Goal: Task Accomplishment & Management: Manage account settings

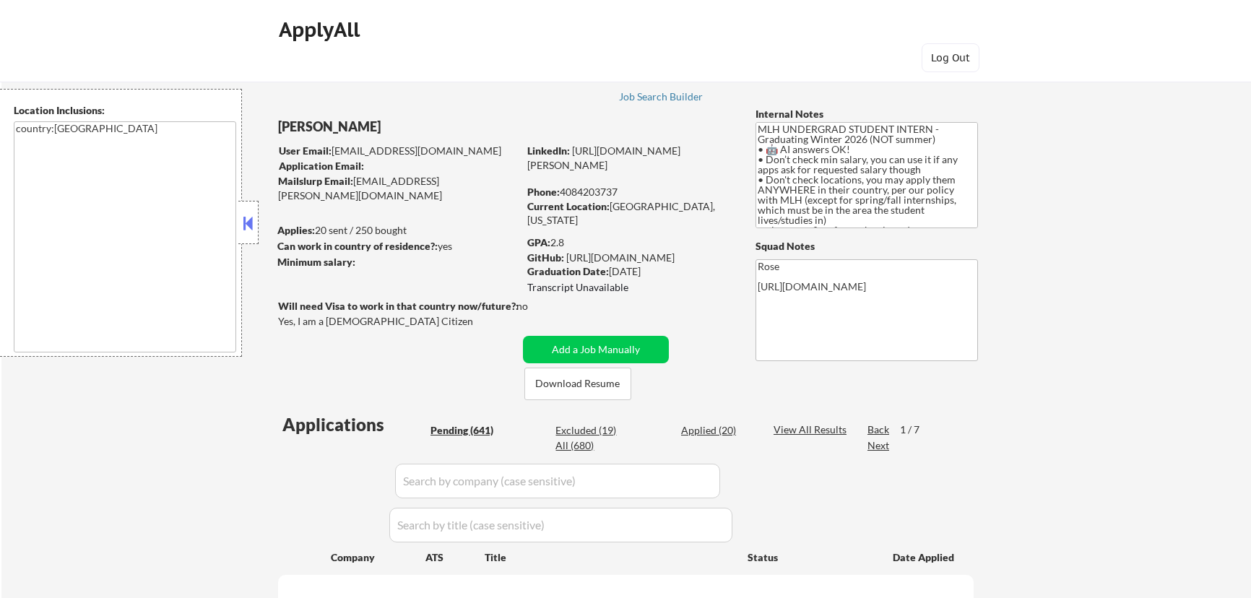
select select ""pending""
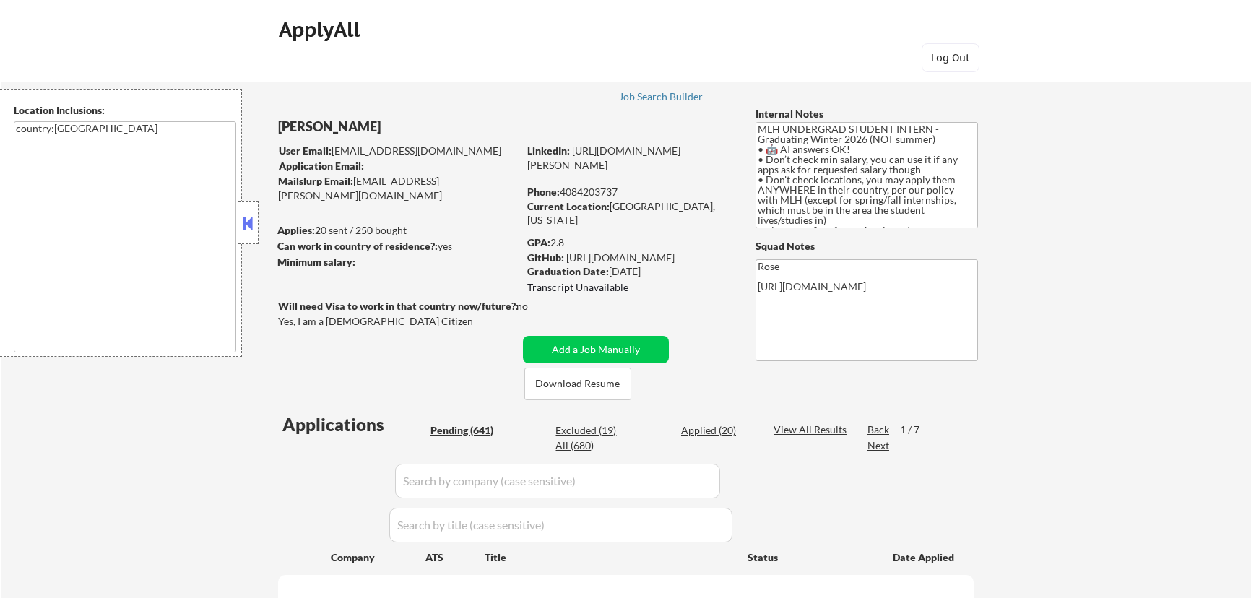
select select ""pending""
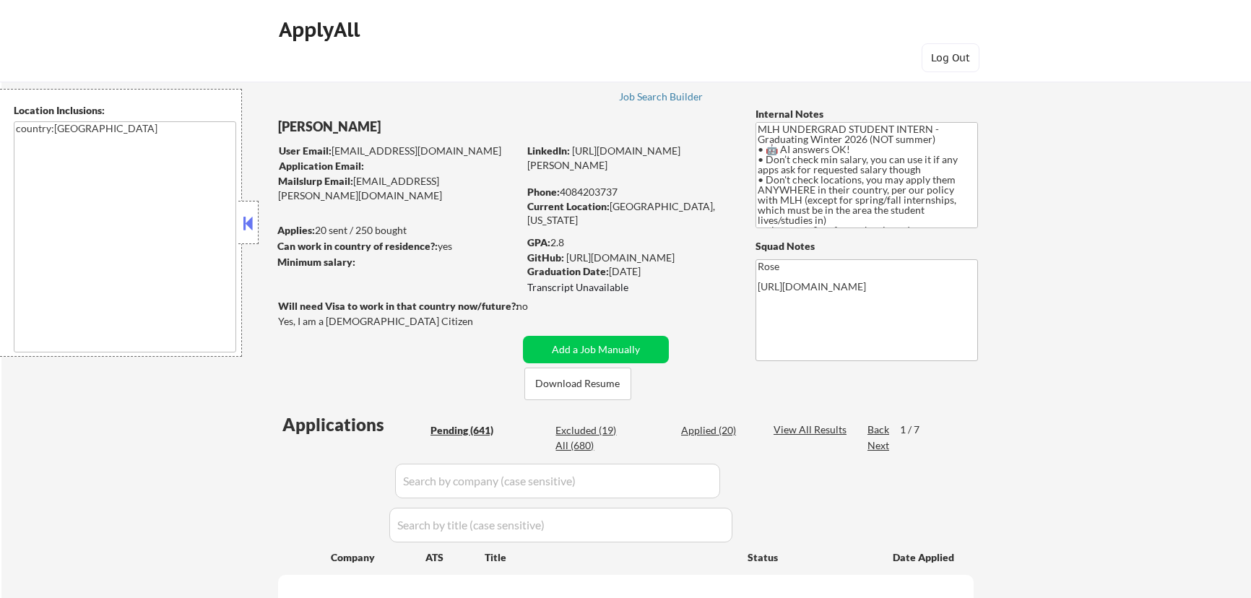
select select ""pending""
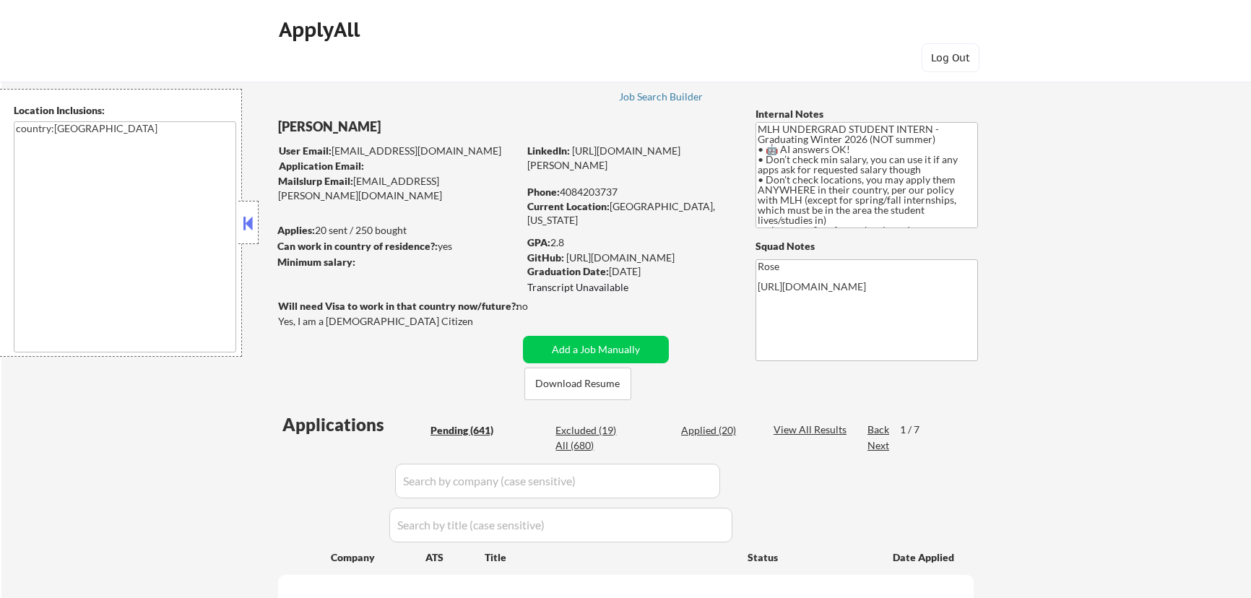
select select ""pending""
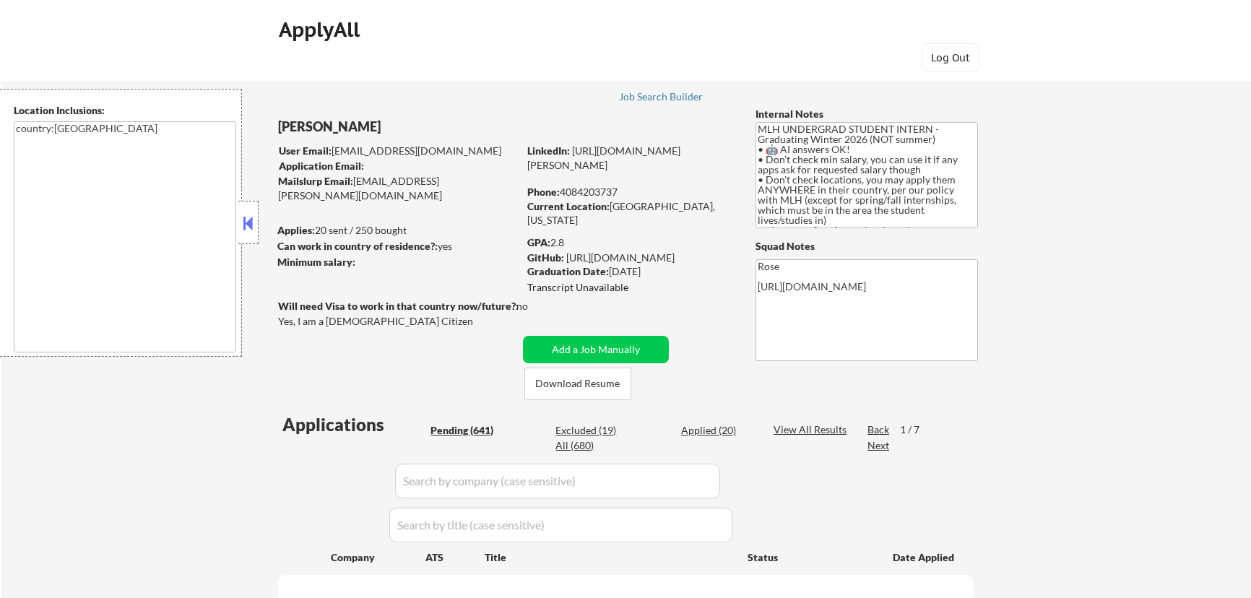
select select ""pending""
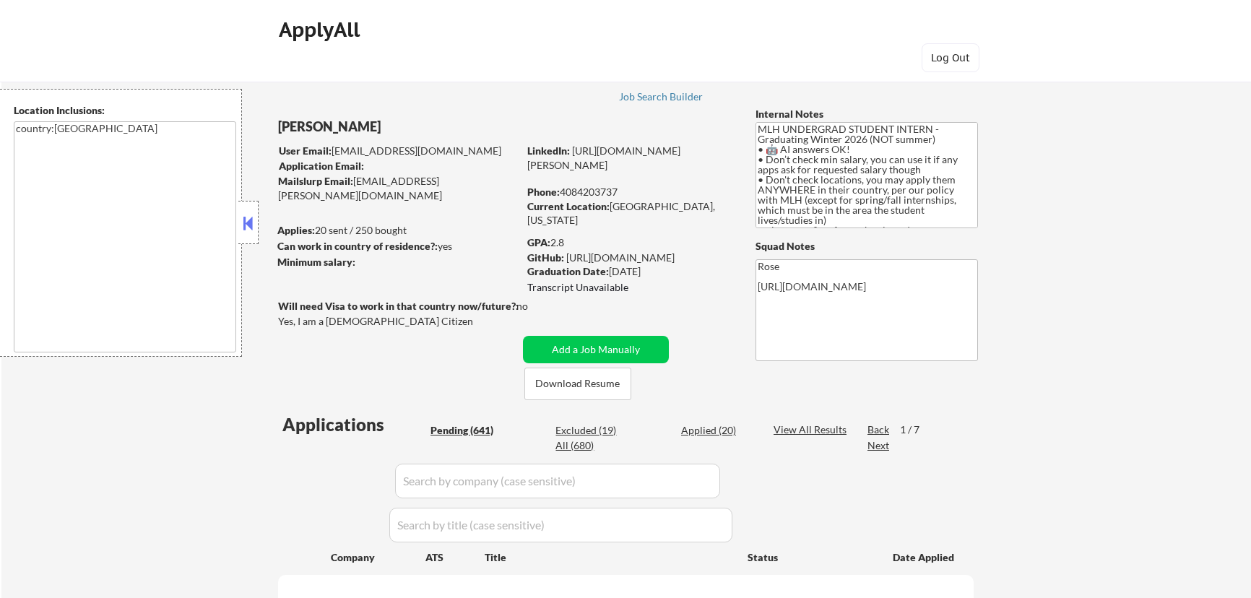
select select ""pending""
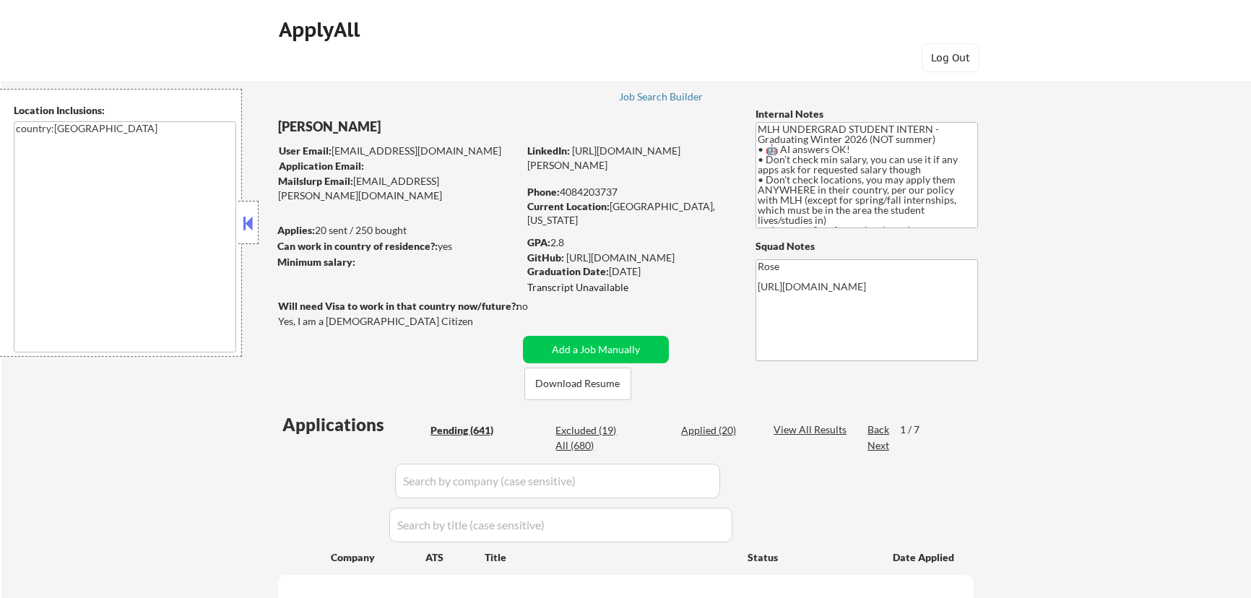
select select ""pending""
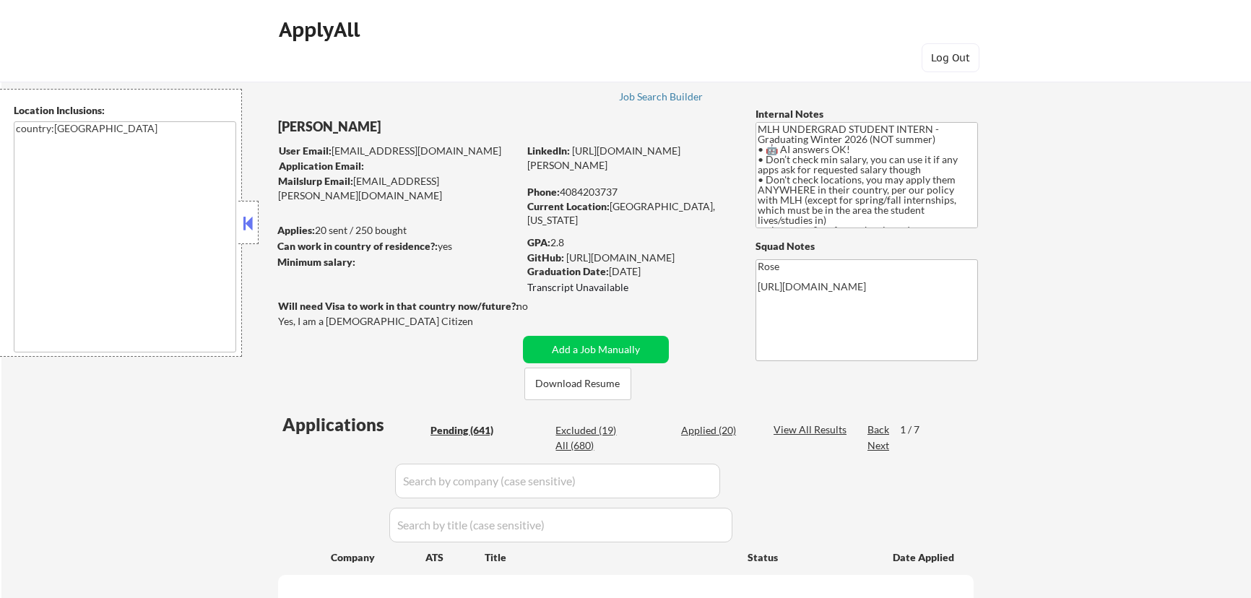
select select ""pending""
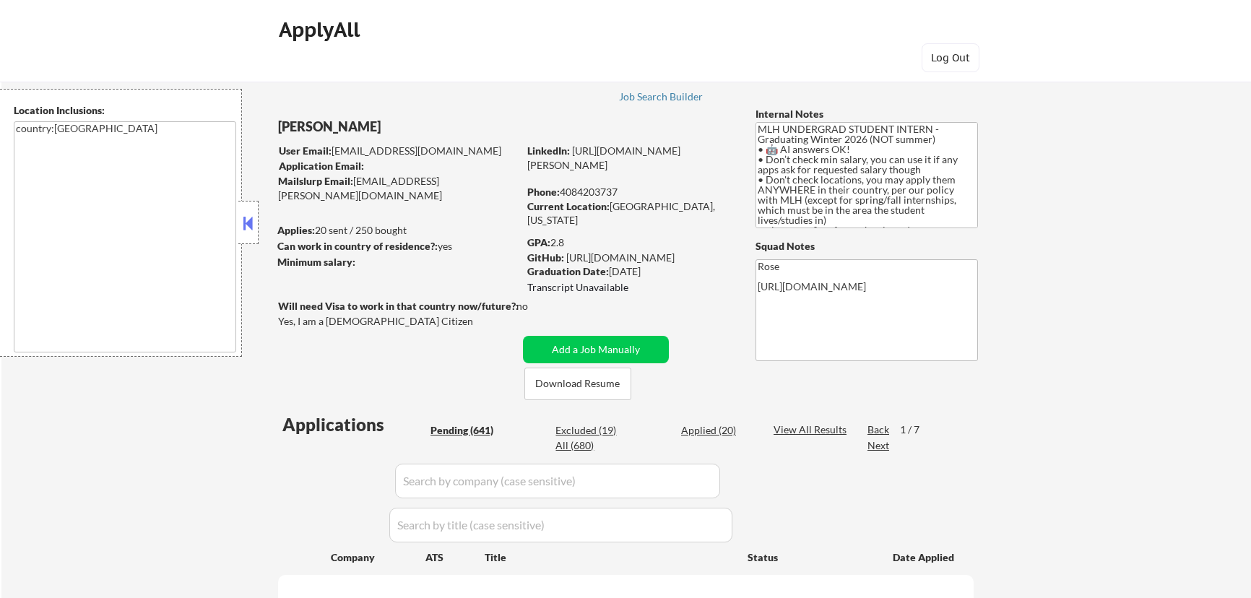
select select ""pending""
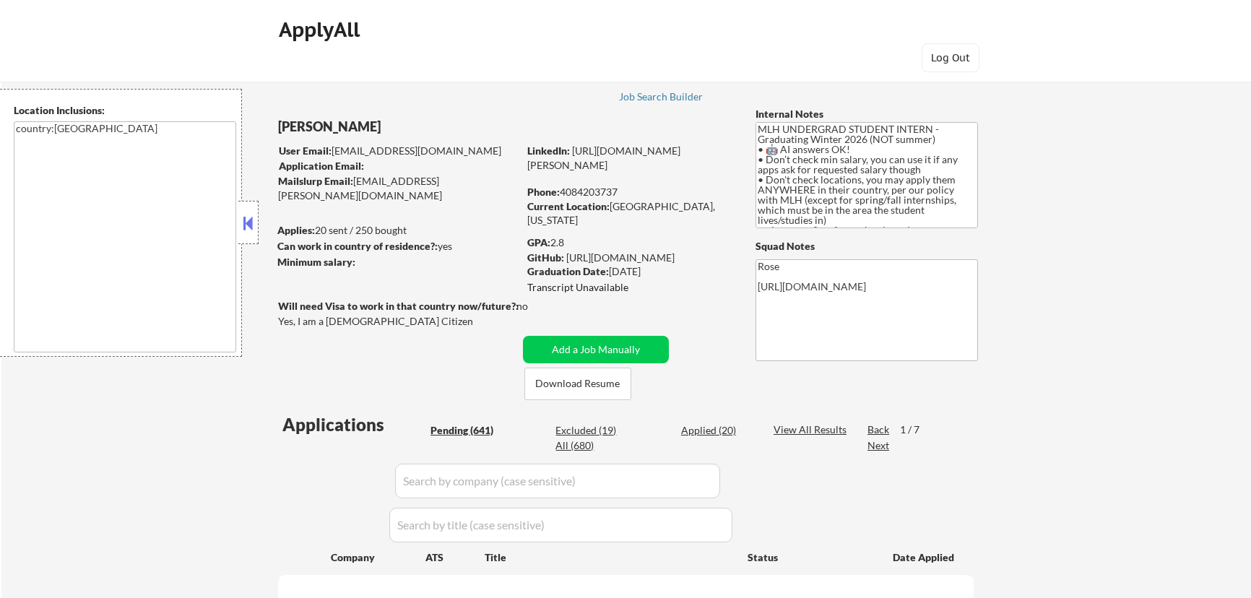
select select ""pending""
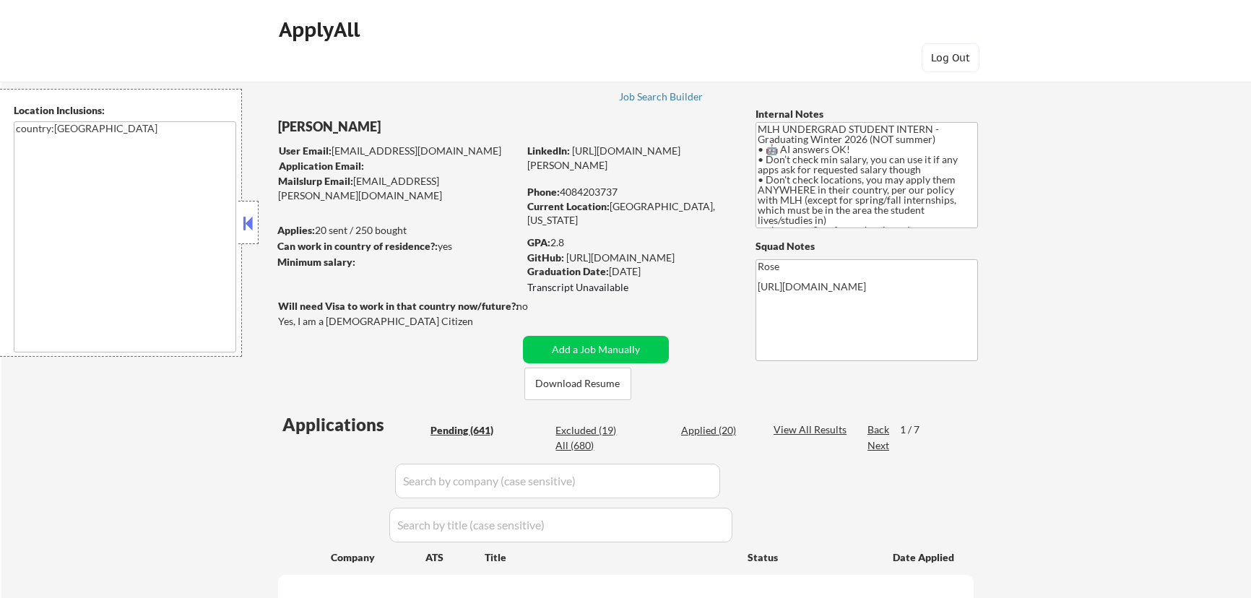
select select ""pending""
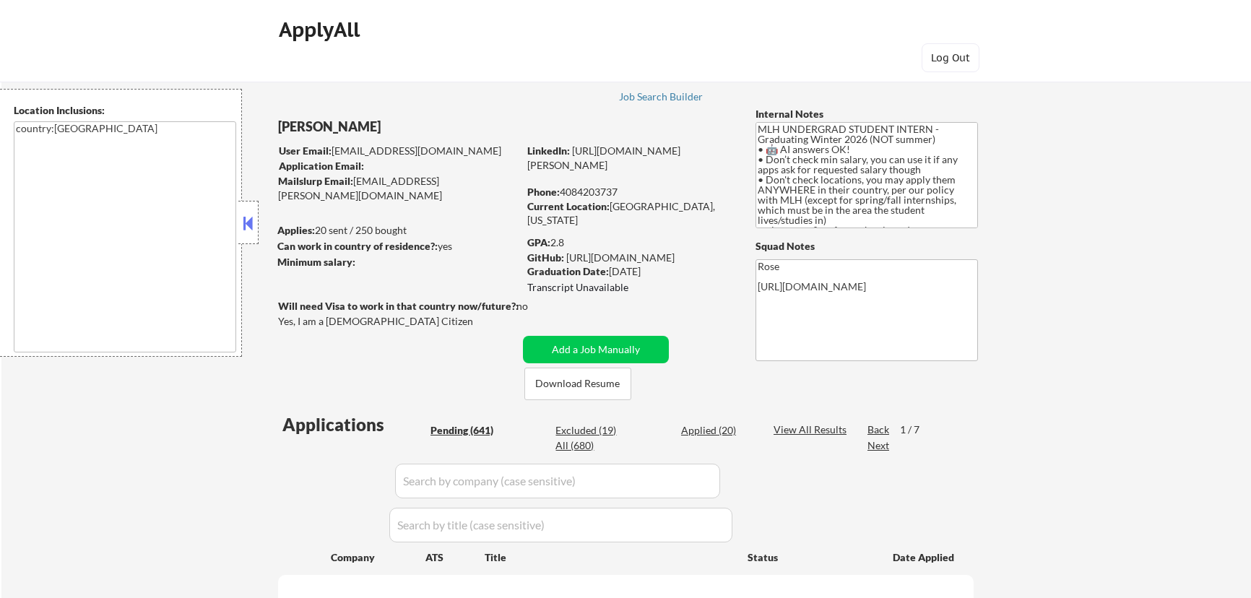
select select ""pending""
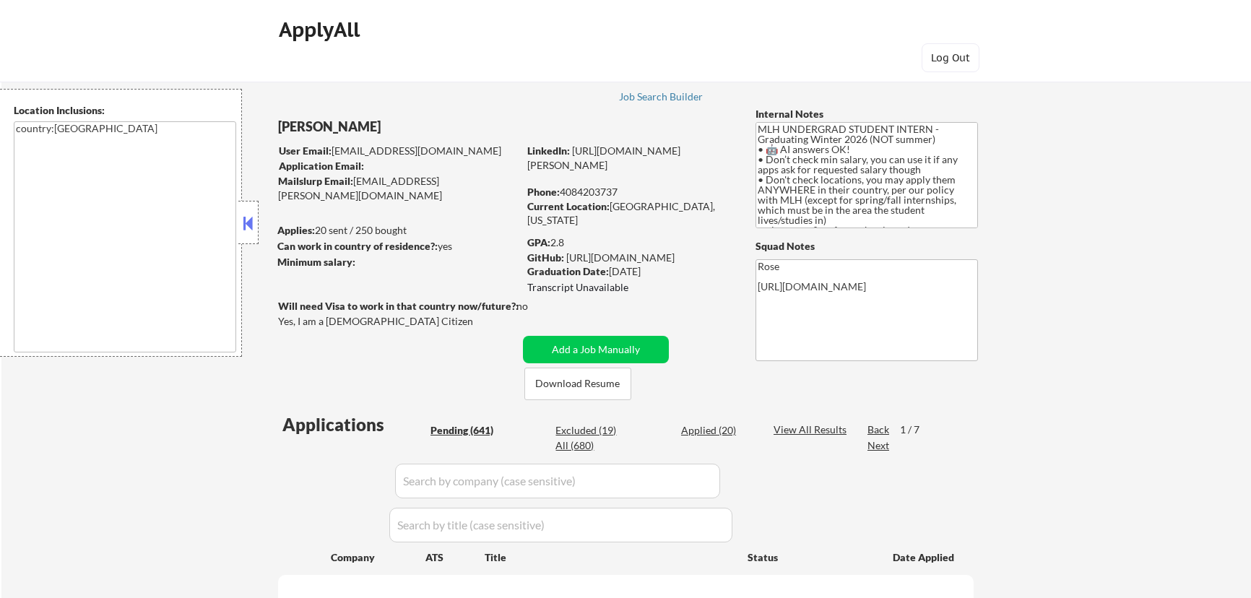
select select ""pending""
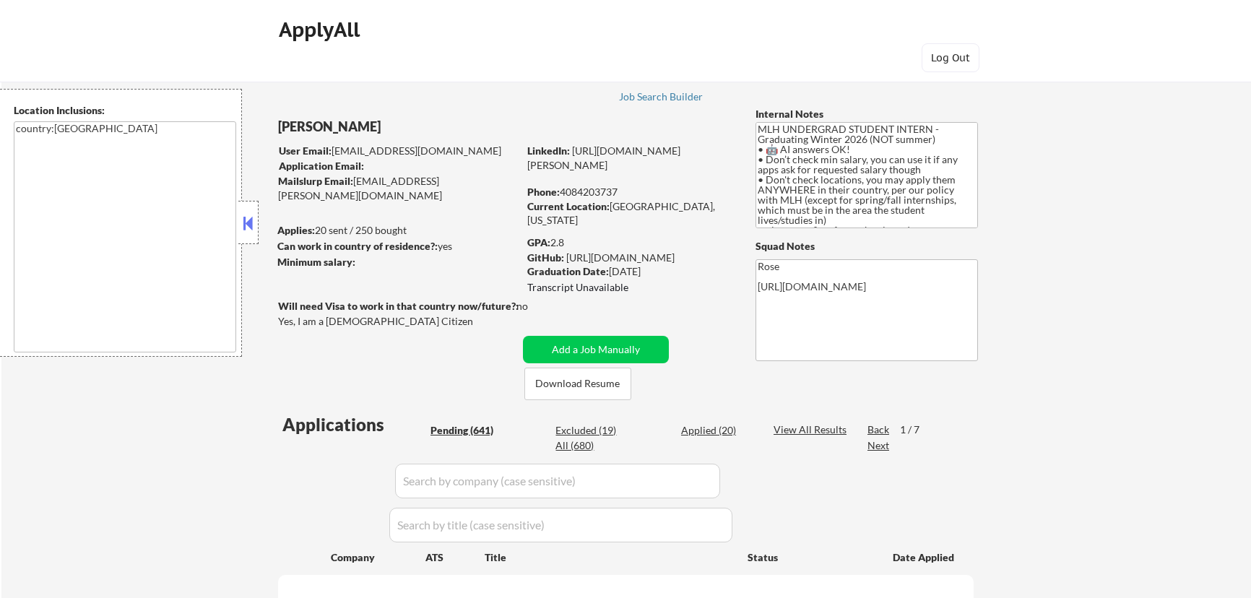
select select ""pending""
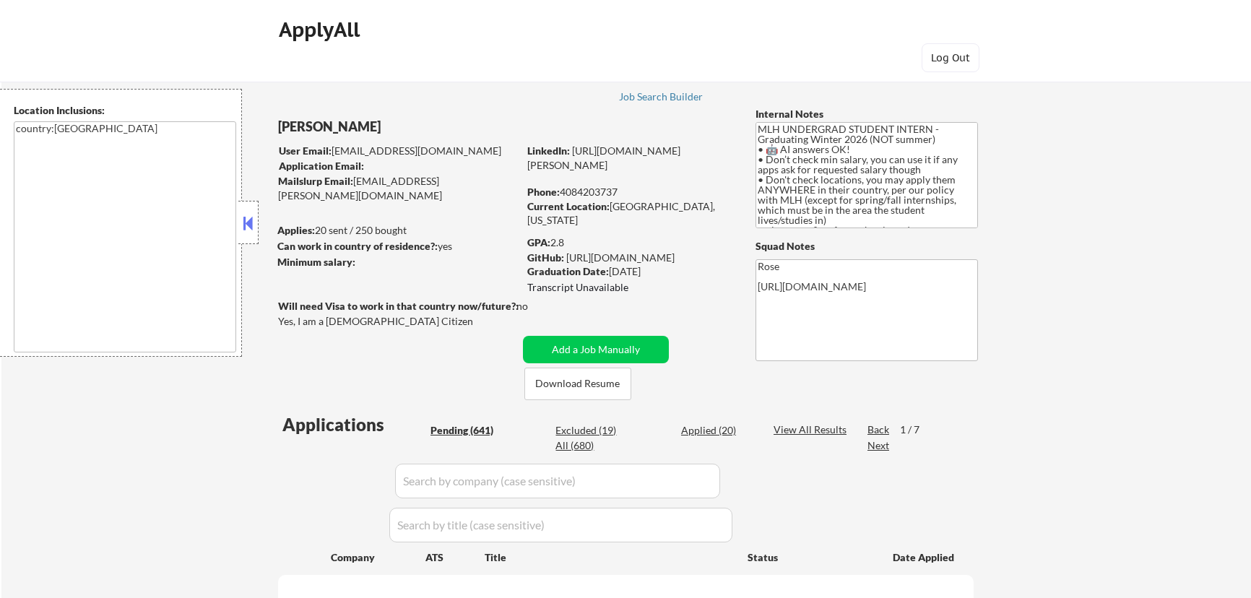
select select ""pending""
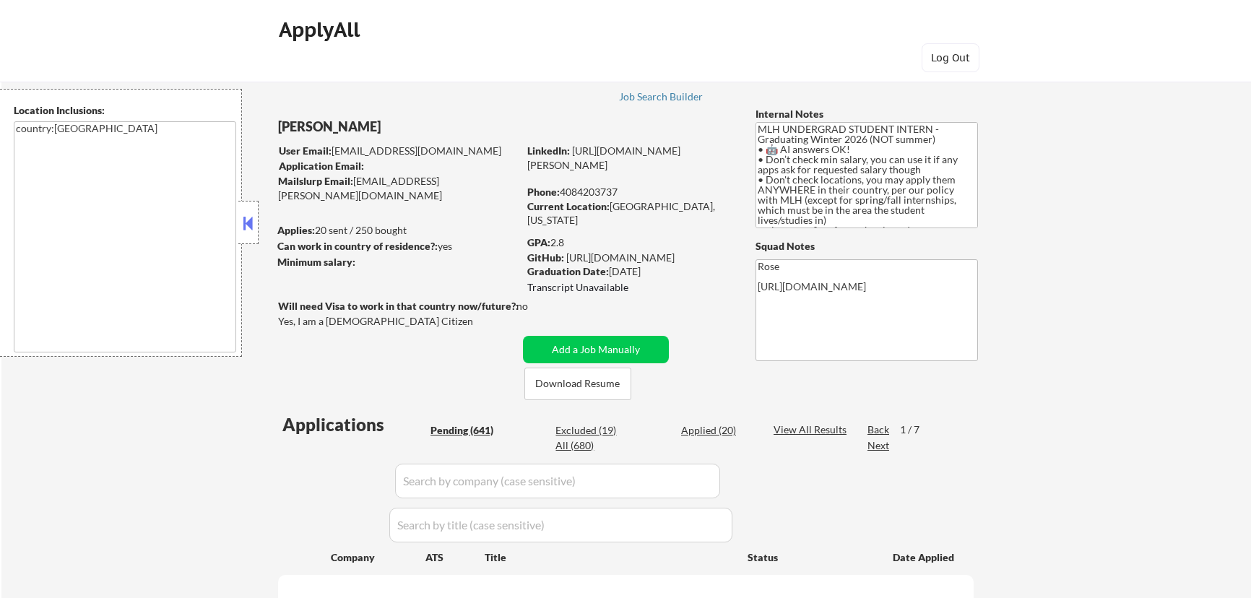
select select ""pending""
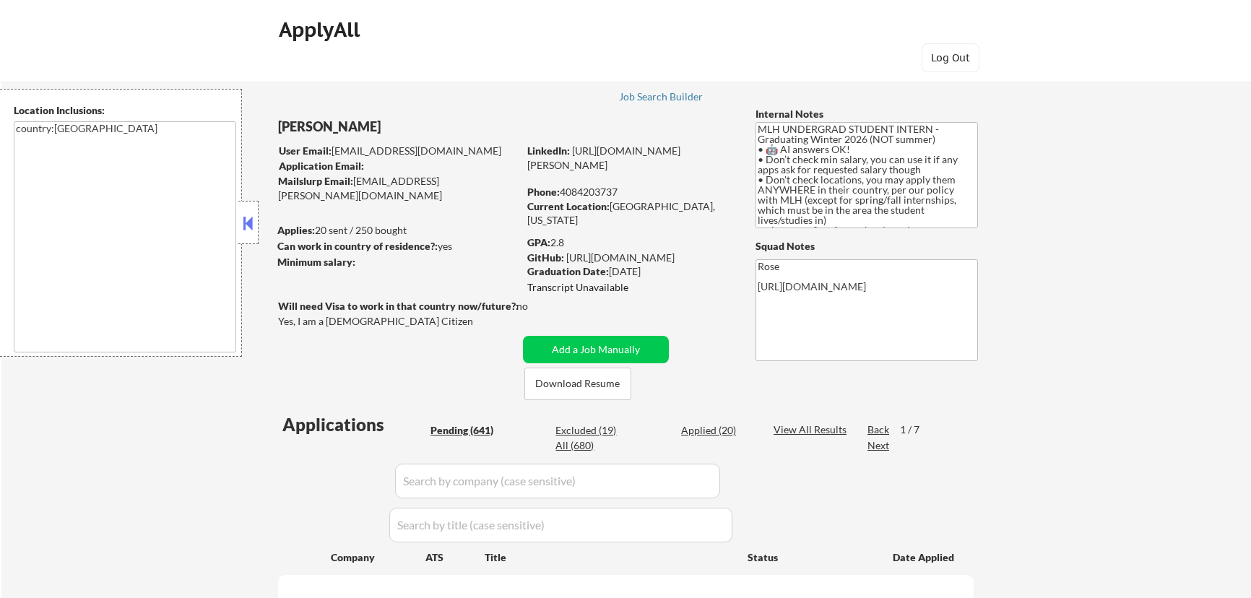
select select ""pending""
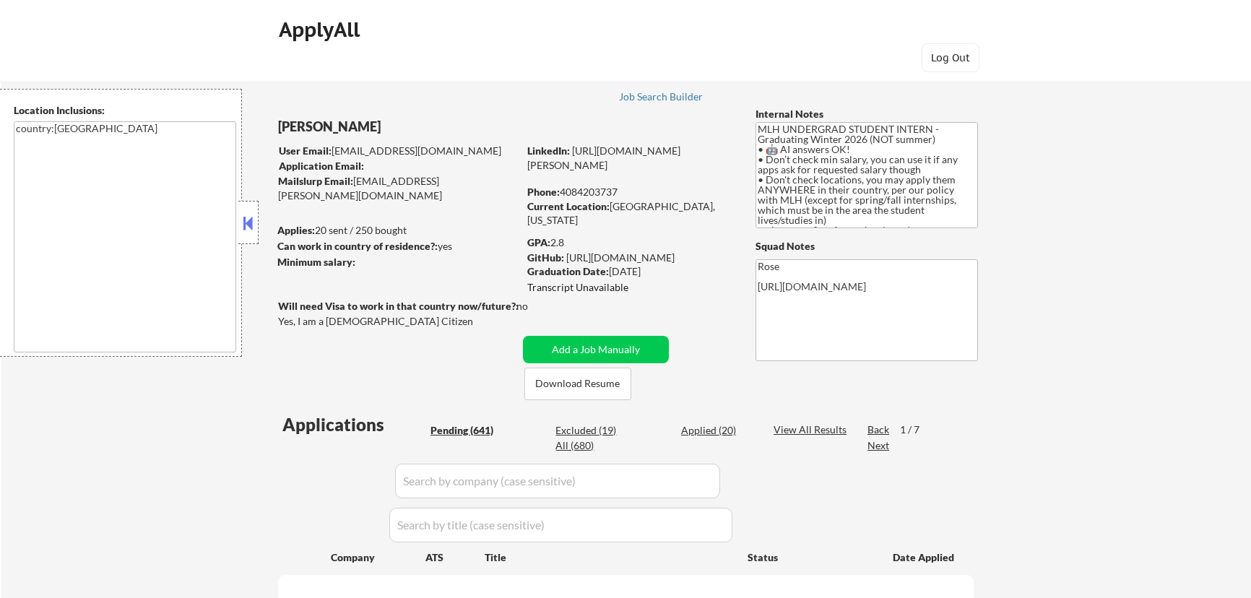
select select ""pending""
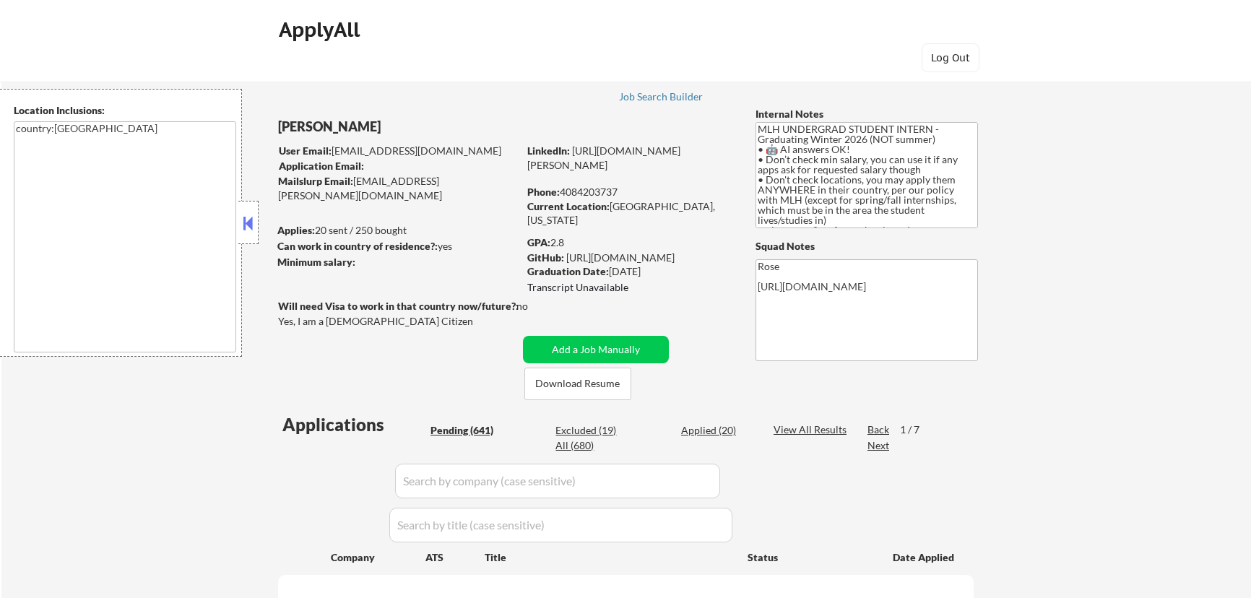
select select ""pending""
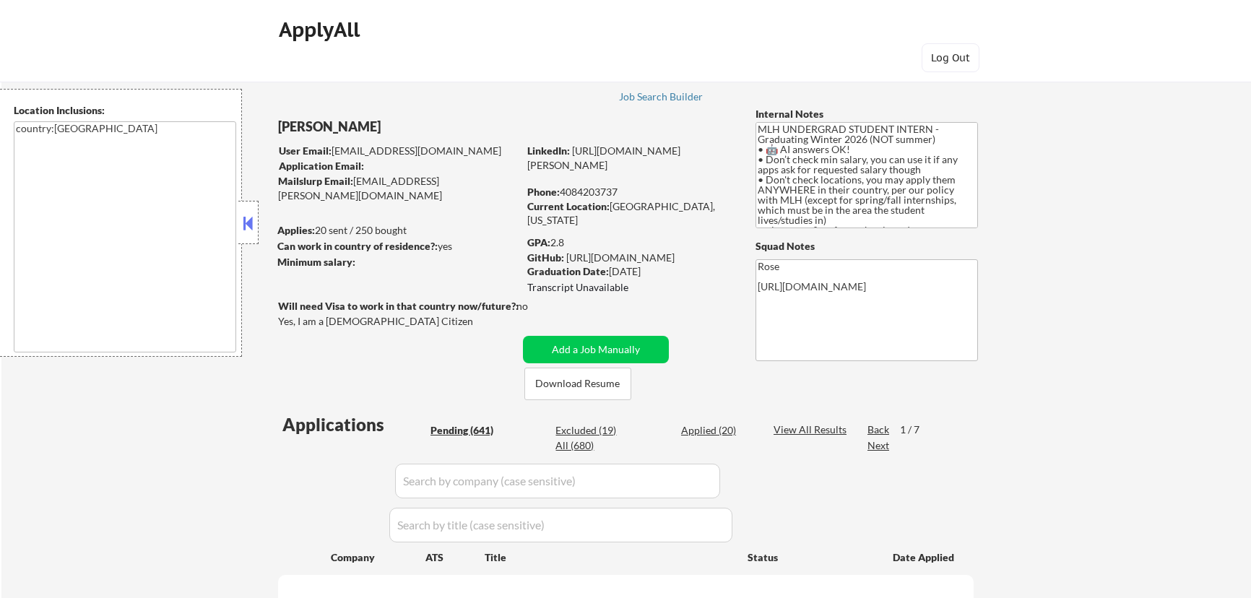
select select ""pending""
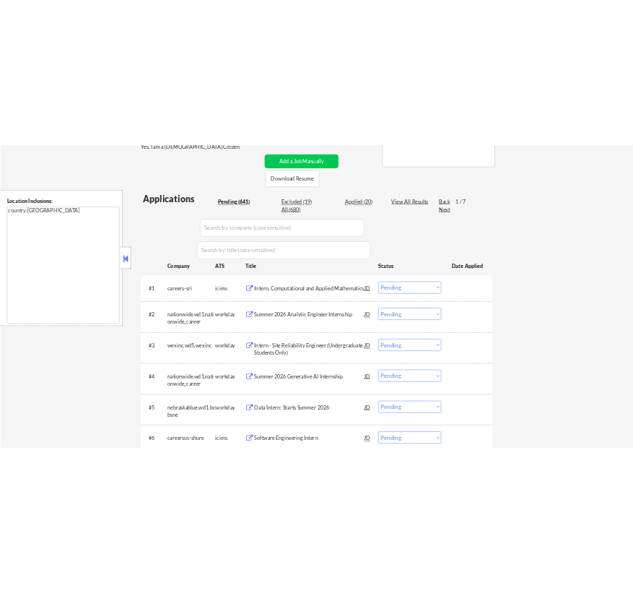
scroll to position [328, 0]
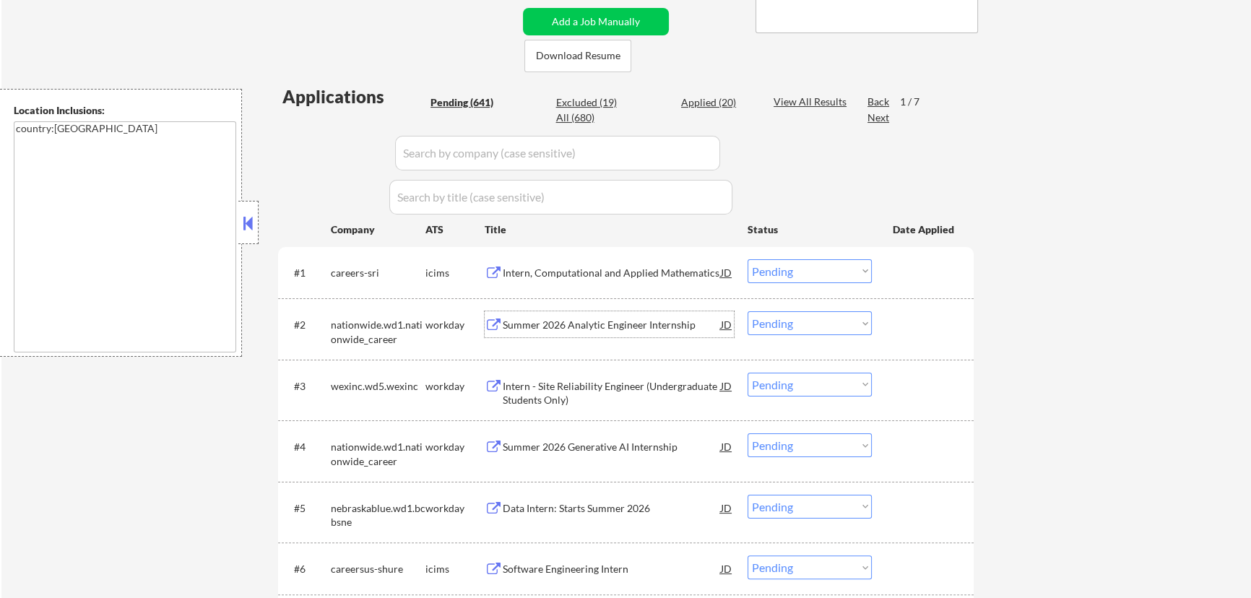
click at [672, 322] on div "Summer 2026 Analytic Engineer Internship" at bounding box center [612, 325] width 218 height 14
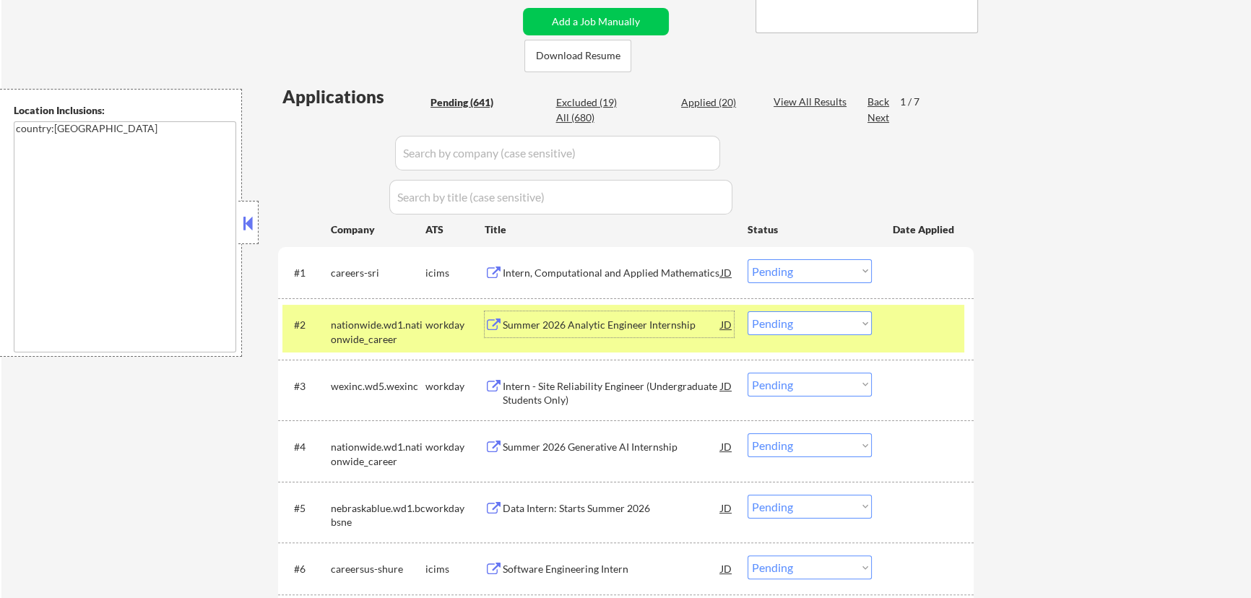
click at [864, 320] on select "Choose an option... Pending Applied Excluded (Questions) Excluded (Expired) Exc…" at bounding box center [809, 323] width 124 height 24
click at [747, 311] on select "Choose an option... Pending Applied Excluded (Questions) Excluded (Expired) Exc…" at bounding box center [809, 323] width 124 height 24
click at [252, 224] on button at bounding box center [248, 223] width 16 height 22
select select ""pending""
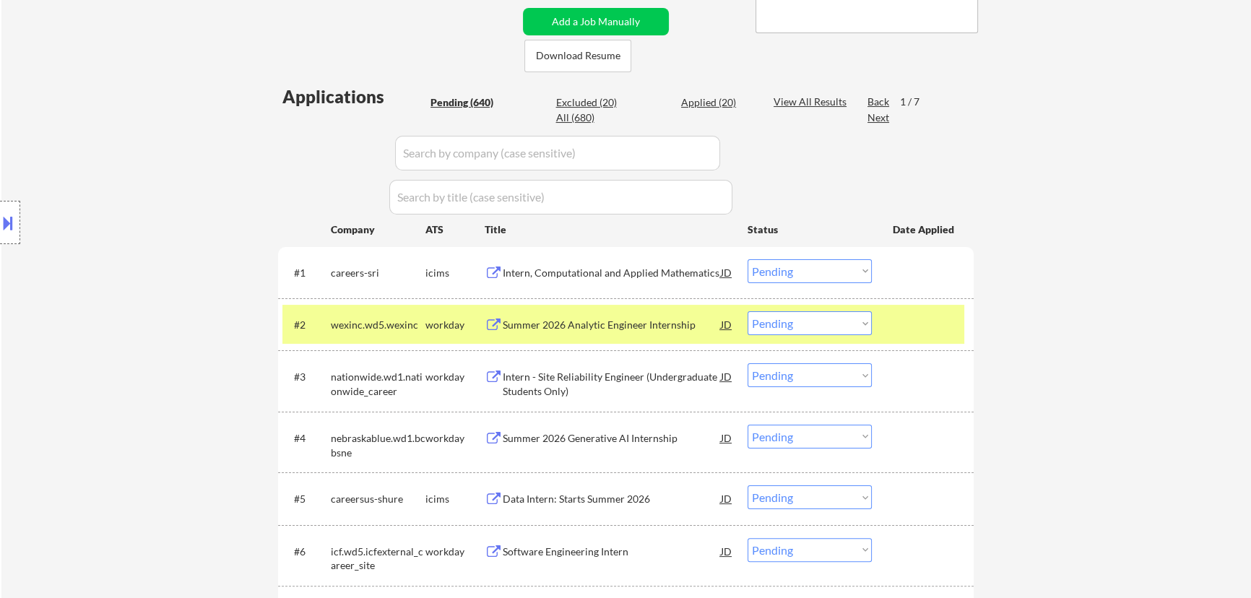
click at [662, 325] on div "Summer 2026 Analytic Engineer Internship" at bounding box center [612, 325] width 218 height 14
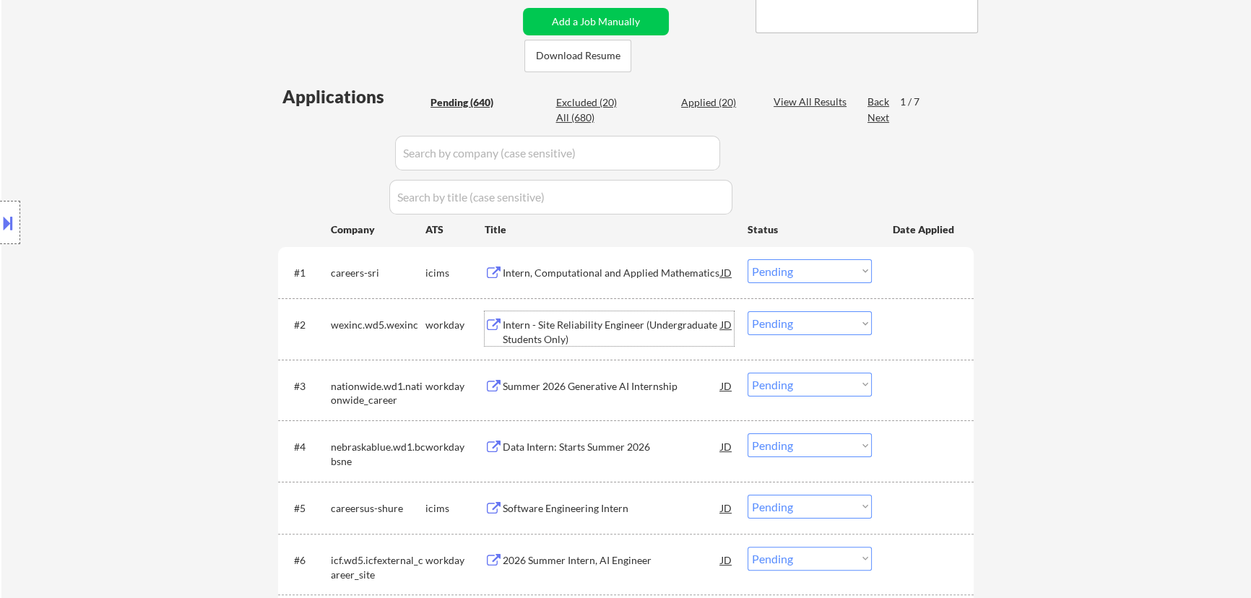
select select ""pending""
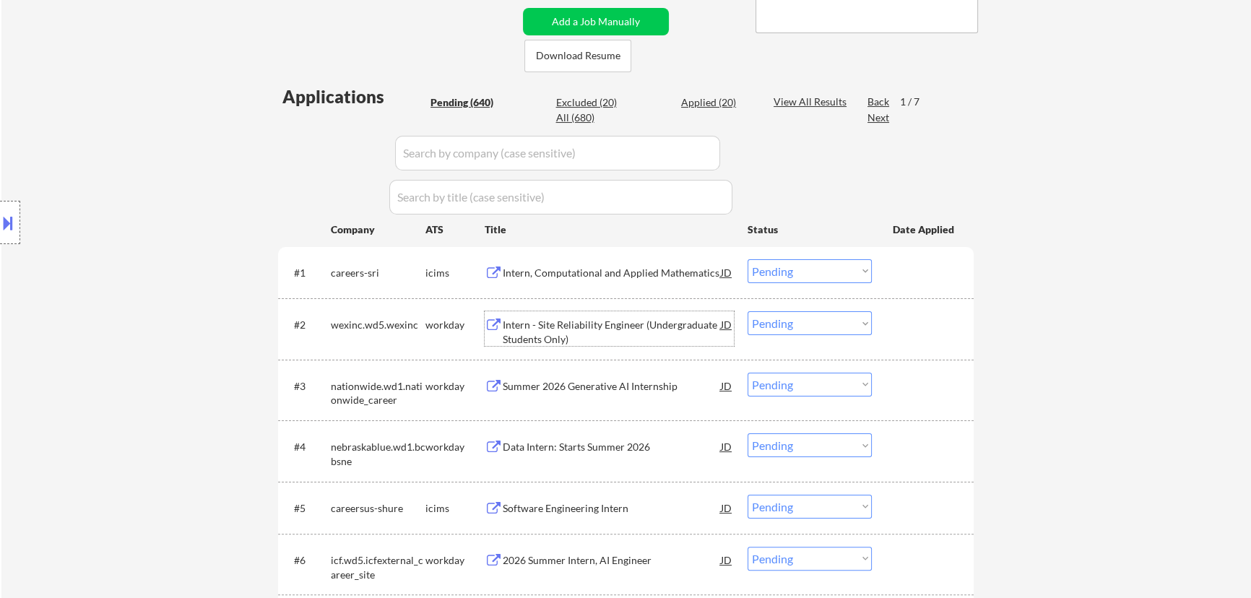
select select ""pending""
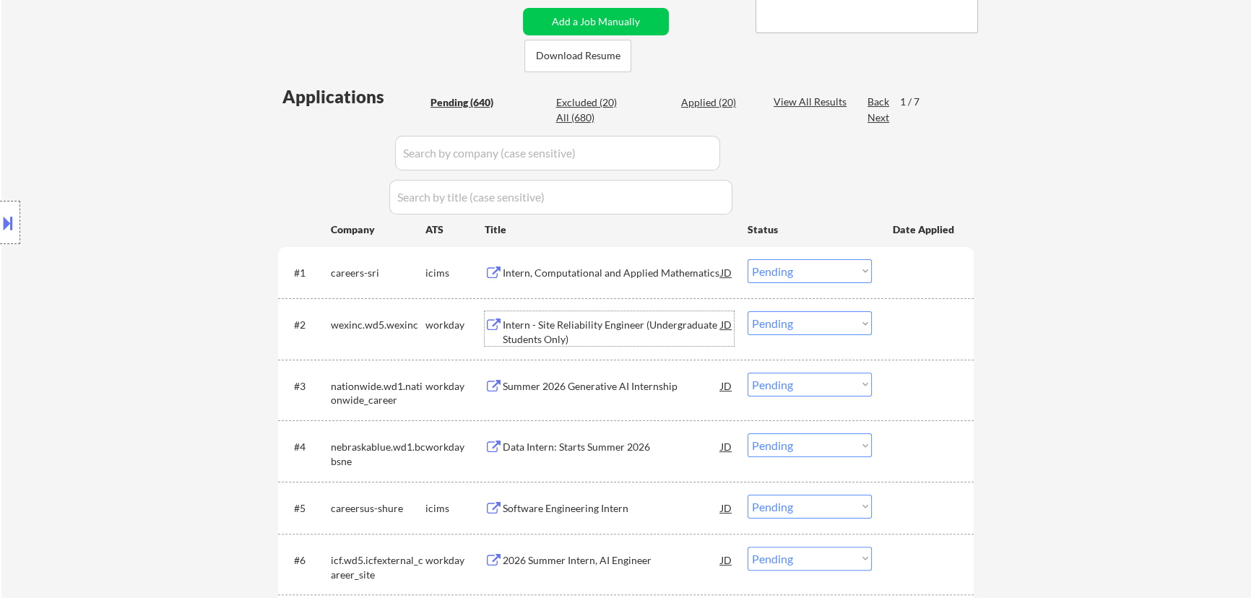
select select ""pending""
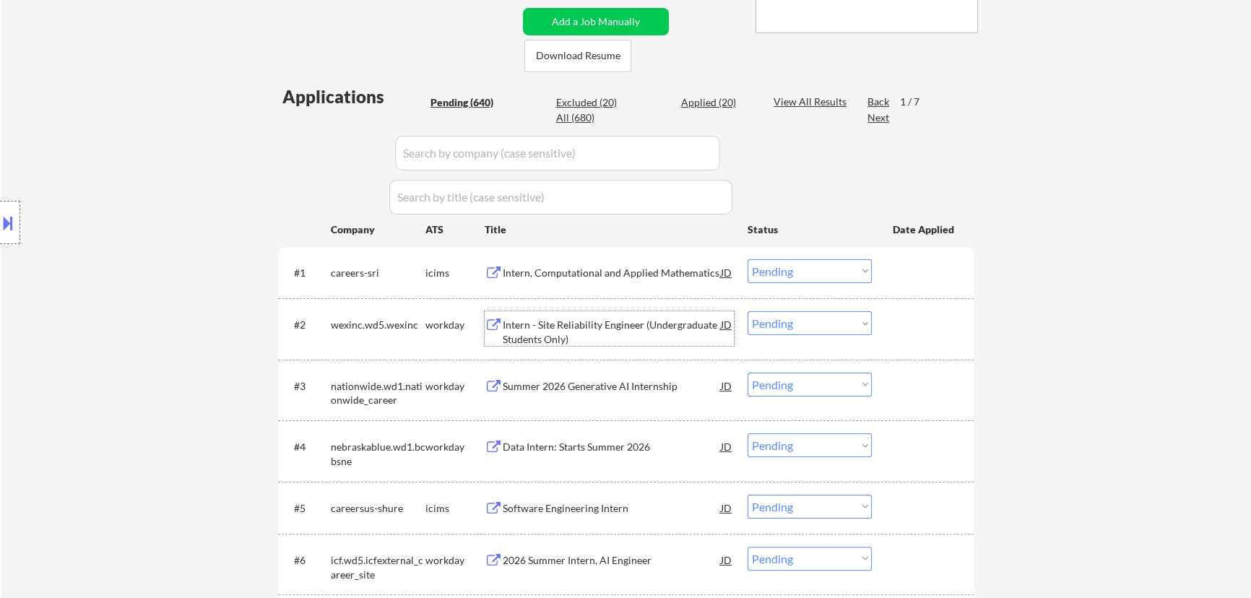
select select ""pending""
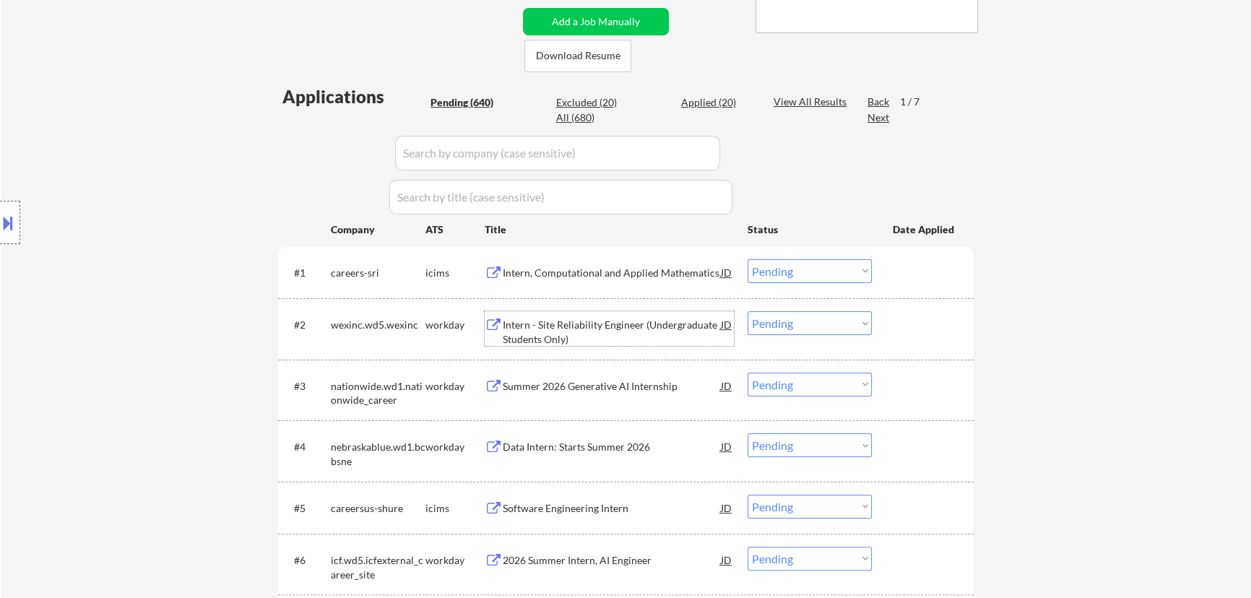
select select ""pending""
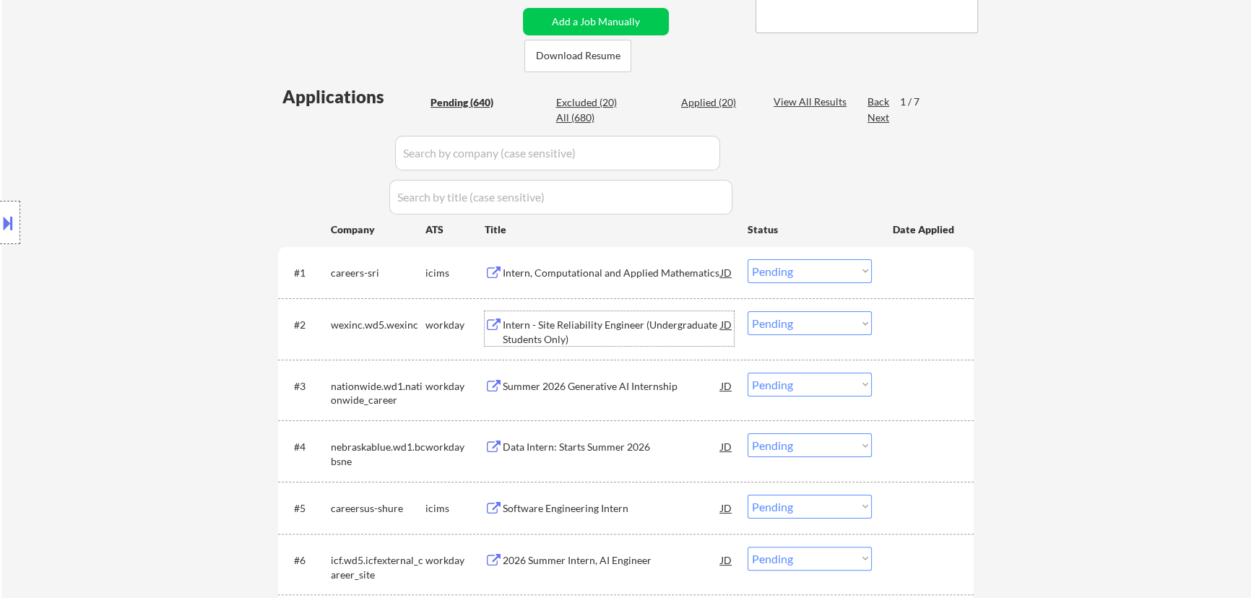
select select ""pending""
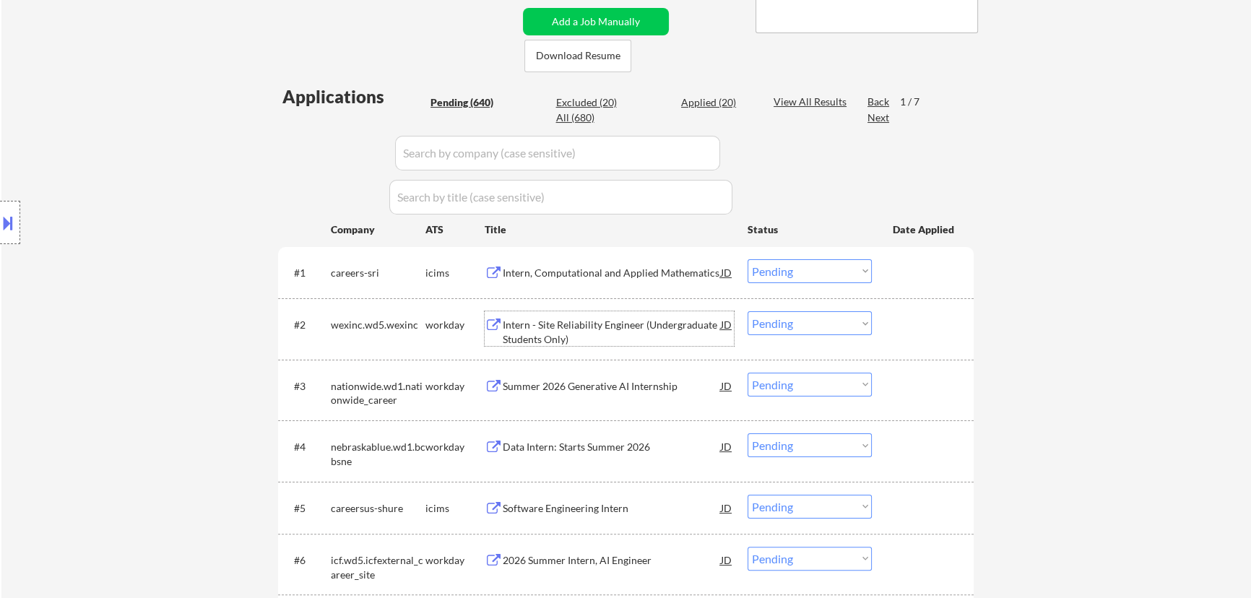
select select ""pending""
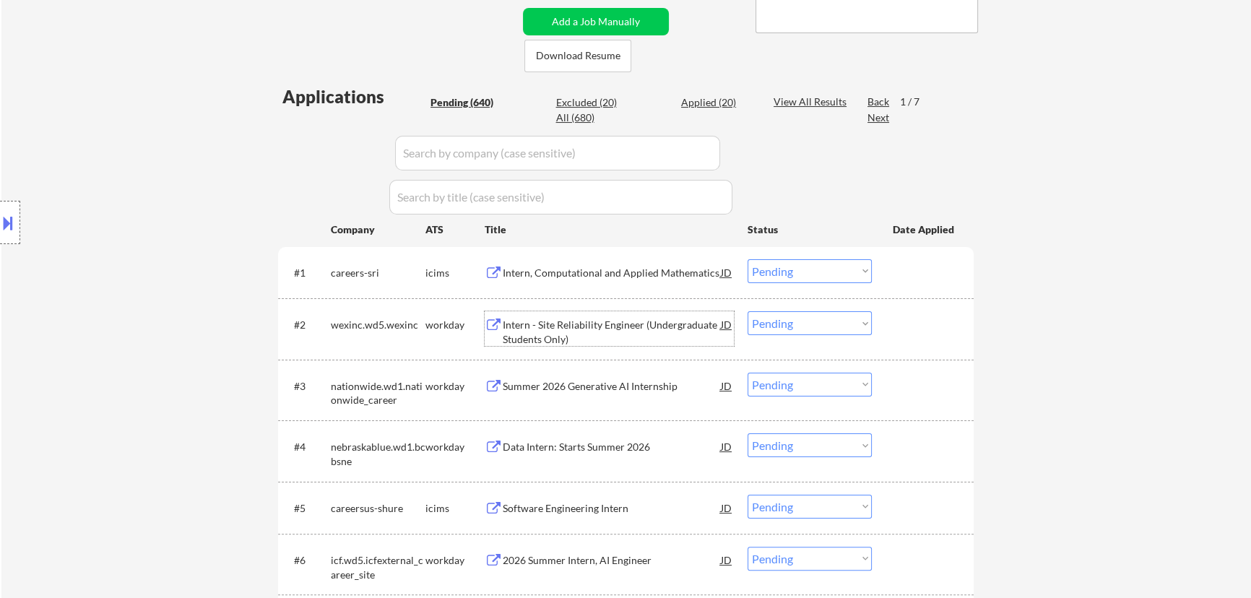
select select ""pending""
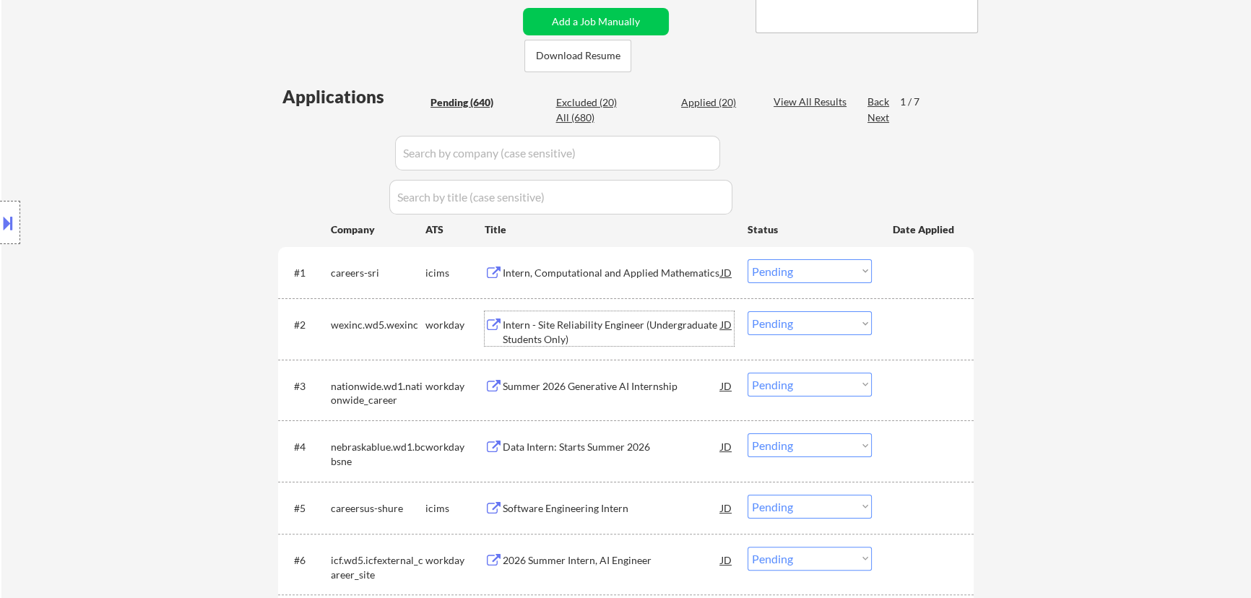
select select ""pending""
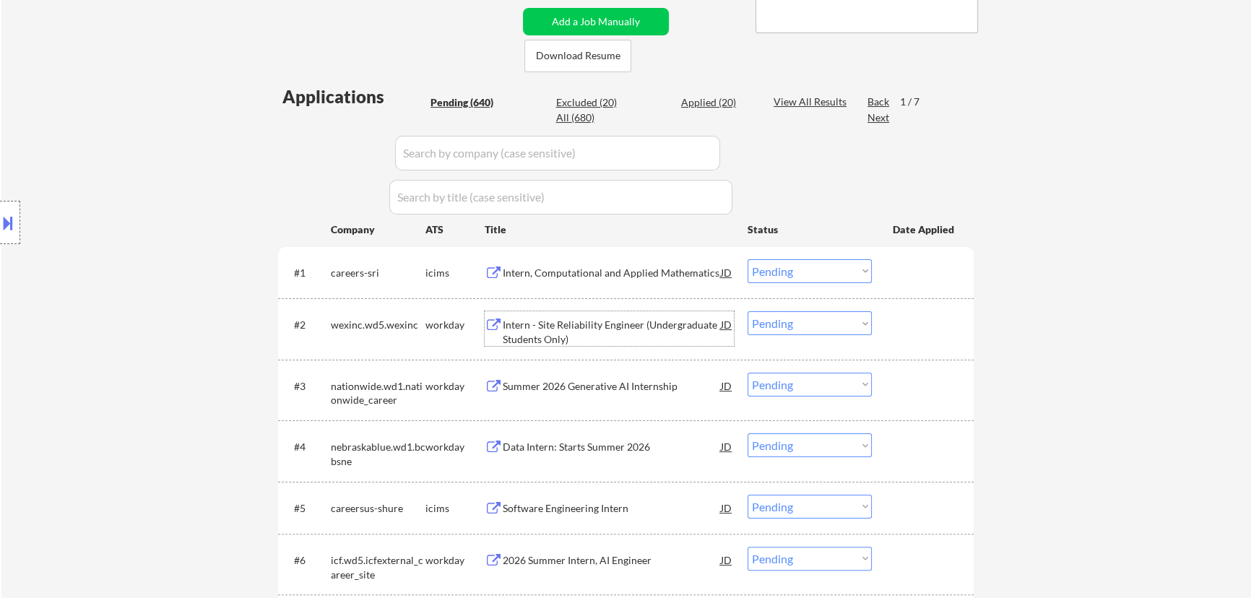
select select ""pending""
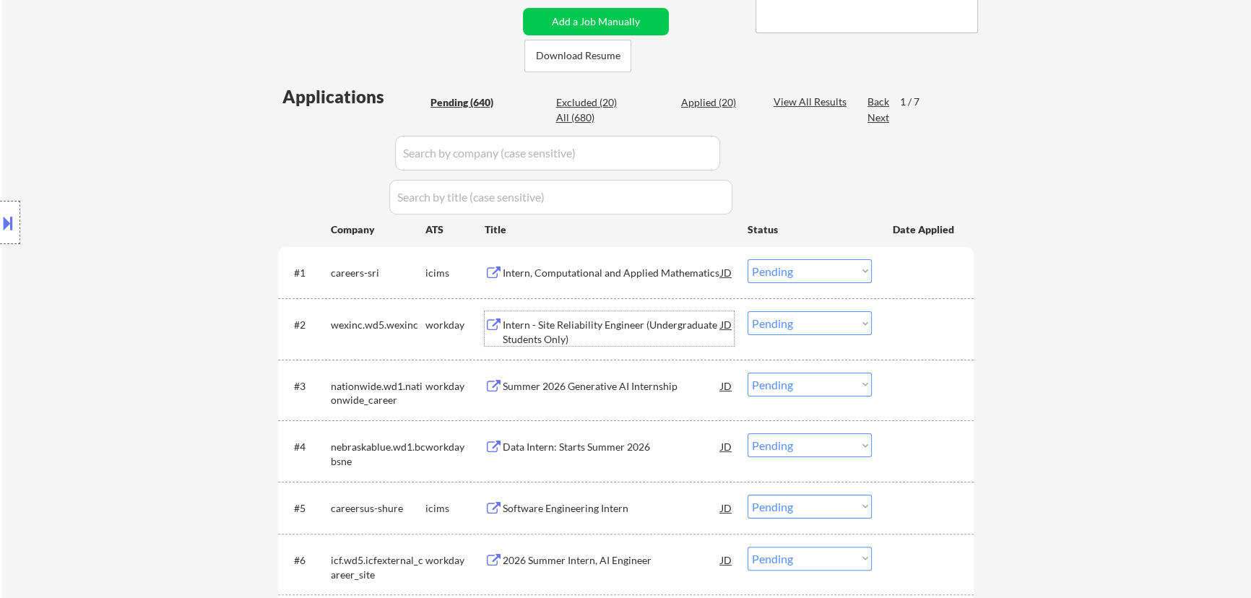
select select ""pending""
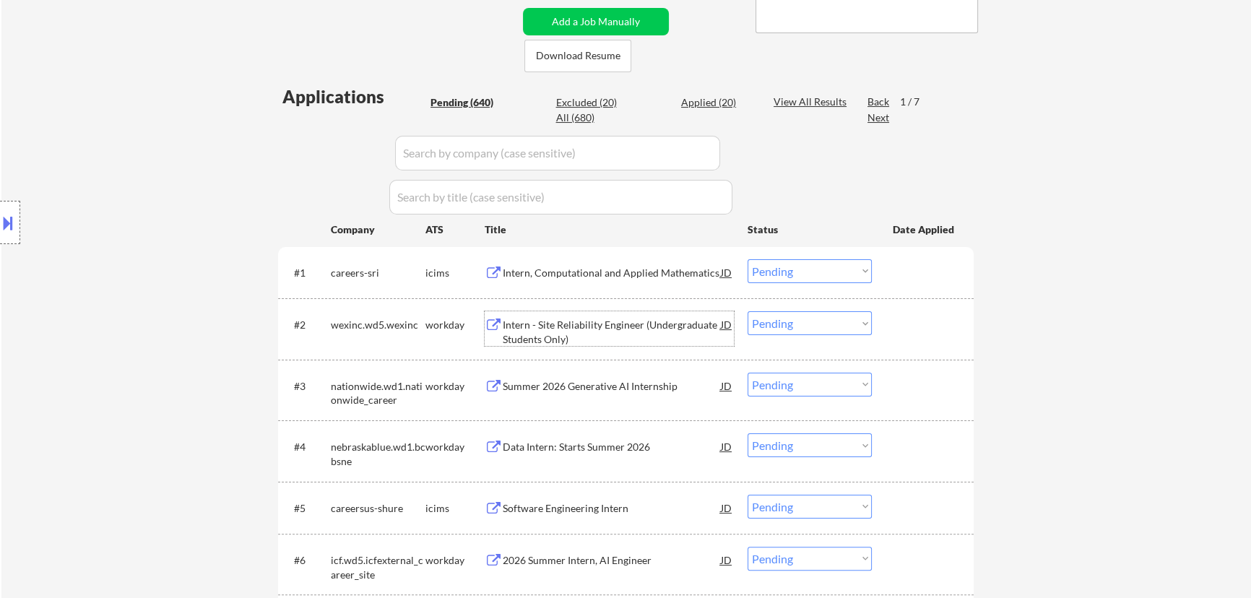
select select ""pending""
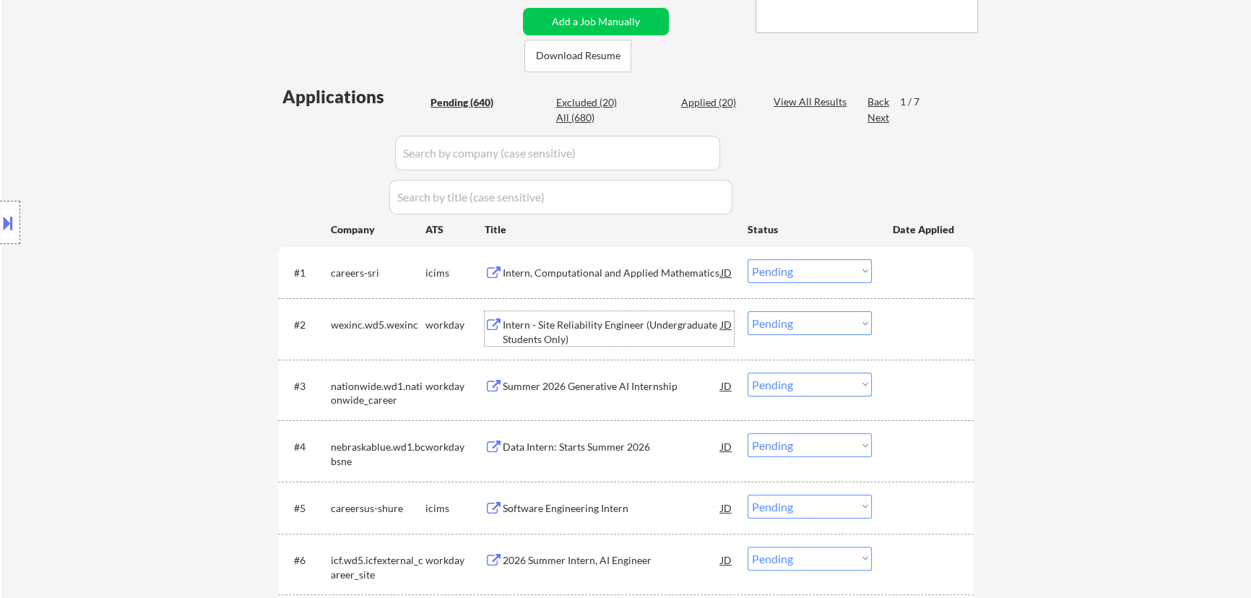
select select ""pending""
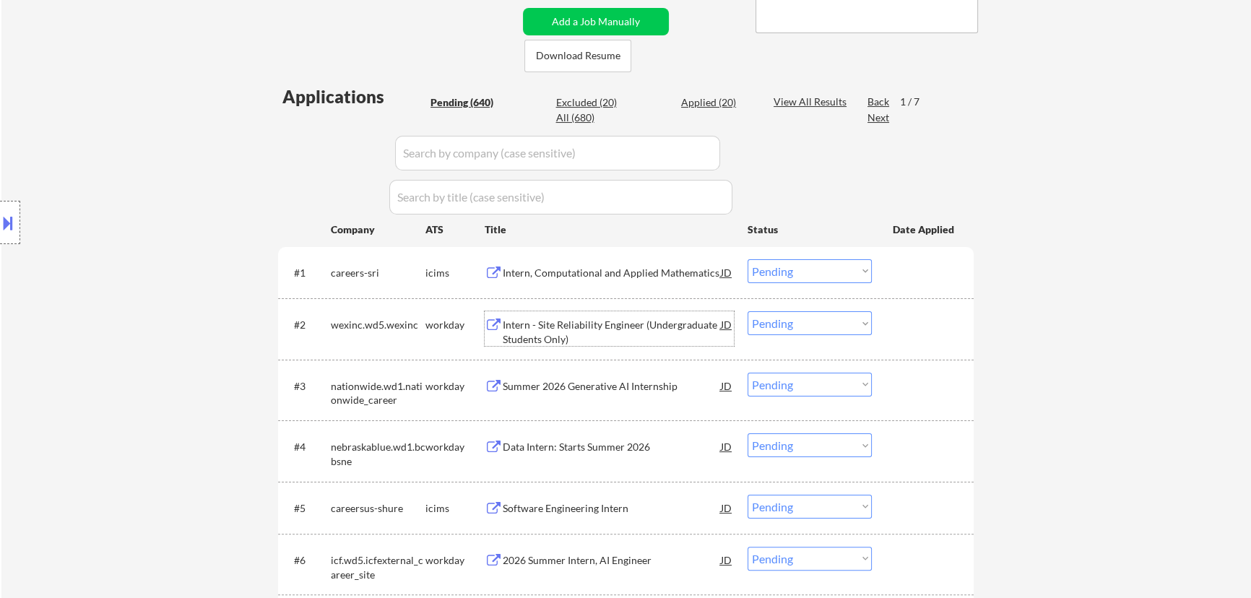
select select ""pending""
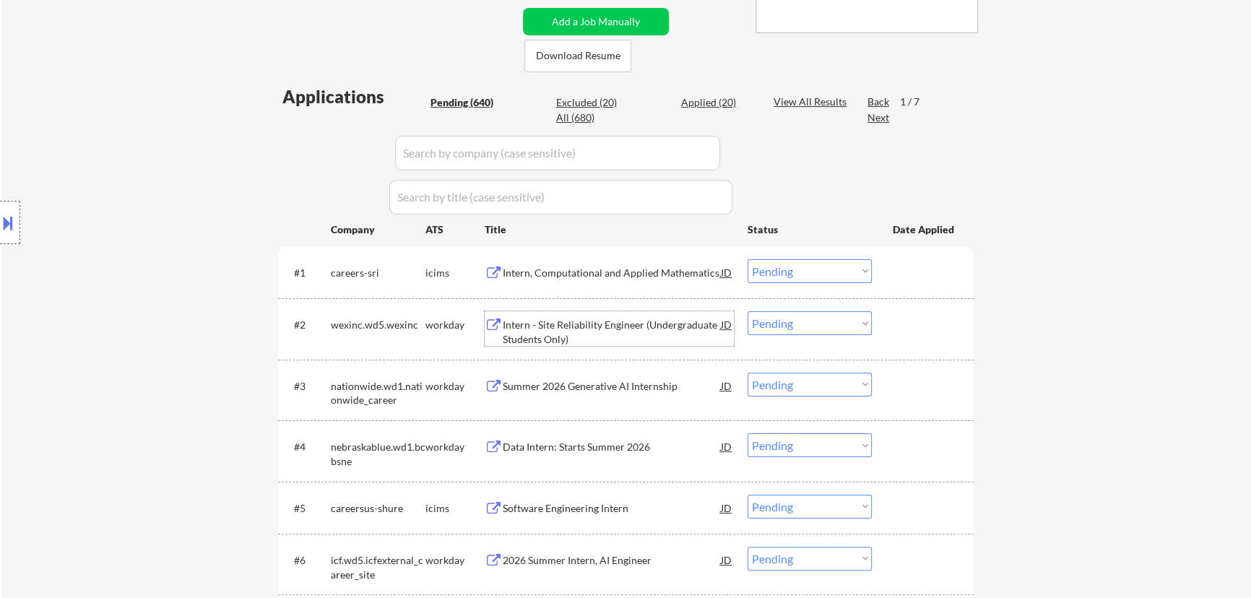
select select ""pending""
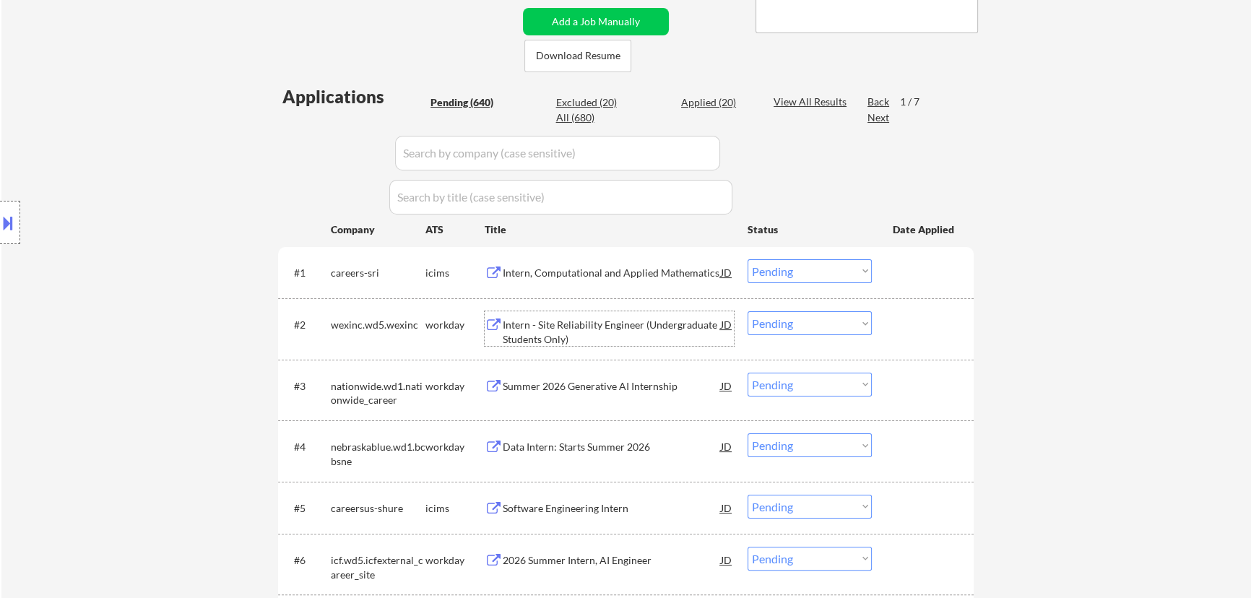
select select ""pending""
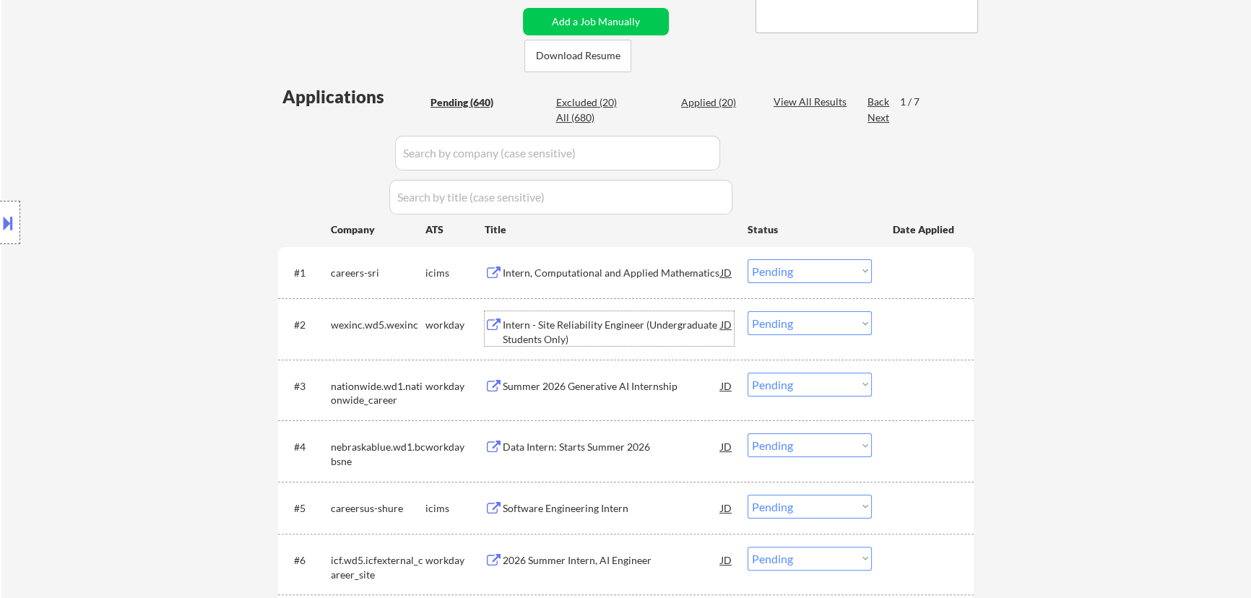
select select ""pending""
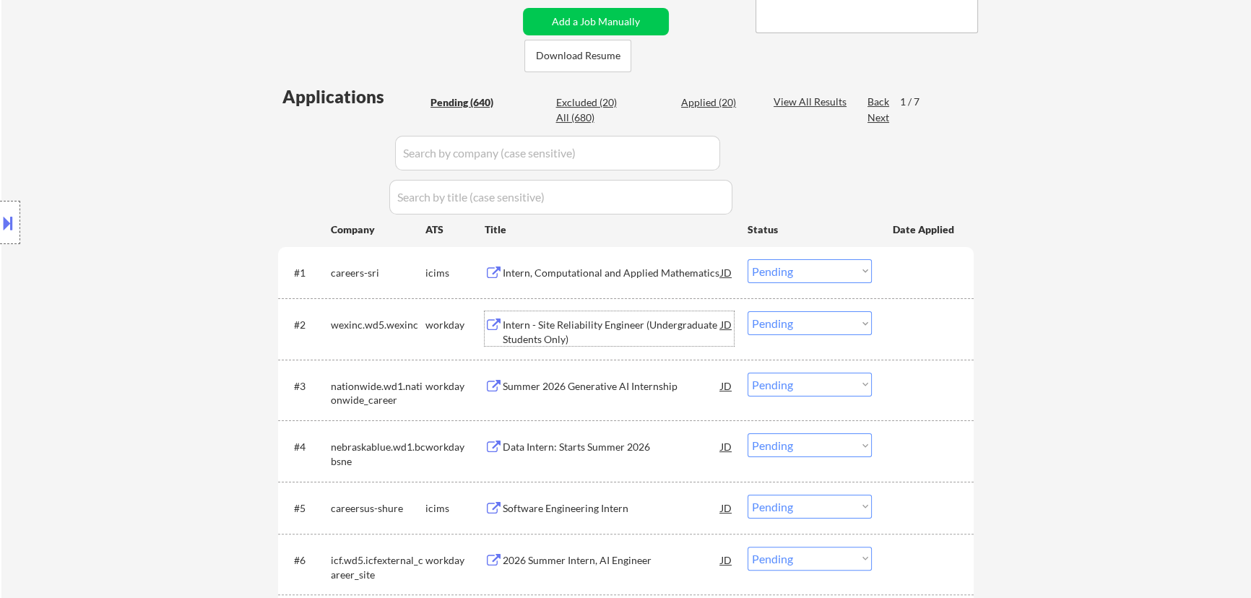
select select ""pending""
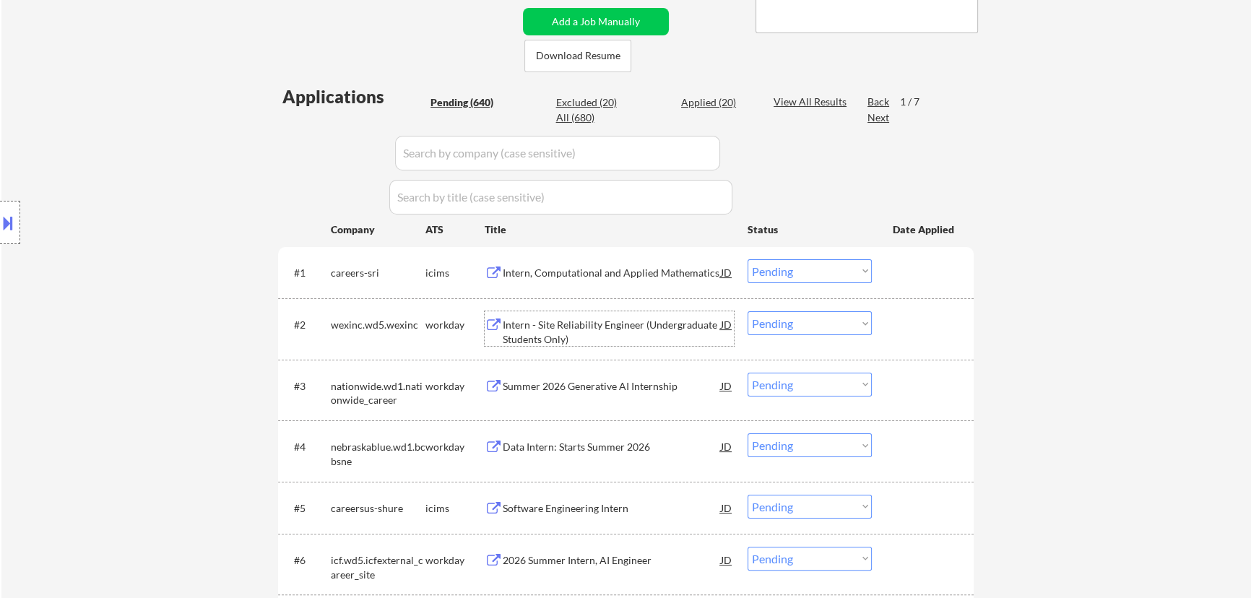
select select ""pending""
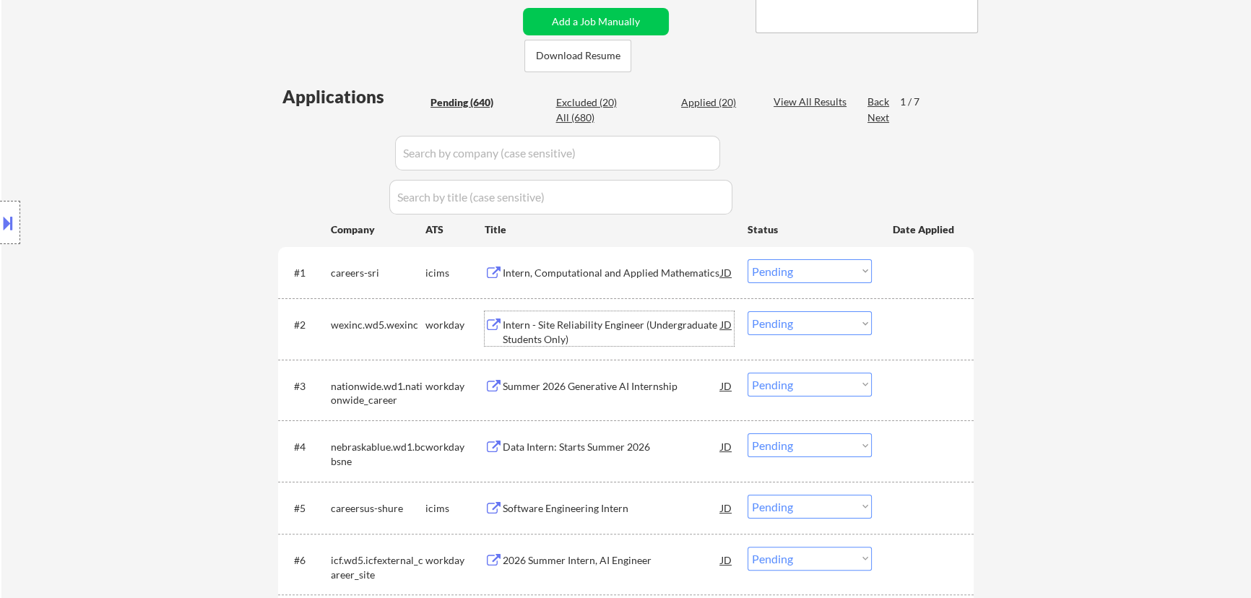
select select ""pending""
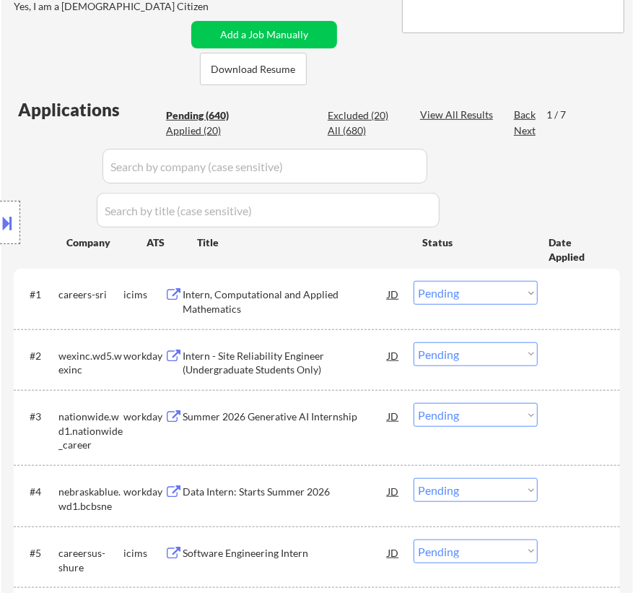
click at [464, 352] on select "Choose an option... Pending Applied Excluded (Questions) Excluded (Expired) Exc…" at bounding box center [476, 354] width 124 height 24
click at [414, 342] on select "Choose an option... Pending Applied Excluded (Questions) Excluded (Expired) Exc…" at bounding box center [476, 354] width 124 height 24
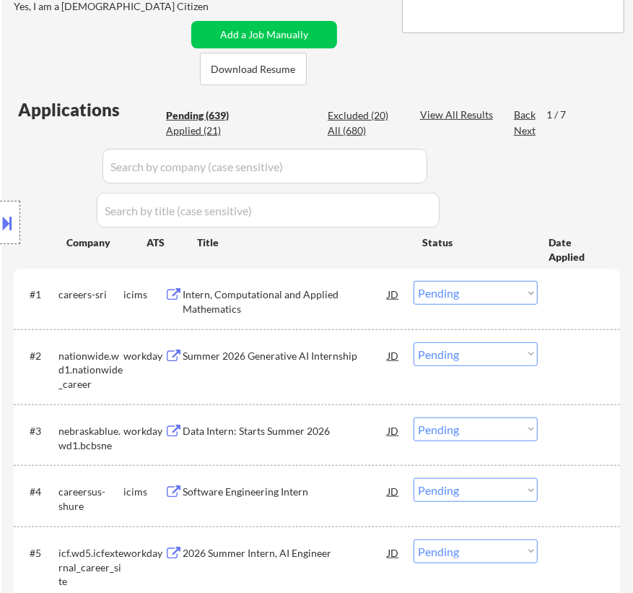
click at [297, 353] on div "Summer 2026 Generative AI Internship" at bounding box center [285, 356] width 205 height 14
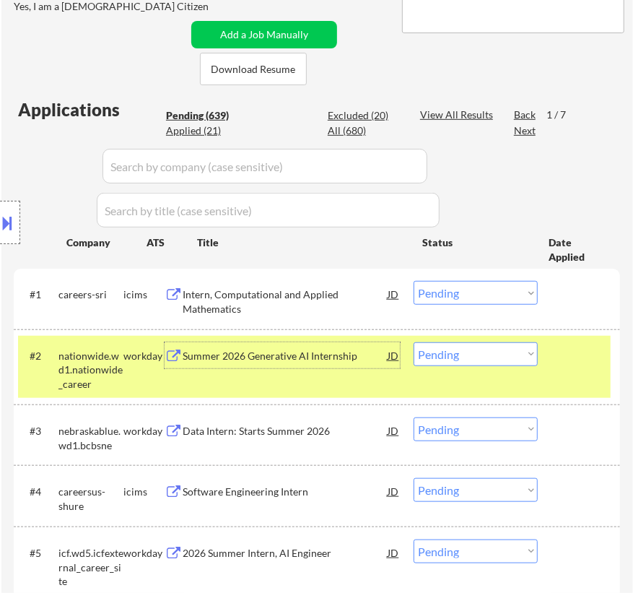
click at [482, 354] on select "Choose an option... Pending Applied Excluded (Questions) Excluded (Expired) Exc…" at bounding box center [476, 354] width 124 height 24
click at [414, 342] on select "Choose an option... Pending Applied Excluded (Questions) Excluded (Expired) Exc…" at bounding box center [476, 354] width 124 height 24
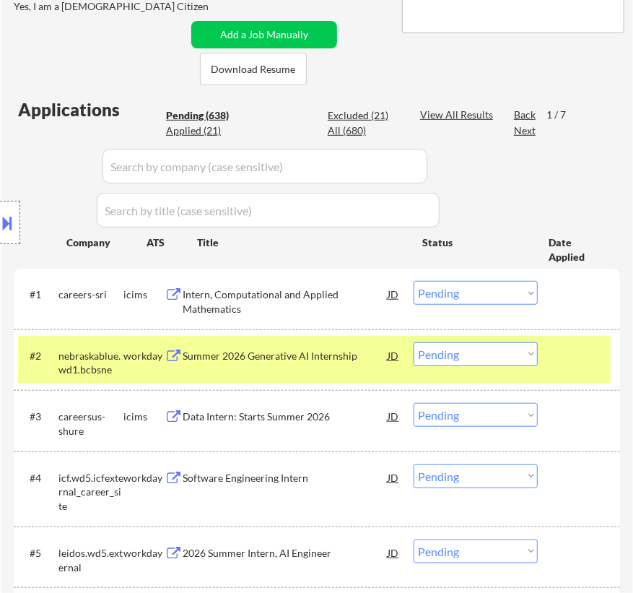
click at [319, 362] on div "Summer 2026 Generative AI Internship" at bounding box center [285, 355] width 205 height 26
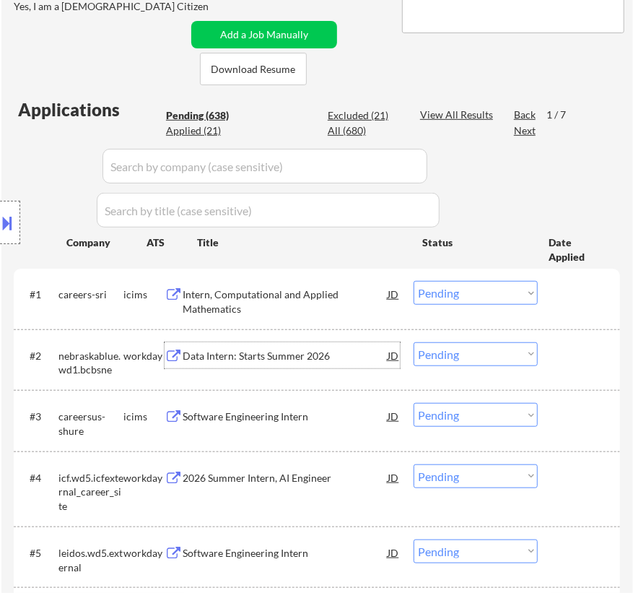
click at [472, 353] on select "Choose an option... Pending Applied Excluded (Questions) Excluded (Expired) Exc…" at bounding box center [476, 354] width 124 height 24
click at [414, 342] on select "Choose an option... Pending Applied Excluded (Questions) Excluded (Expired) Exc…" at bounding box center [476, 354] width 124 height 24
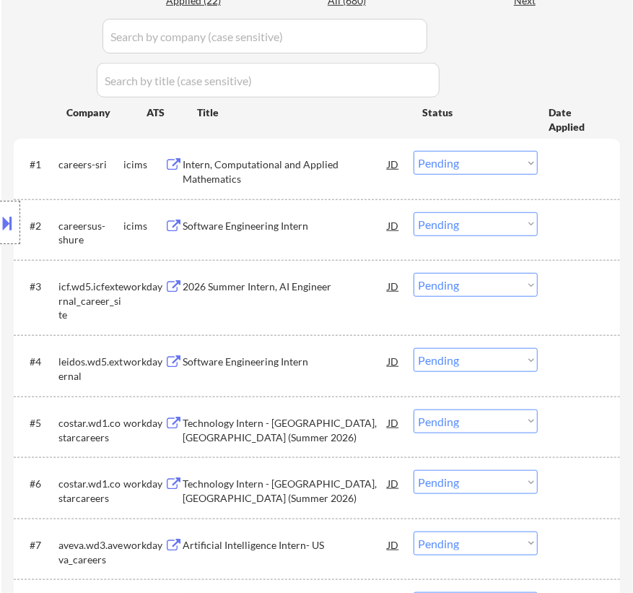
scroll to position [459, 0]
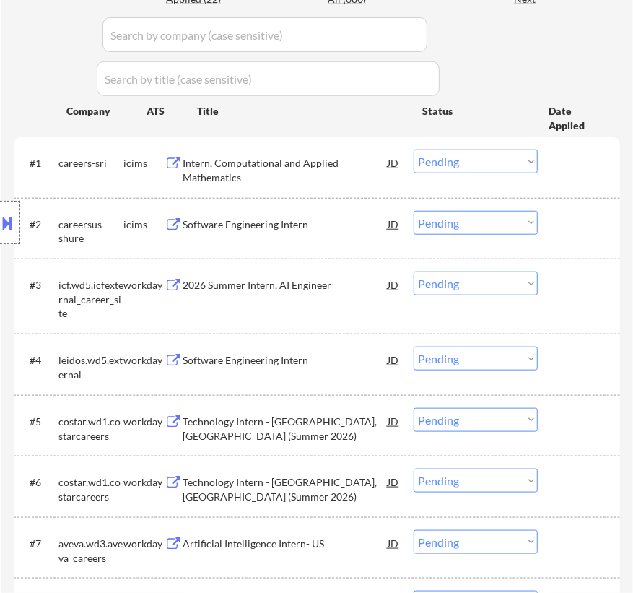
click at [311, 282] on div "2026 Summer Intern, AI Engineer" at bounding box center [285, 285] width 205 height 14
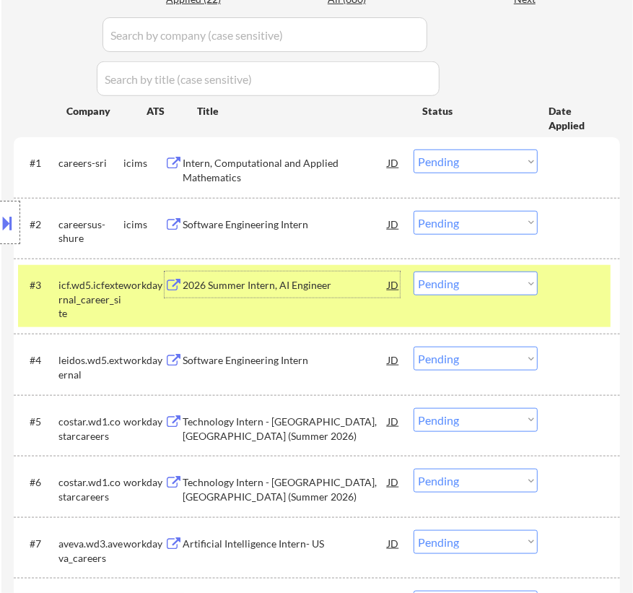
click at [482, 286] on select "Choose an option... Pending Applied Excluded (Questions) Excluded (Expired) Exc…" at bounding box center [476, 283] width 124 height 24
click at [414, 271] on select "Choose an option... Pending Applied Excluded (Questions) Excluded (Expired) Exc…" at bounding box center [476, 283] width 124 height 24
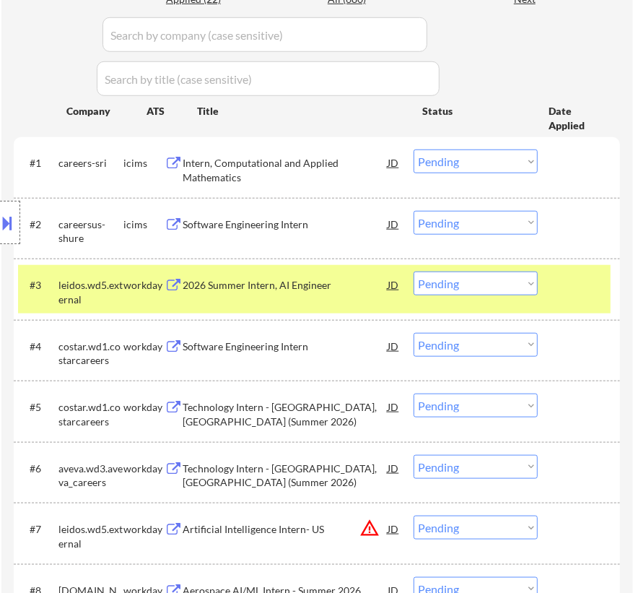
click at [325, 289] on div "2026 Summer Intern, AI Engineer" at bounding box center [285, 285] width 205 height 14
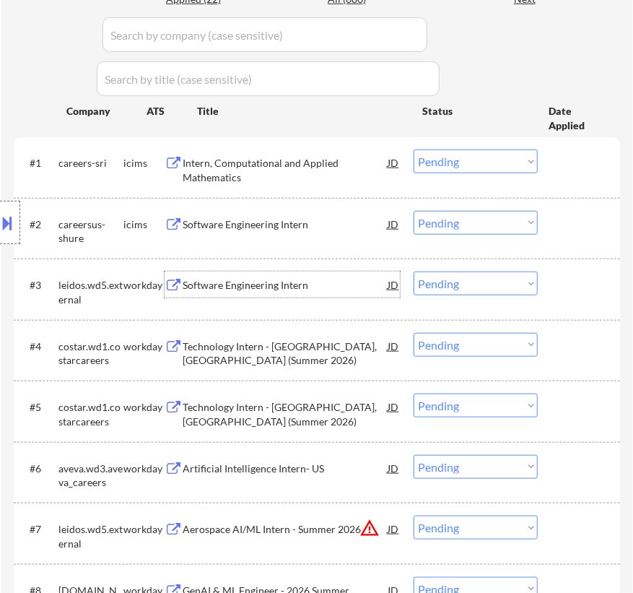
click at [450, 276] on select "Choose an option... Pending Applied Excluded (Questions) Excluded (Expired) Exc…" at bounding box center [476, 283] width 124 height 24
click at [414, 271] on select "Choose an option... Pending Applied Excluded (Questions) Excluded (Expired) Exc…" at bounding box center [476, 283] width 124 height 24
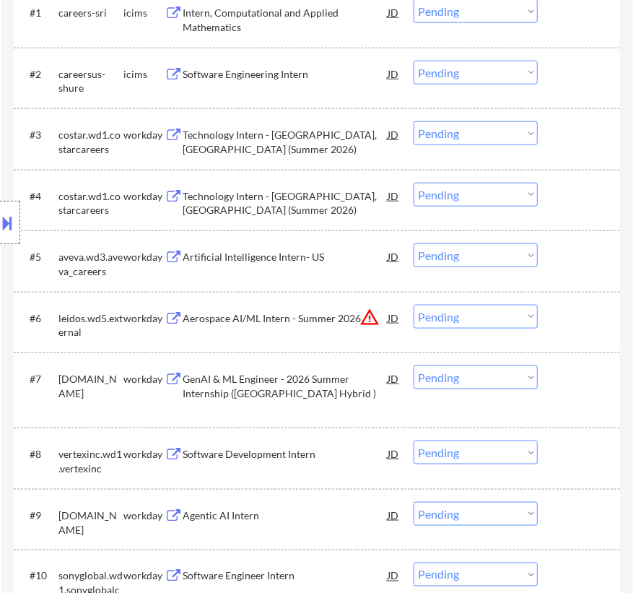
scroll to position [591, 0]
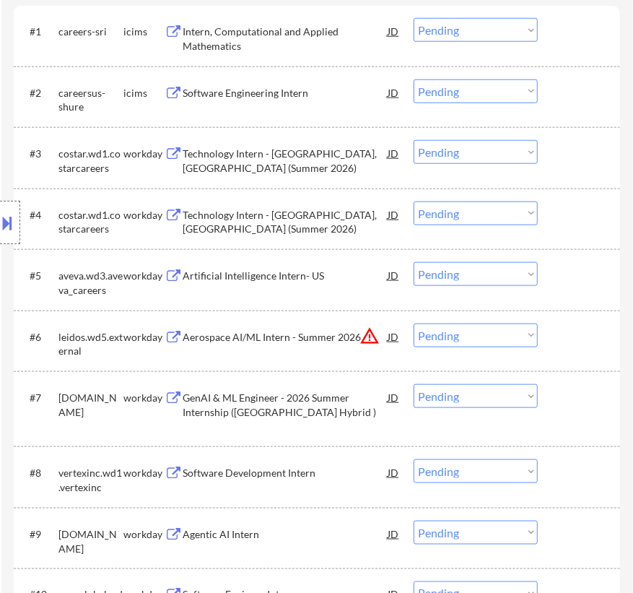
click at [313, 155] on div "Technology Intern - Richmond, VA (Summer 2026)" at bounding box center [285, 161] width 205 height 28
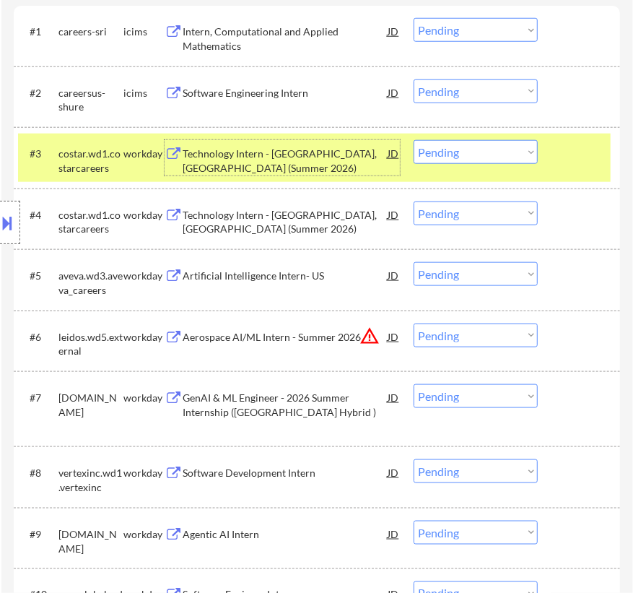
click at [465, 152] on select "Choose an option... Pending Applied Excluded (Questions) Excluded (Expired) Exc…" at bounding box center [476, 152] width 124 height 24
click at [414, 140] on select "Choose an option... Pending Applied Excluded (Questions) Excluded (Expired) Exc…" at bounding box center [476, 152] width 124 height 24
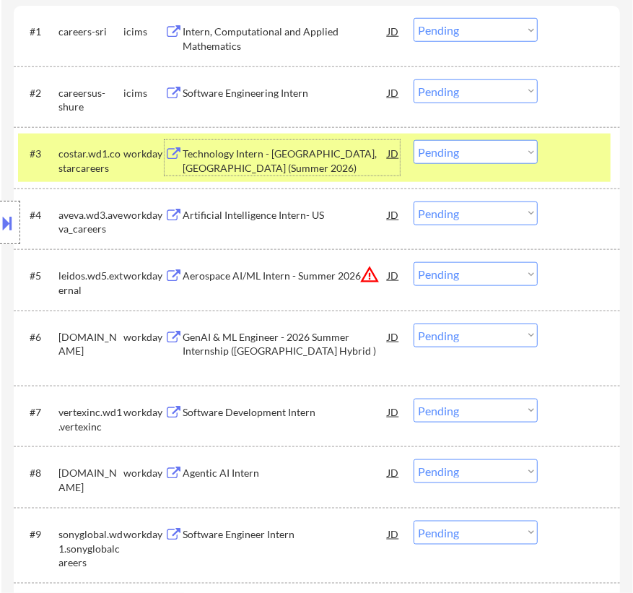
click at [338, 163] on div "Technology Intern - Arlington, VA (Summer 2026)" at bounding box center [285, 161] width 205 height 28
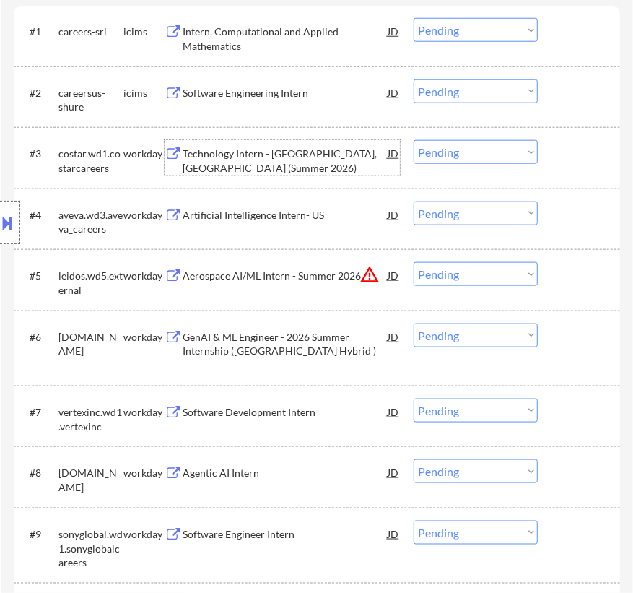
click at [477, 153] on select "Choose an option... Pending Applied Excluded (Questions) Excluded (Expired) Exc…" at bounding box center [476, 152] width 124 height 24
click at [414, 140] on select "Choose an option... Pending Applied Excluded (Questions) Excluded (Expired) Exc…" at bounding box center [476, 152] width 124 height 24
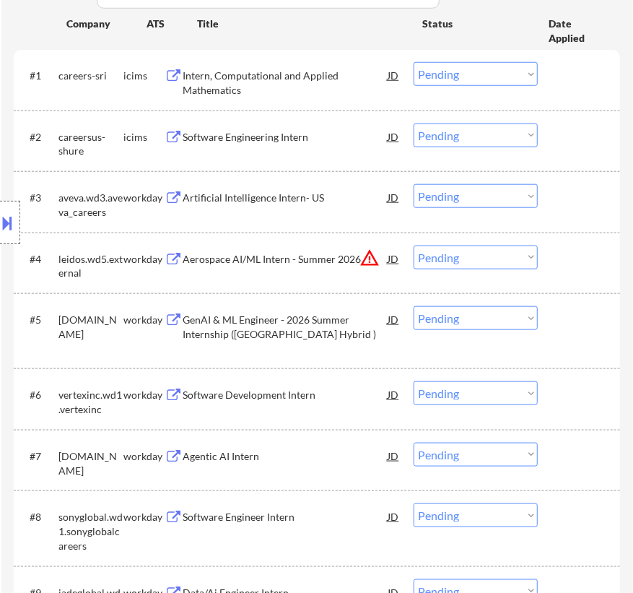
scroll to position [525, 0]
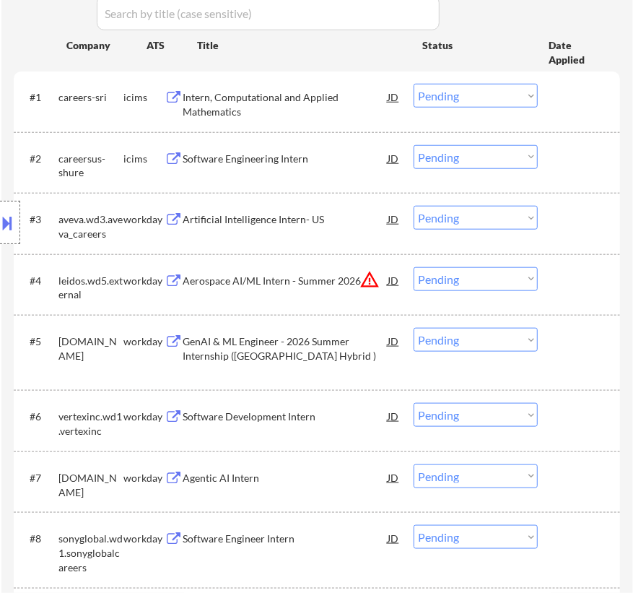
click at [305, 220] on div "Artificial Intelligence Intern- US" at bounding box center [285, 219] width 205 height 14
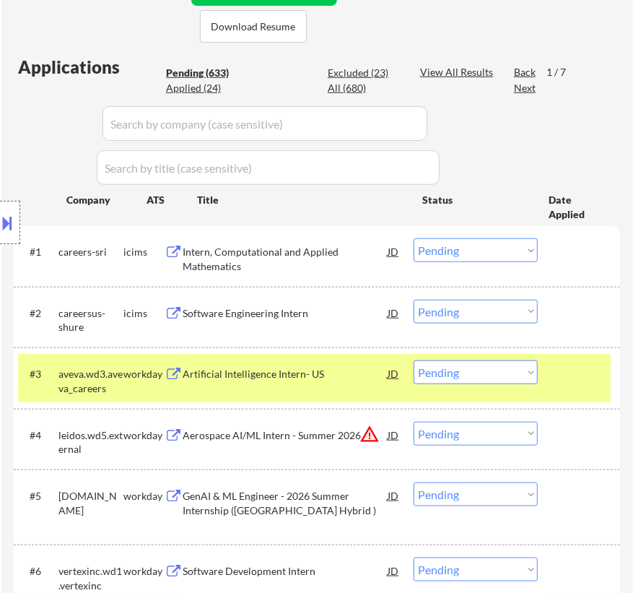
scroll to position [394, 0]
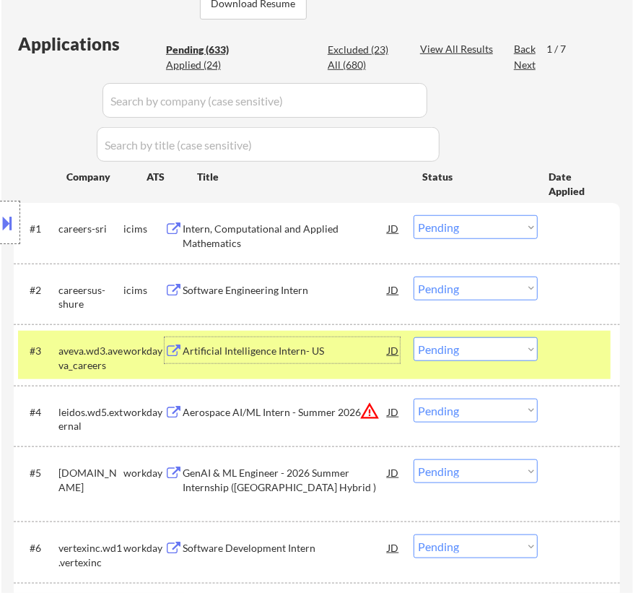
click at [459, 344] on select "Choose an option... Pending Applied Excluded (Questions) Excluded (Expired) Exc…" at bounding box center [476, 349] width 124 height 24
click at [414, 337] on select "Choose an option... Pending Applied Excluded (Questions) Excluded (Expired) Exc…" at bounding box center [476, 349] width 124 height 24
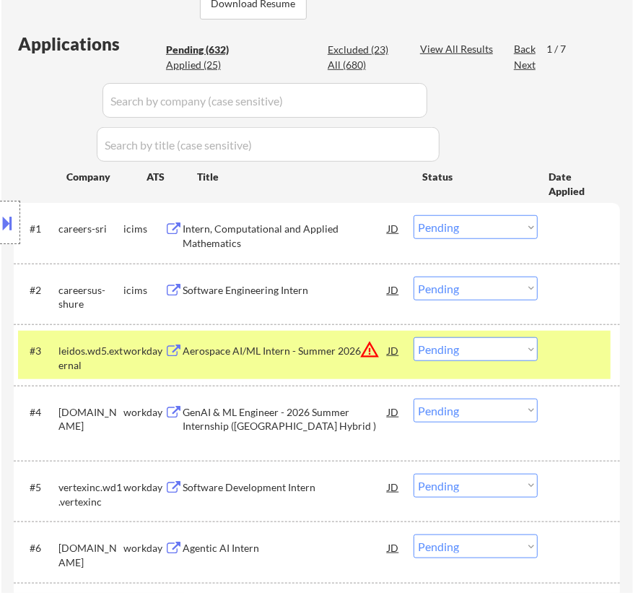
click at [563, 357] on div at bounding box center [581, 350] width 44 height 26
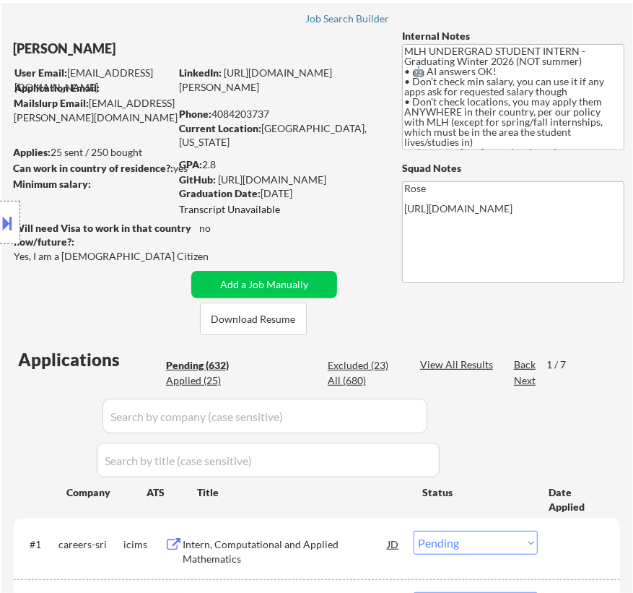
scroll to position [0, 0]
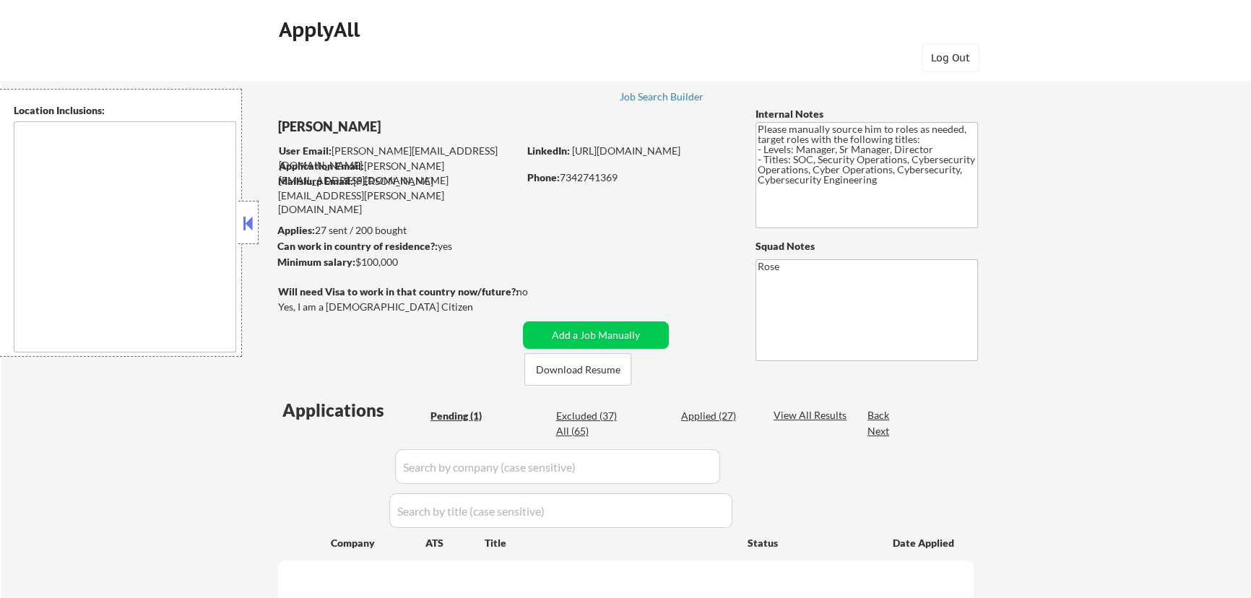
select select ""pending""
type textarea "Ann Arbor, MI Ypsilanti, MI Saline, MI Dexter, MI Pittsfield Charter Township, …"
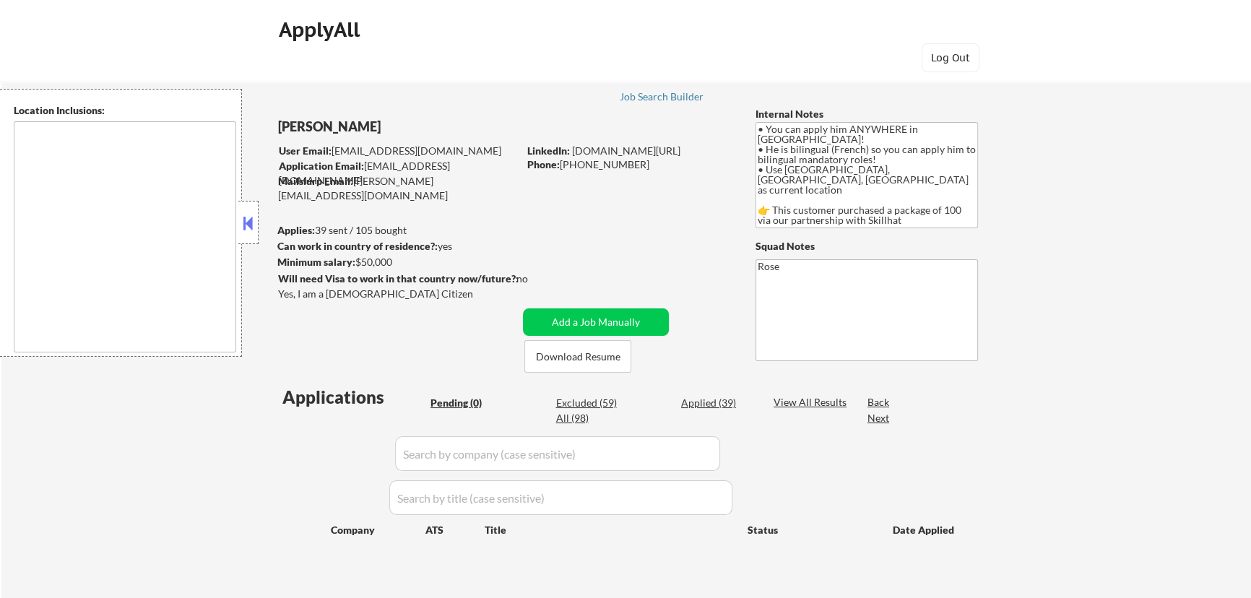
type textarea "country:[GEOGRAPHIC_DATA]"
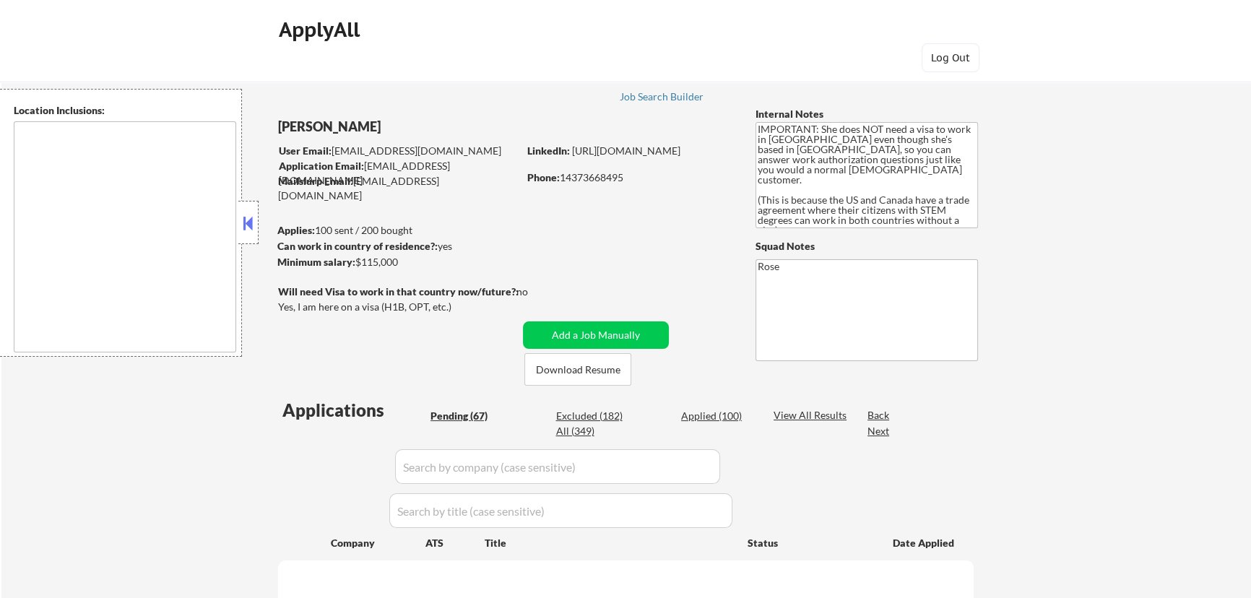
type textarea "[GEOGRAPHIC_DATA], [GEOGRAPHIC_DATA] [GEOGRAPHIC_DATA], [GEOGRAPHIC_DATA], [GEO…"
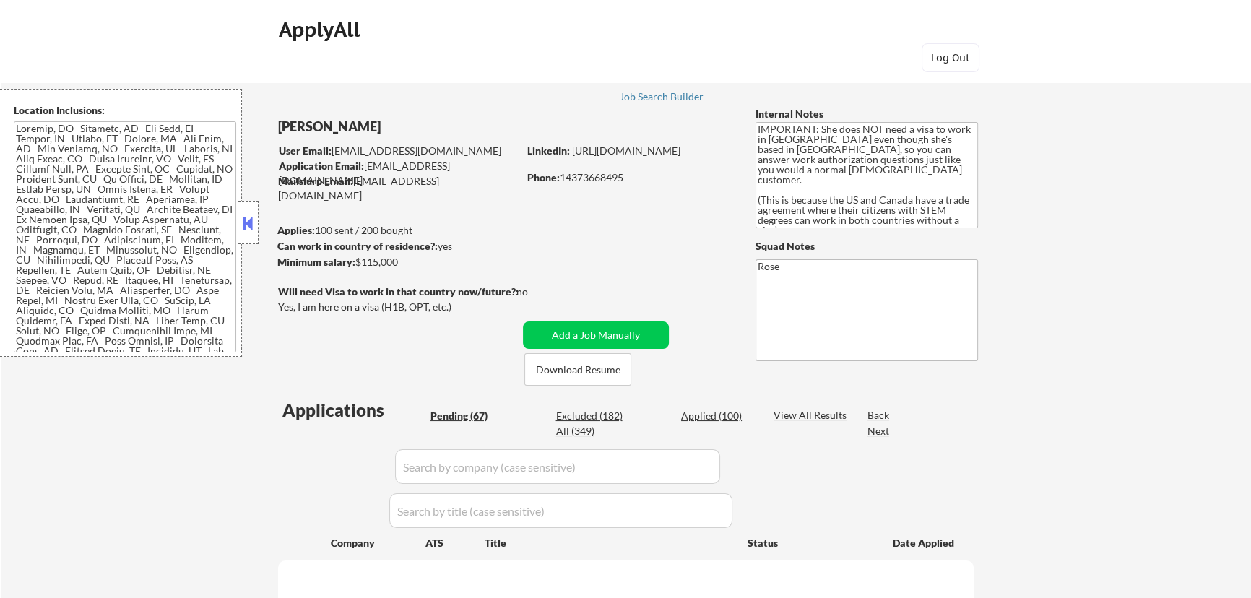
click at [251, 220] on button at bounding box center [248, 223] width 16 height 22
select select ""pending""
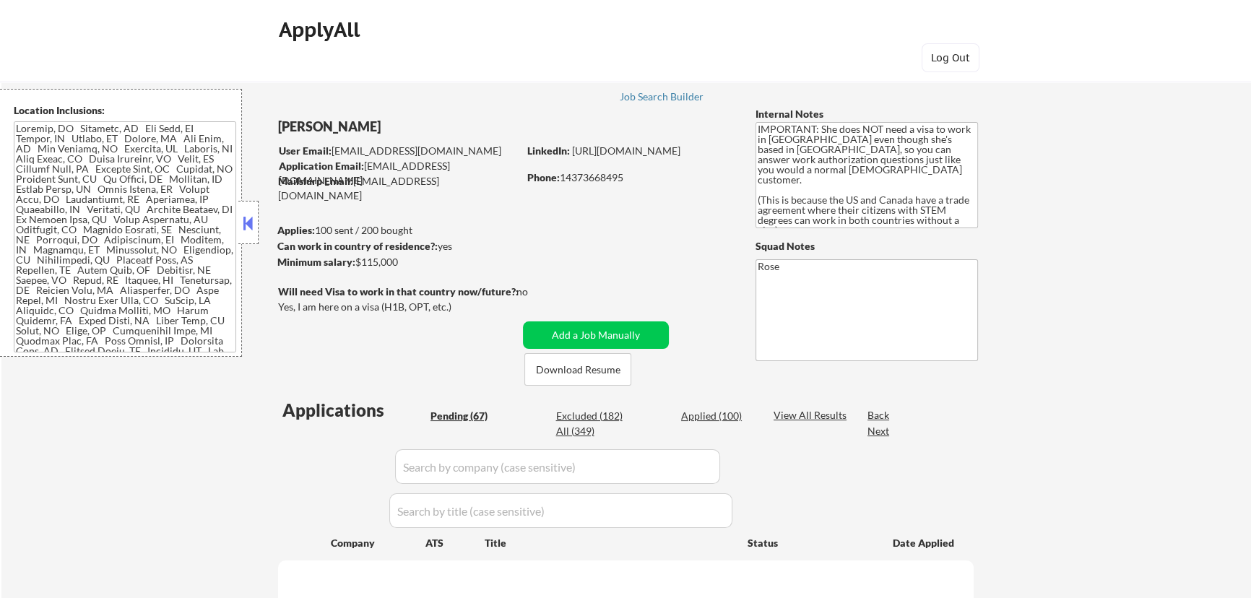
select select ""pending""
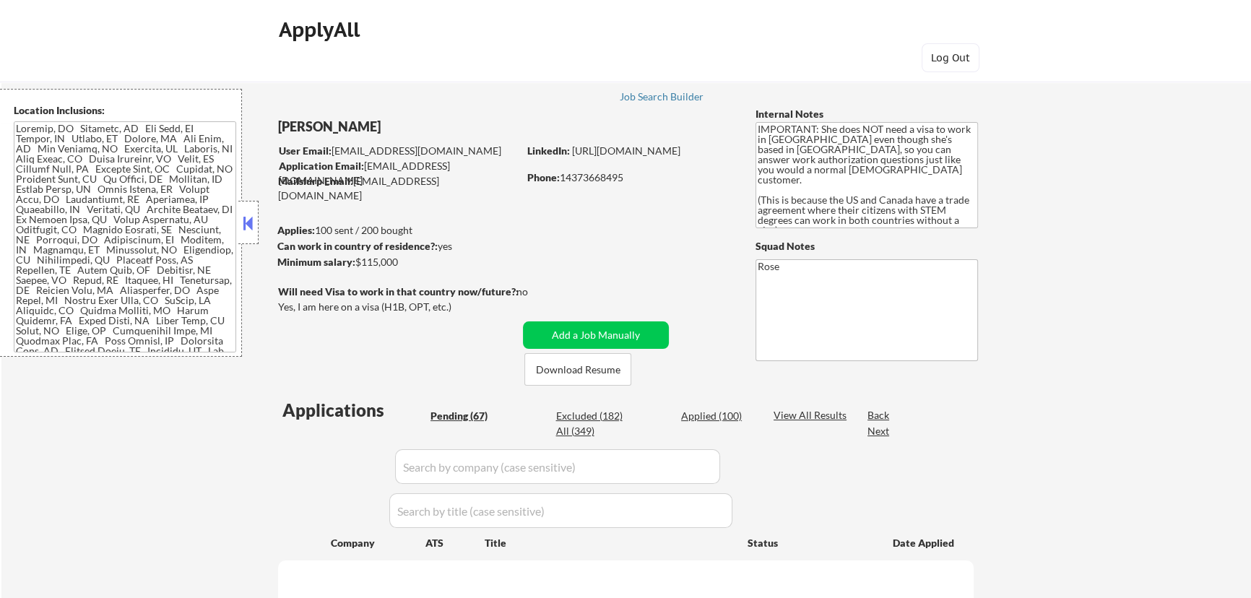
select select ""pending""
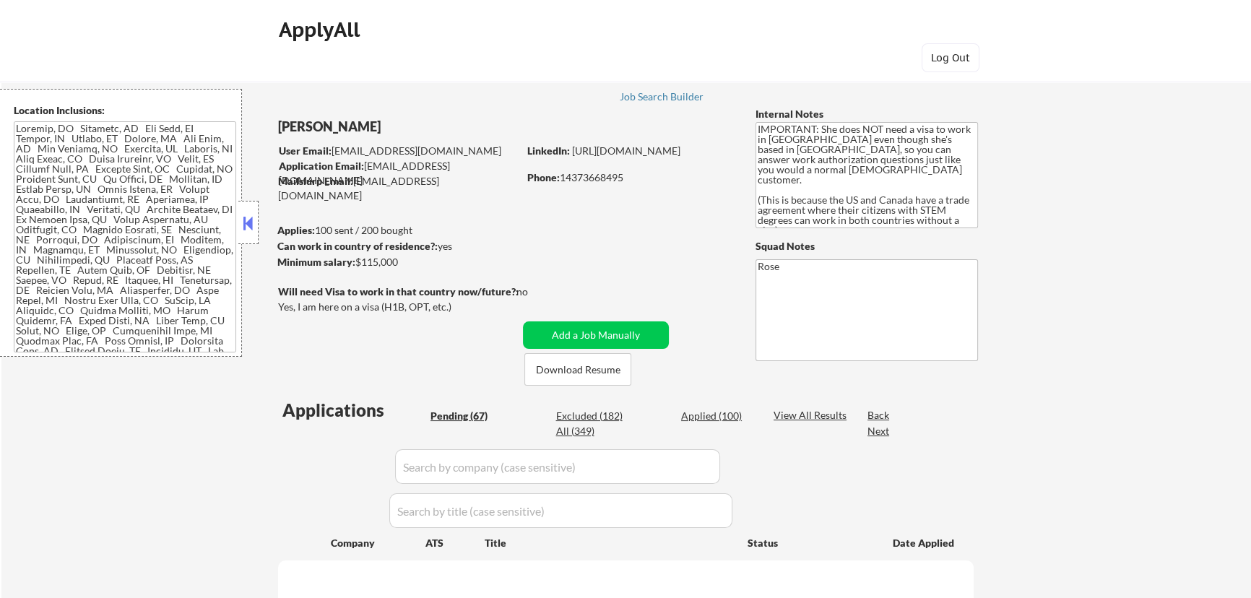
select select ""pending""
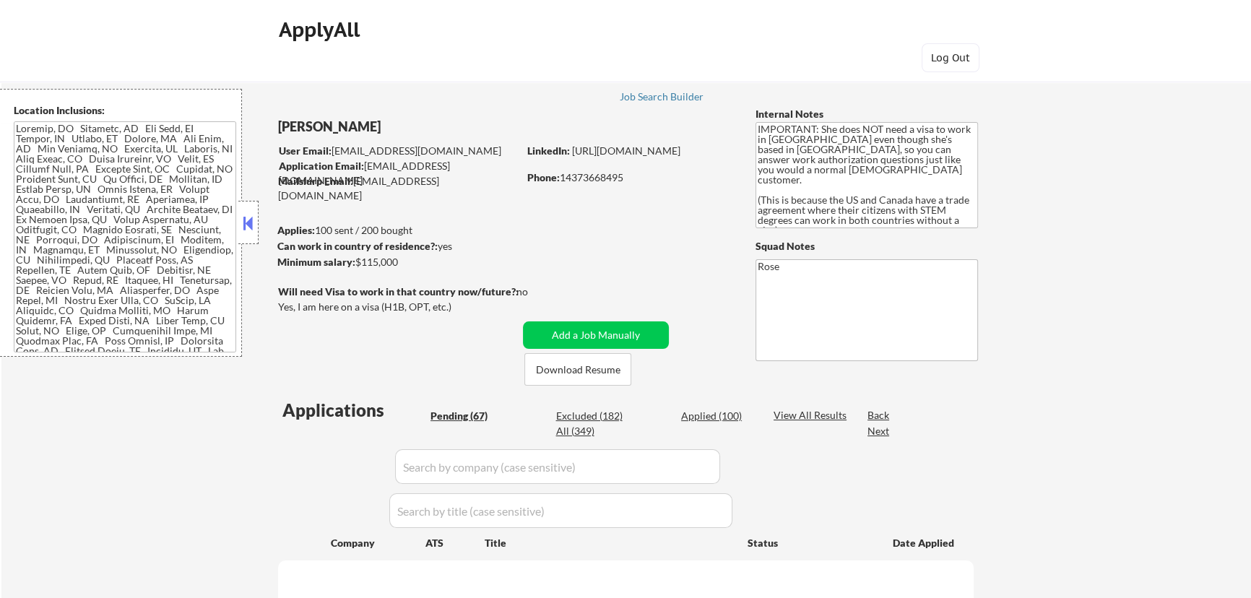
select select ""pending""
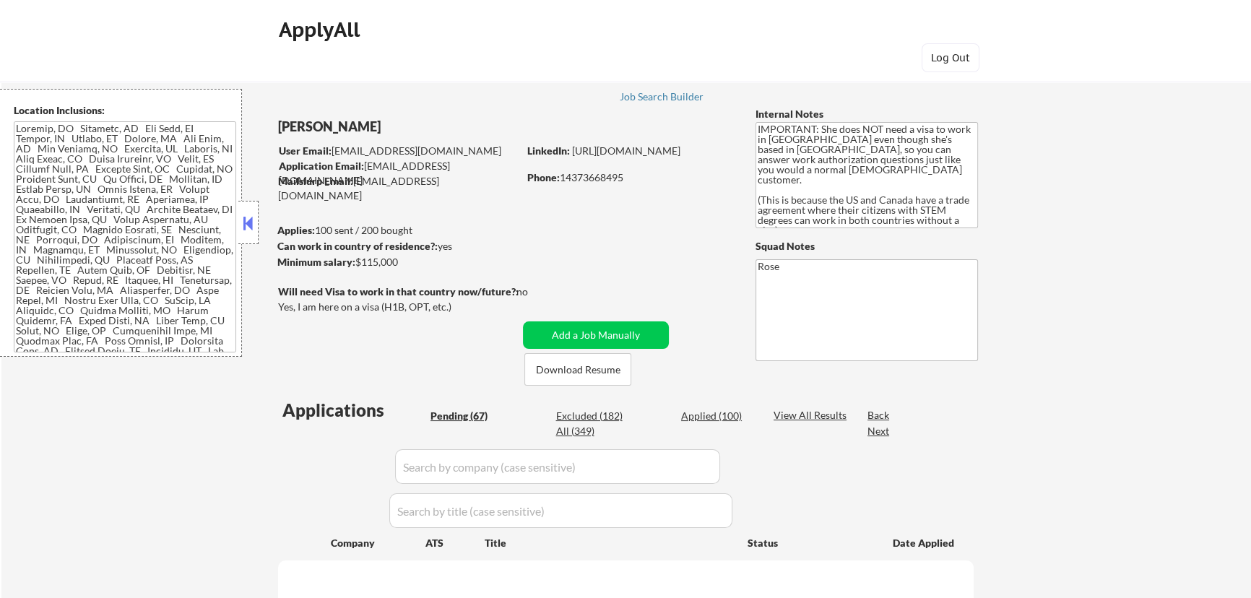
select select ""pending""
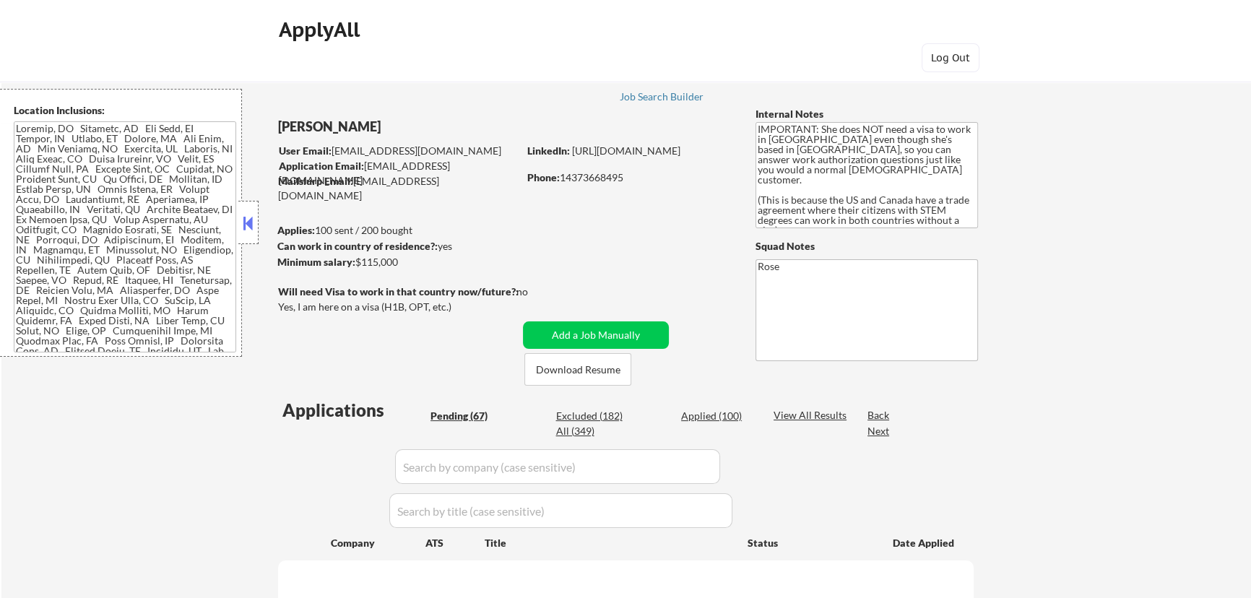
select select ""pending""
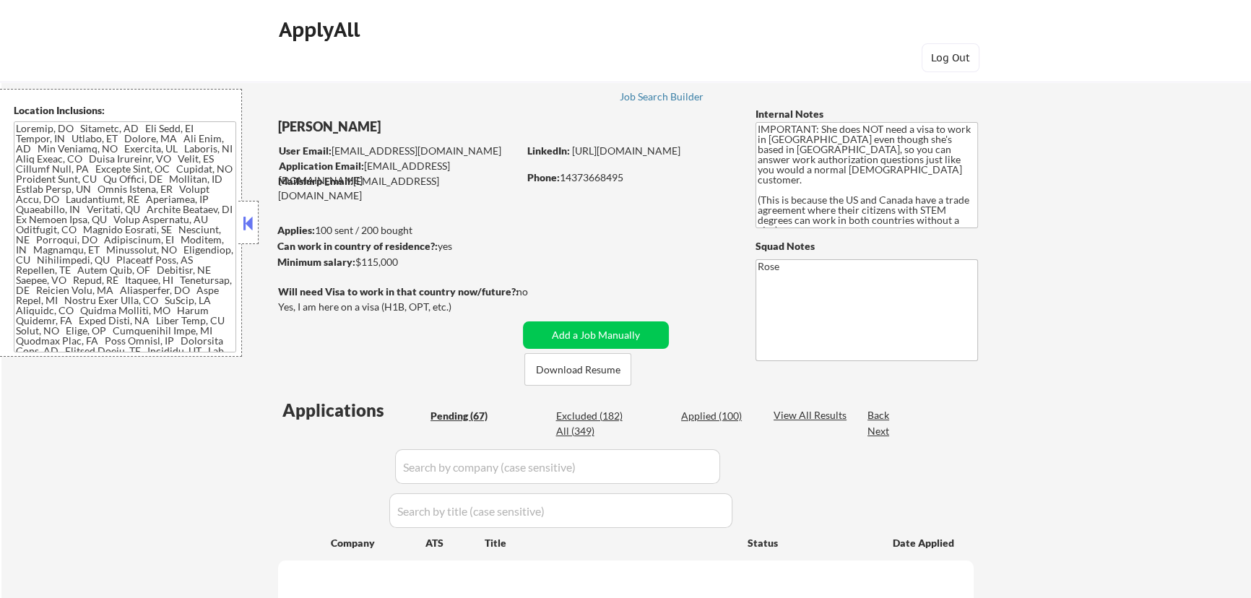
select select ""pending""
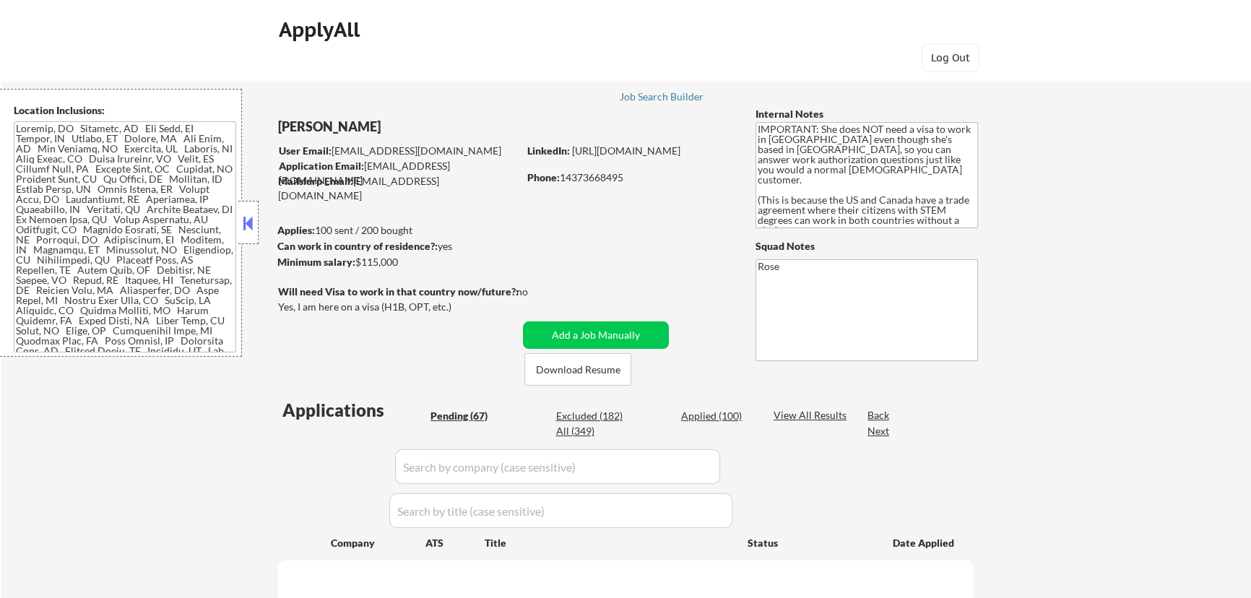
select select ""pending""
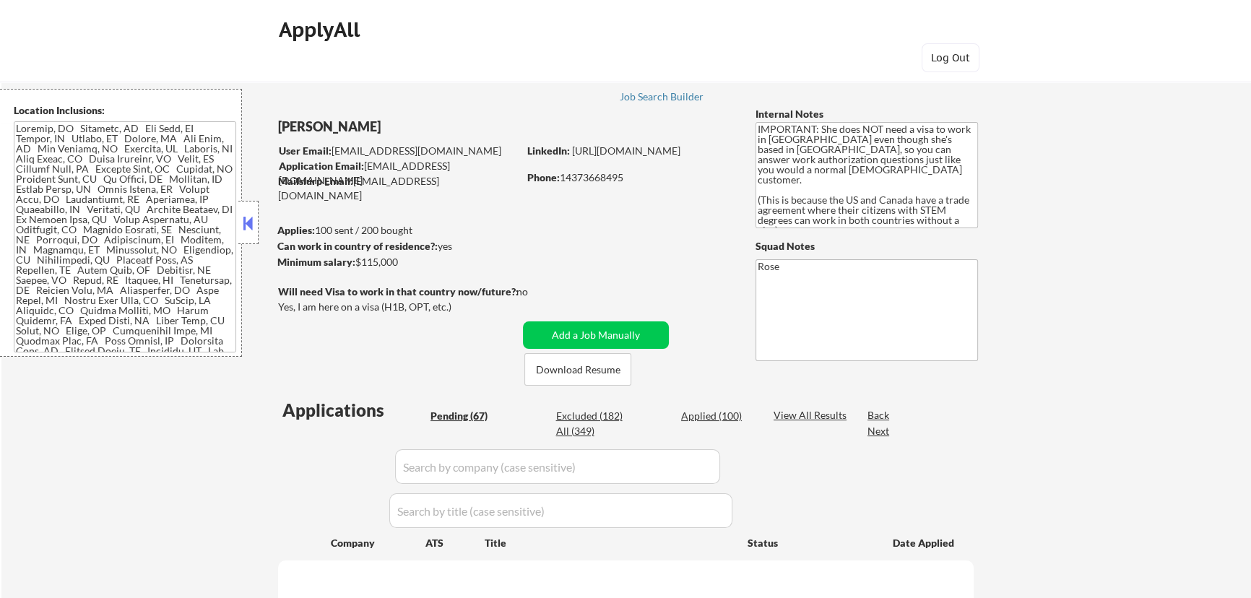
select select ""pending""
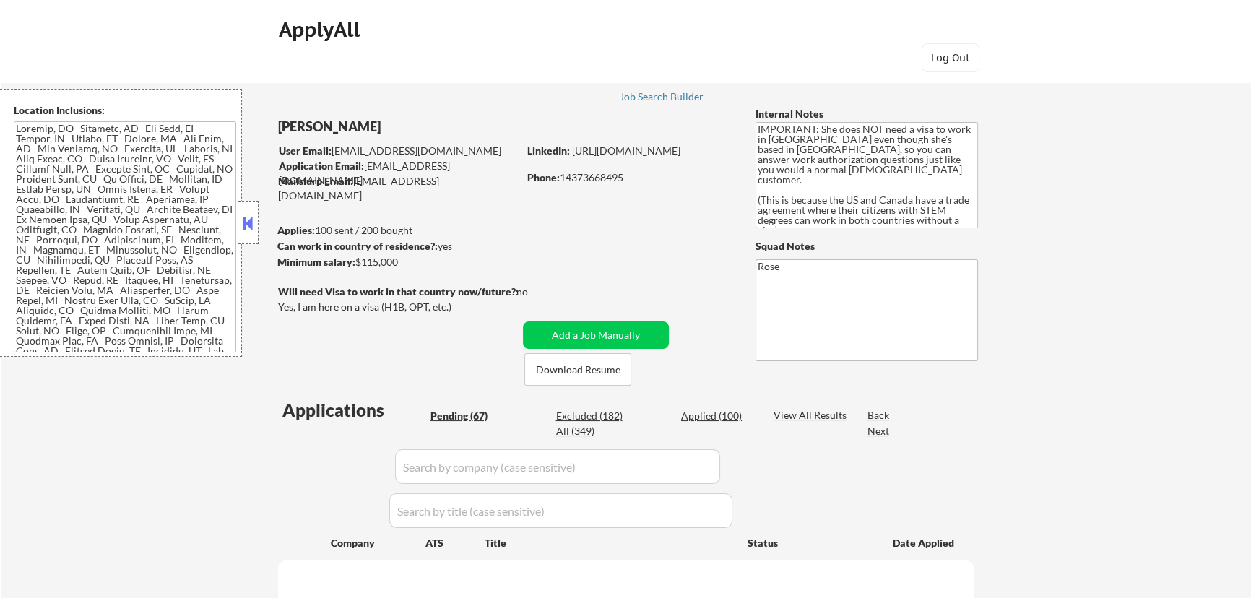
select select ""pending""
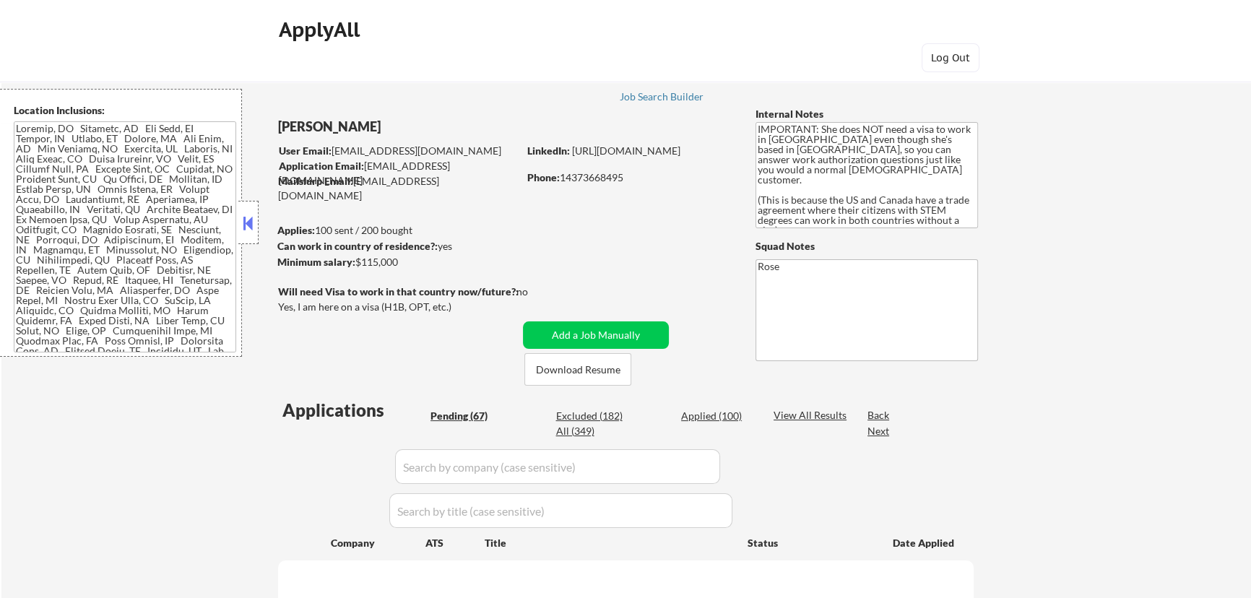
select select ""pending""
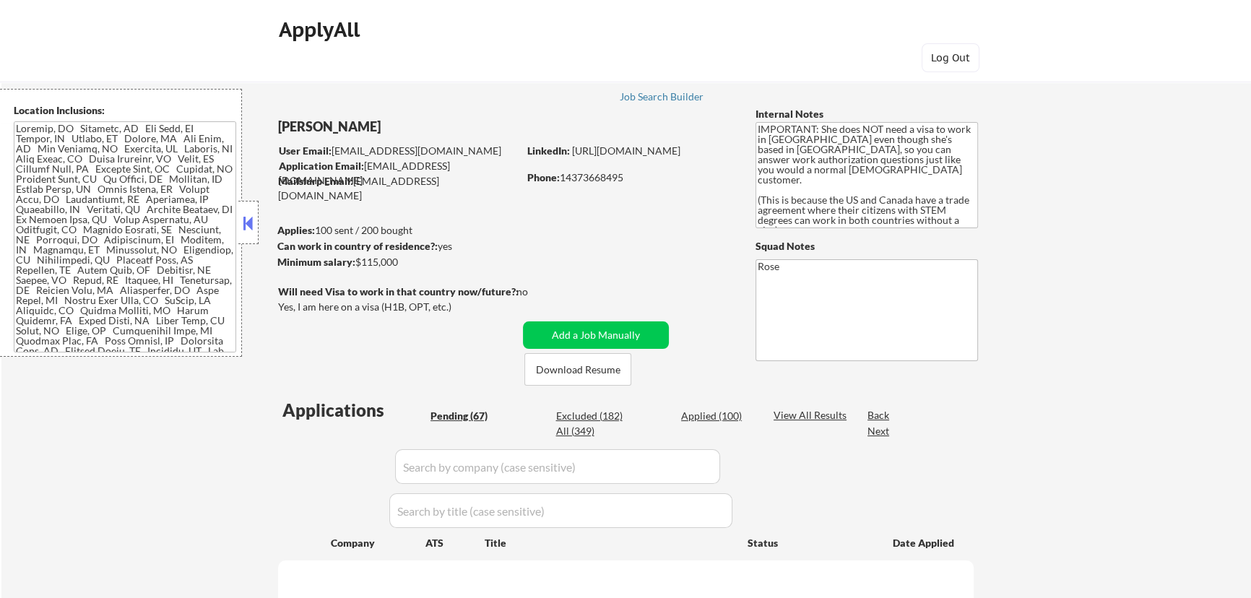
select select ""pending""
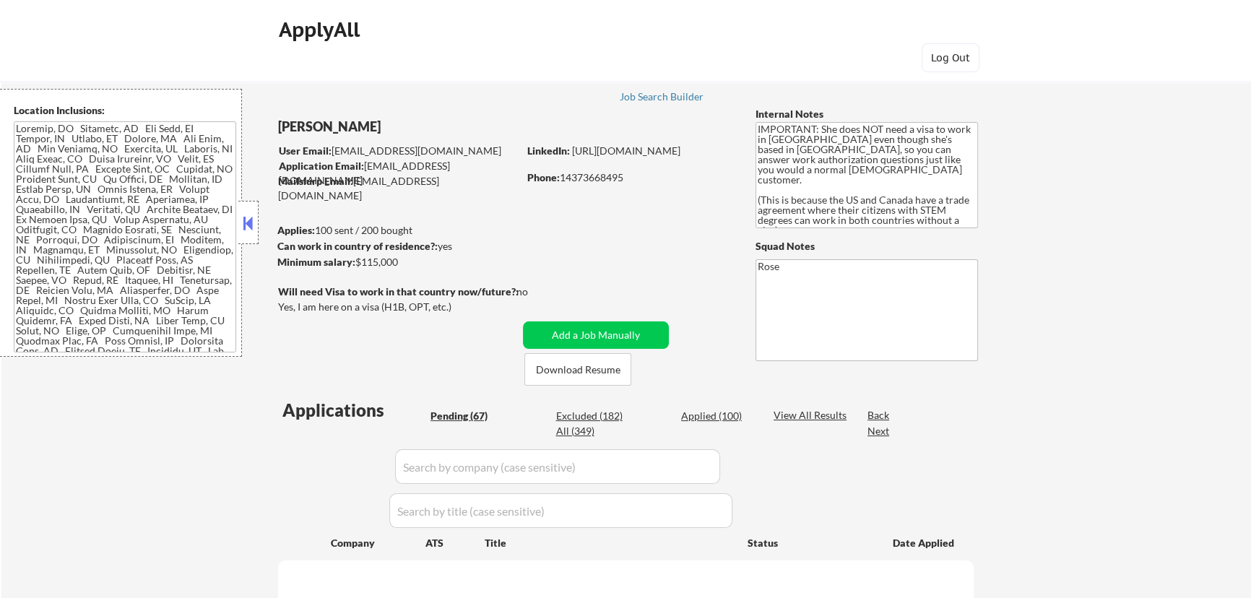
select select ""pending""
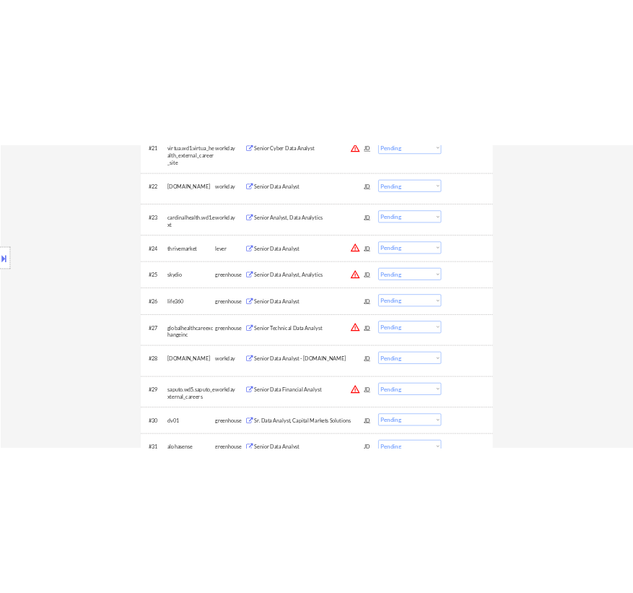
scroll to position [1706, 0]
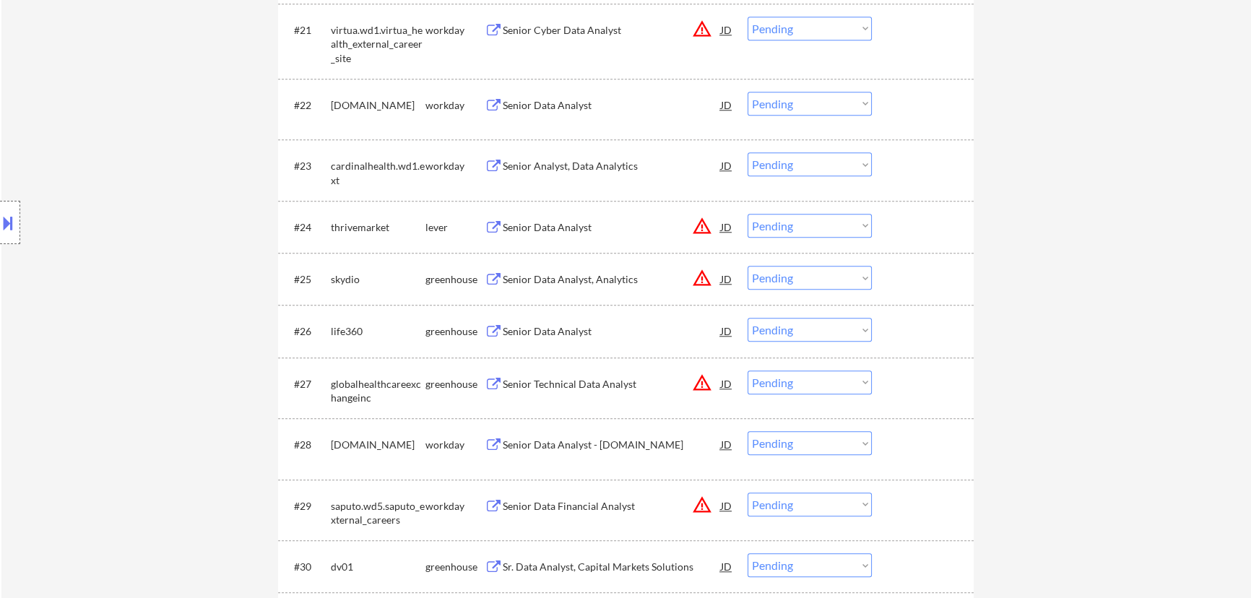
click at [576, 220] on div "Senior Data Analyst" at bounding box center [612, 227] width 218 height 14
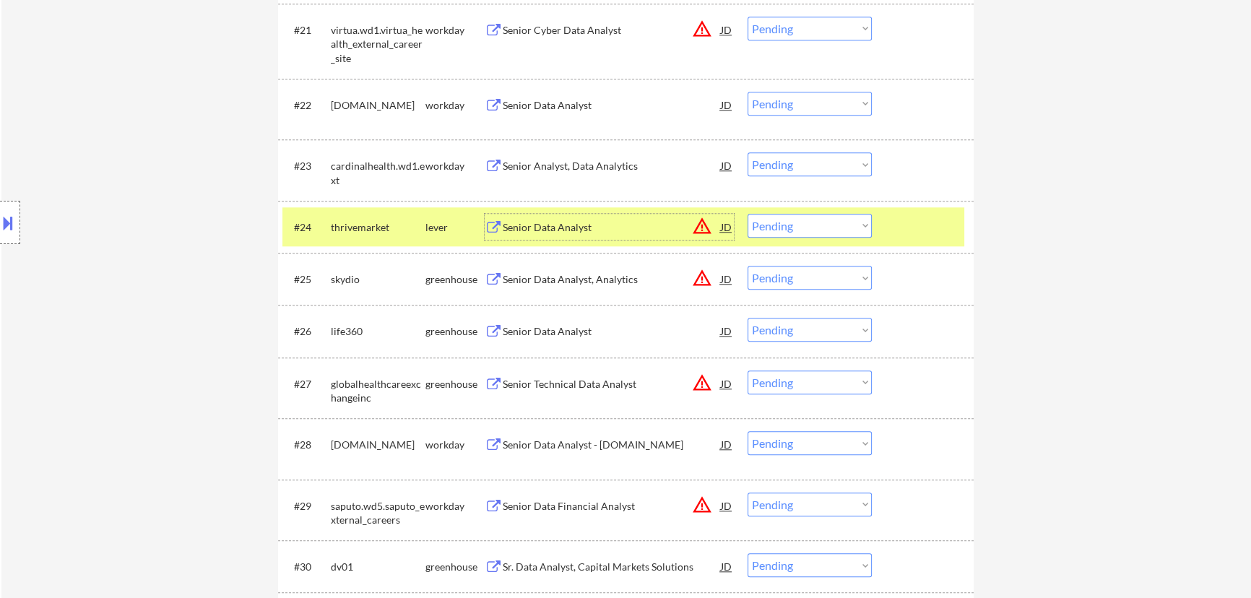
click at [830, 219] on select "Choose an option... Pending Applied Excluded (Questions) Excluded (Expired) Exc…" at bounding box center [809, 226] width 124 height 24
click at [747, 214] on select "Choose an option... Pending Applied Excluded (Questions) Excluded (Expired) Exc…" at bounding box center [809, 226] width 124 height 24
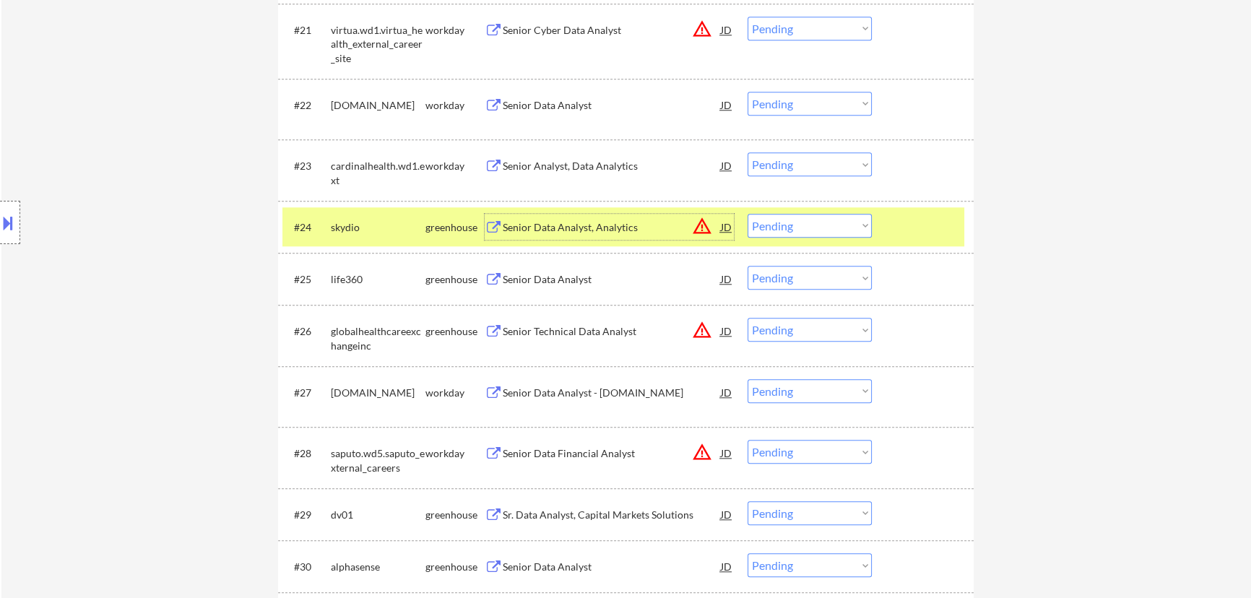
click at [658, 220] on div "Senior Data Analyst, Analytics" at bounding box center [612, 227] width 218 height 14
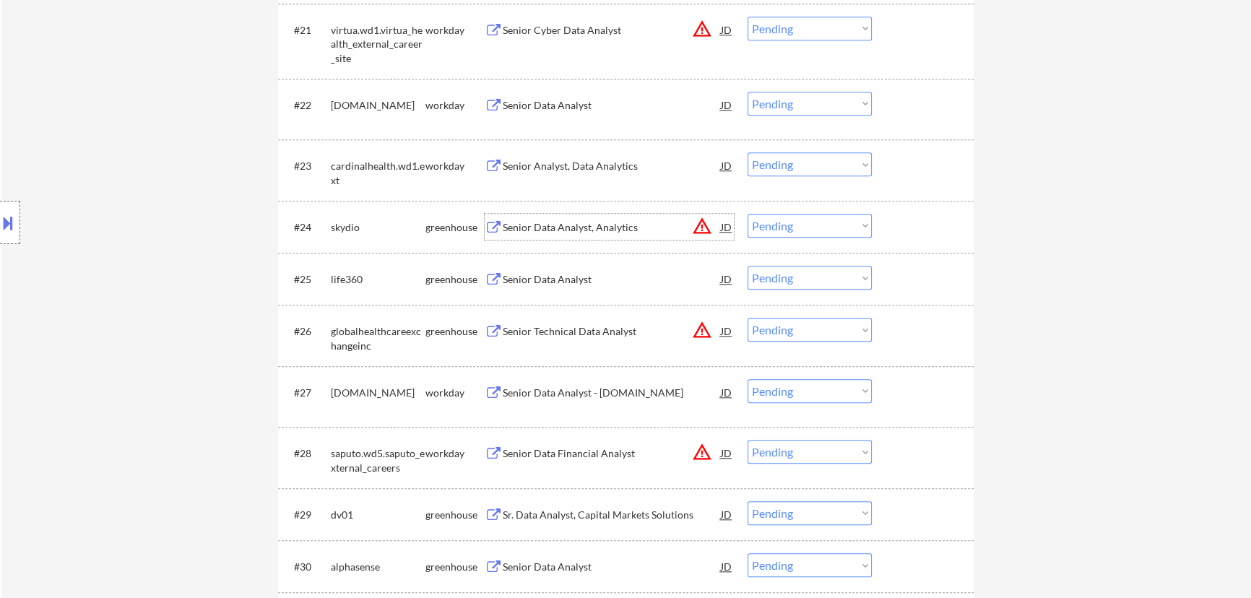
click at [846, 217] on select "Choose an option... Pending Applied Excluded (Questions) Excluded (Expired) Exc…" at bounding box center [809, 226] width 124 height 24
click at [747, 214] on select "Choose an option... Pending Applied Excluded (Questions) Excluded (Expired) Exc…" at bounding box center [809, 226] width 124 height 24
select select ""pending""
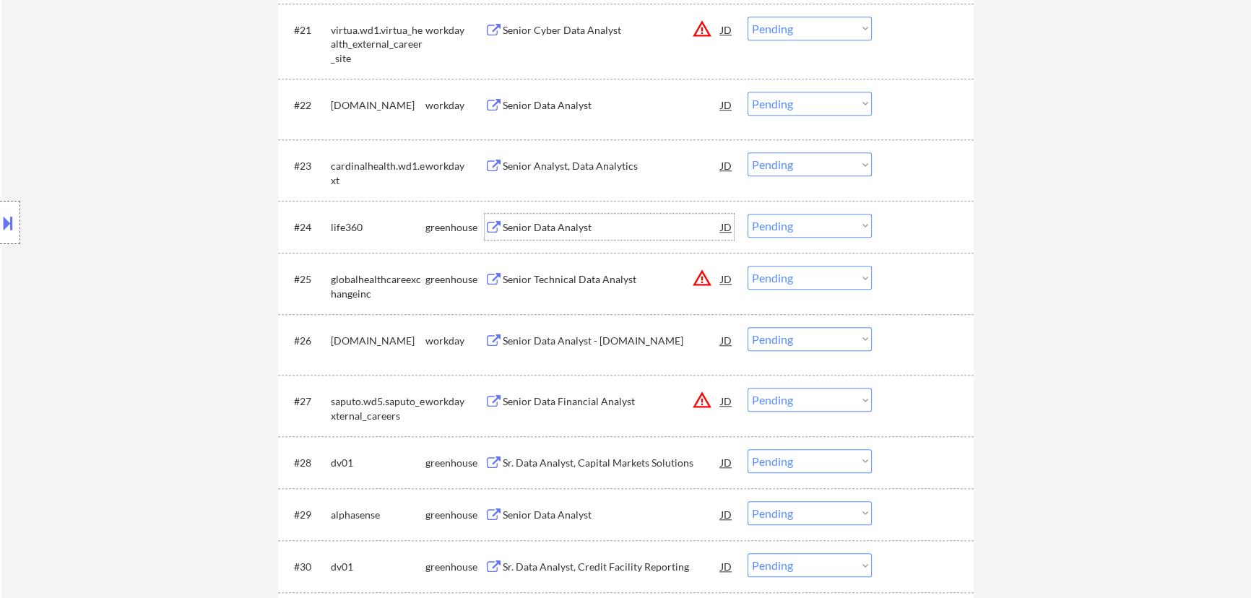
click at [620, 227] on div "Senior Data Analyst" at bounding box center [612, 227] width 218 height 14
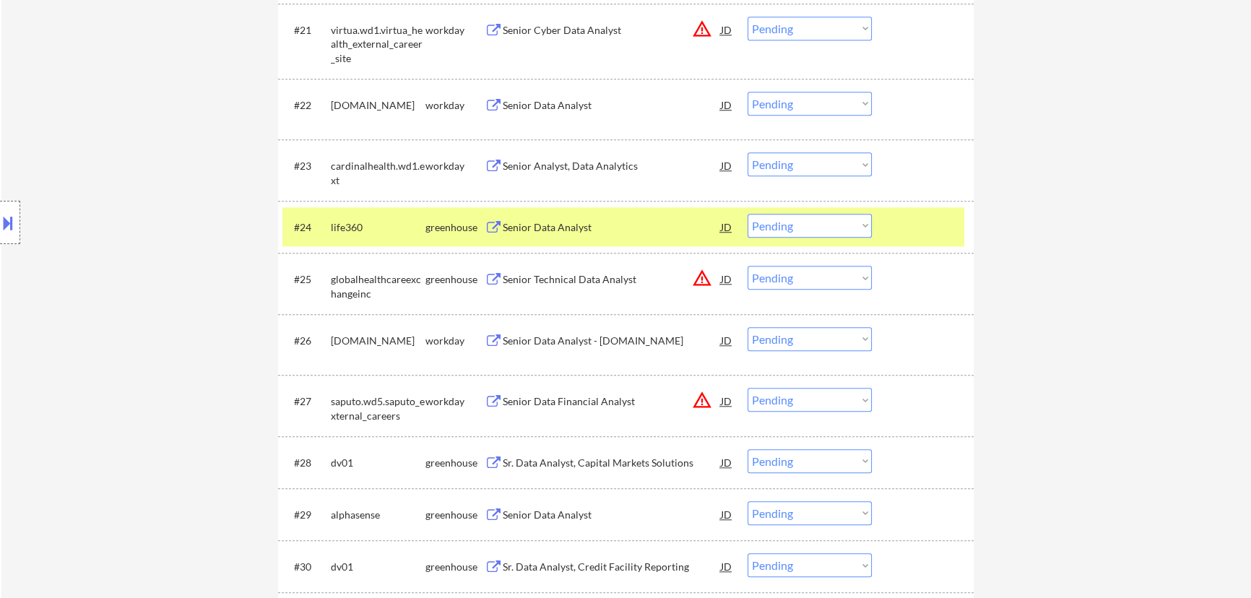
select select ""pending""
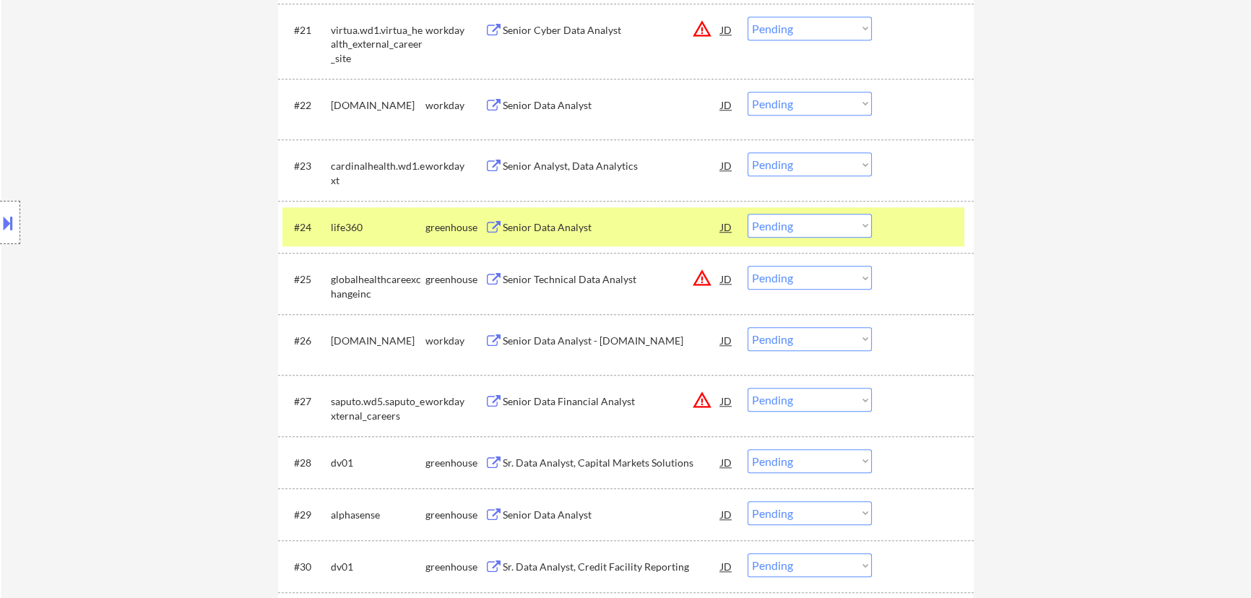
select select ""pending""
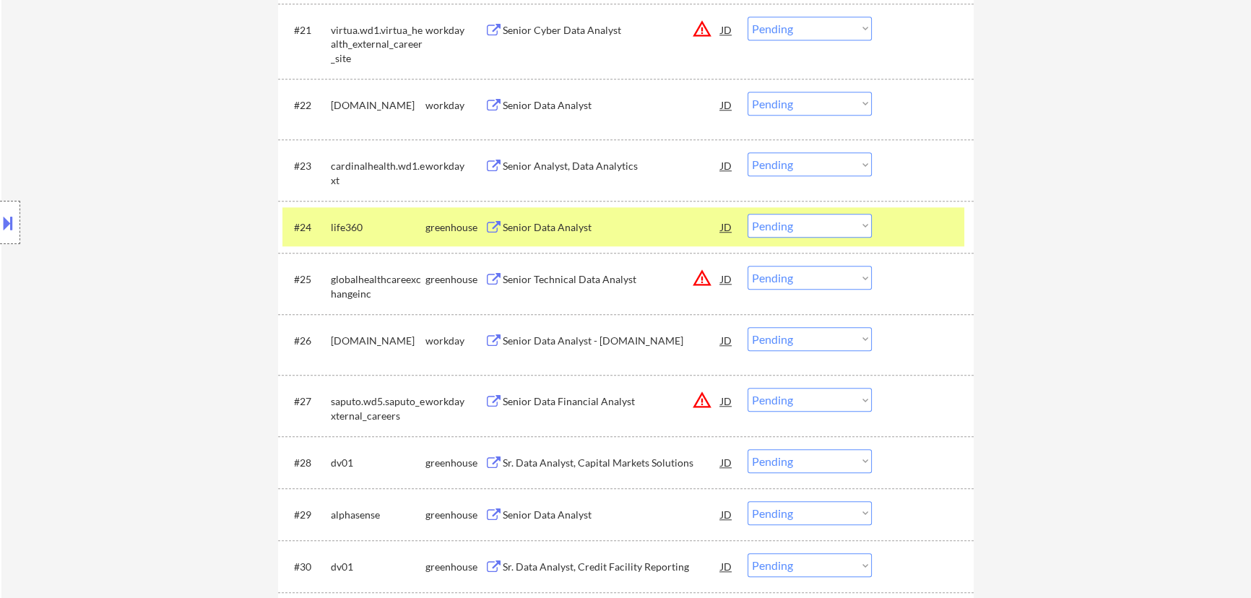
select select ""pending""
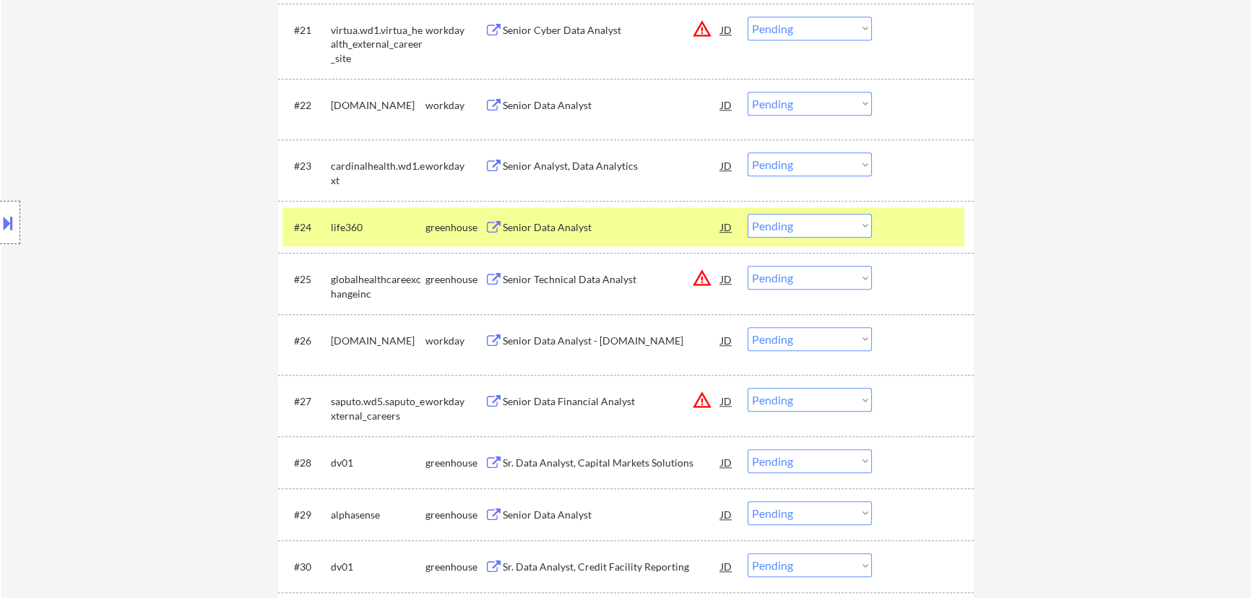
select select ""pending""
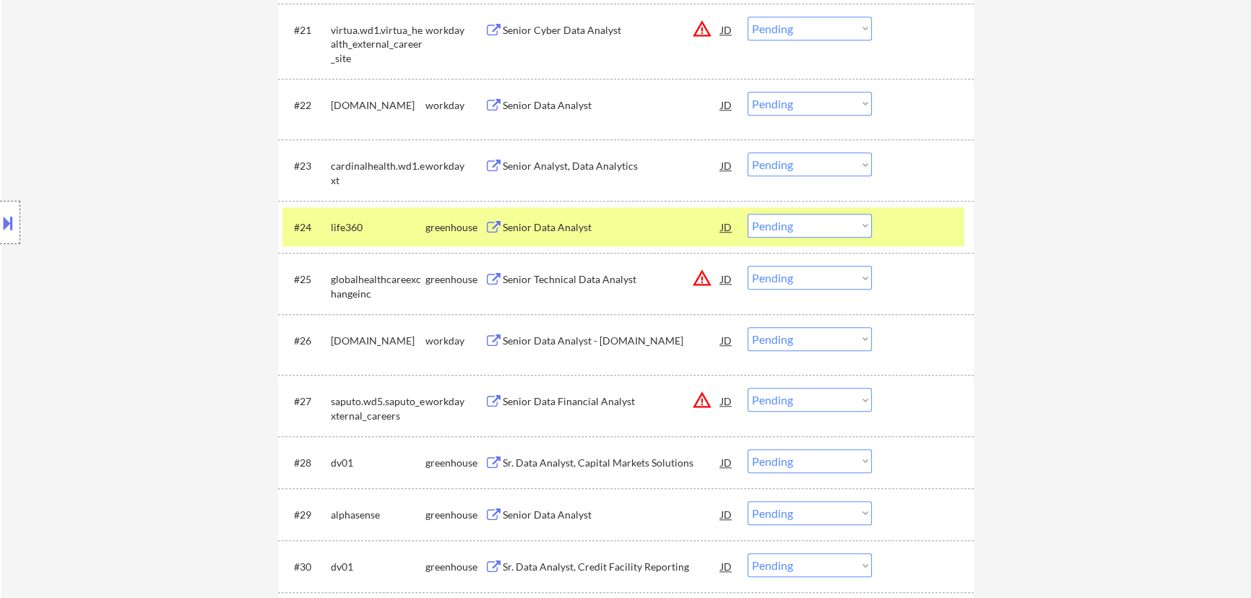
select select ""pending""
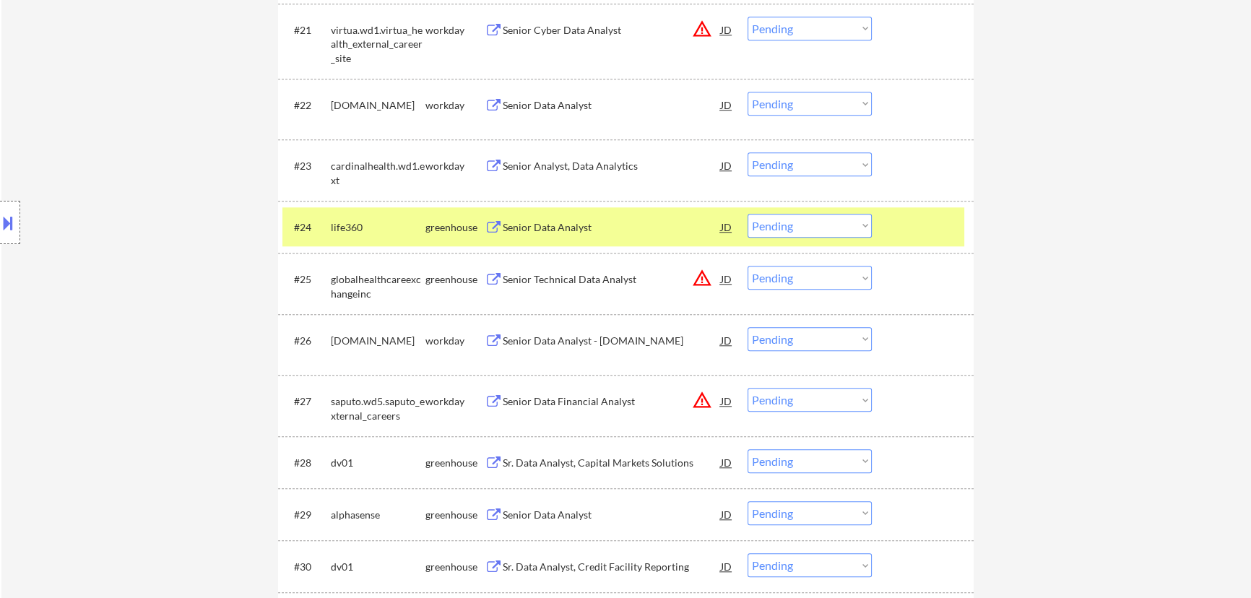
select select ""pending""
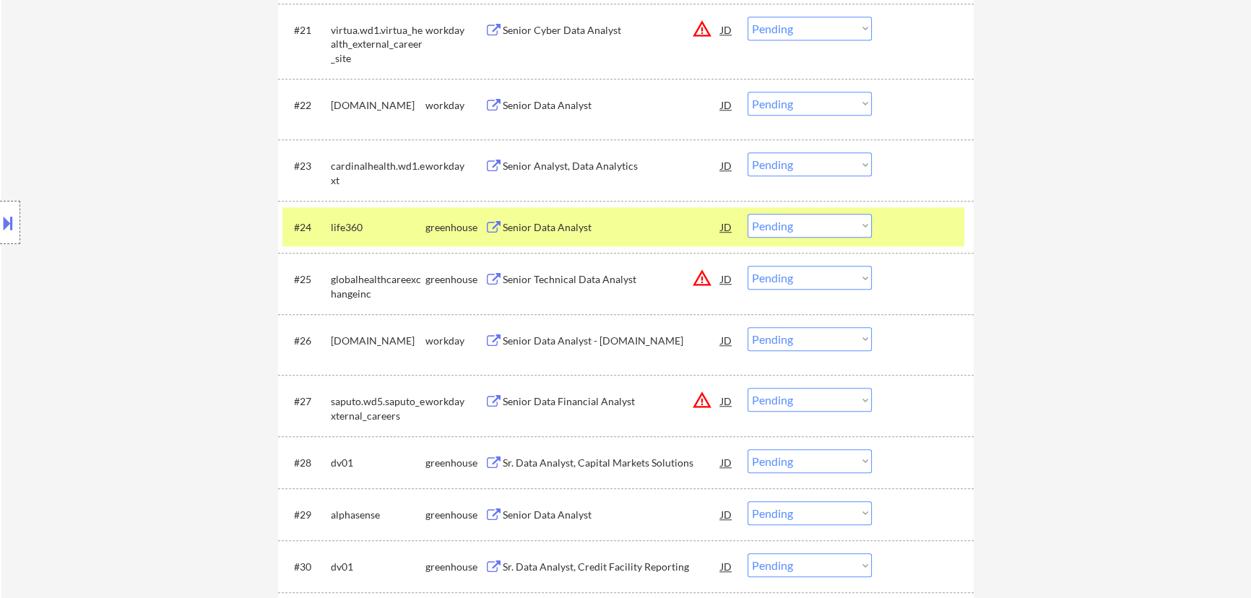
select select ""pending""
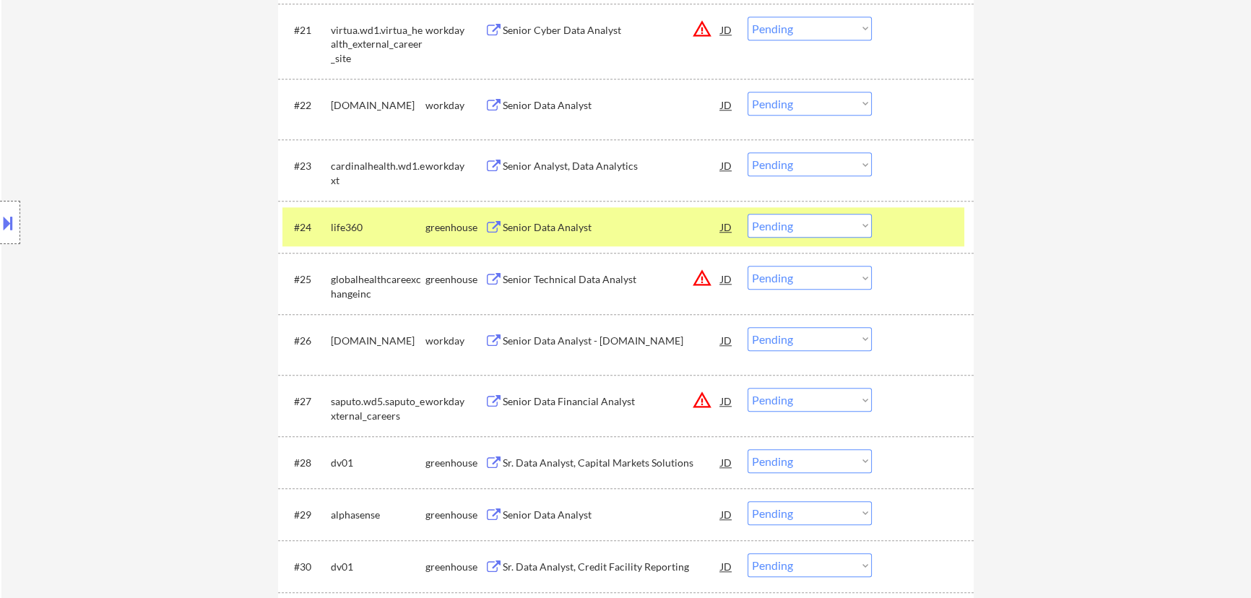
select select ""pending""
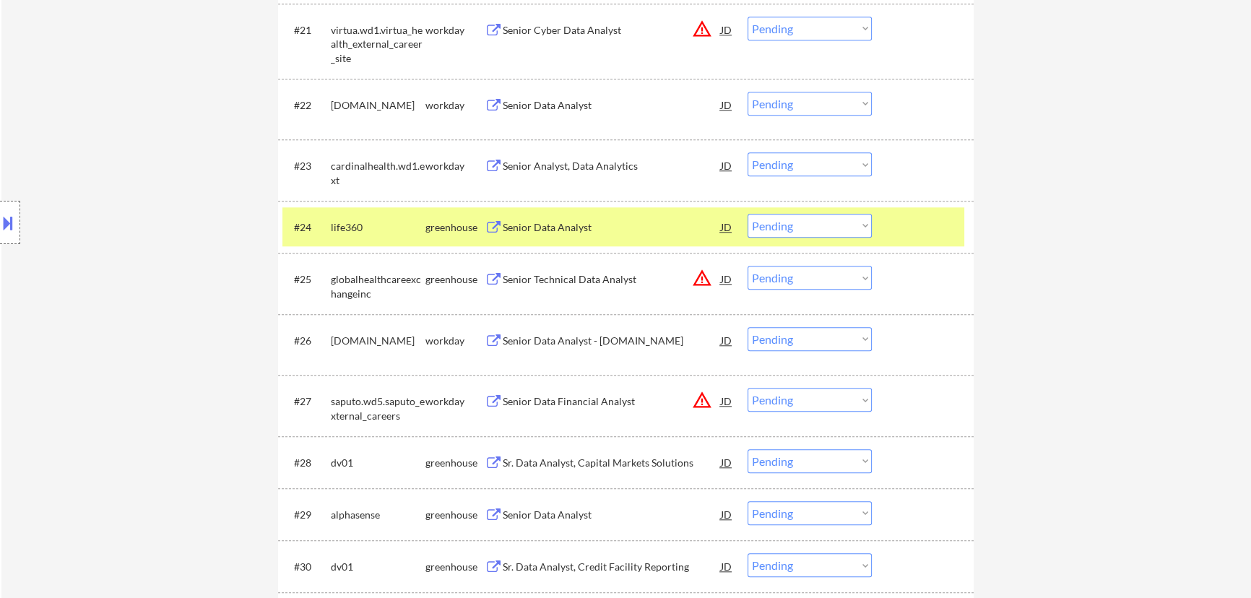
select select ""pending""
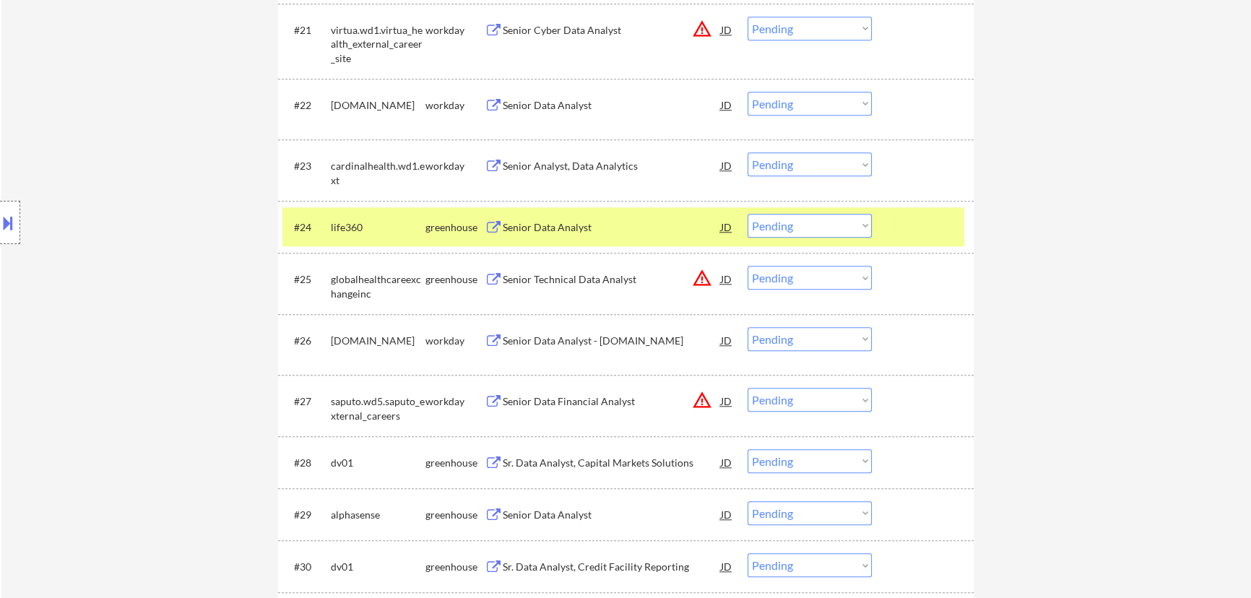
select select ""pending""
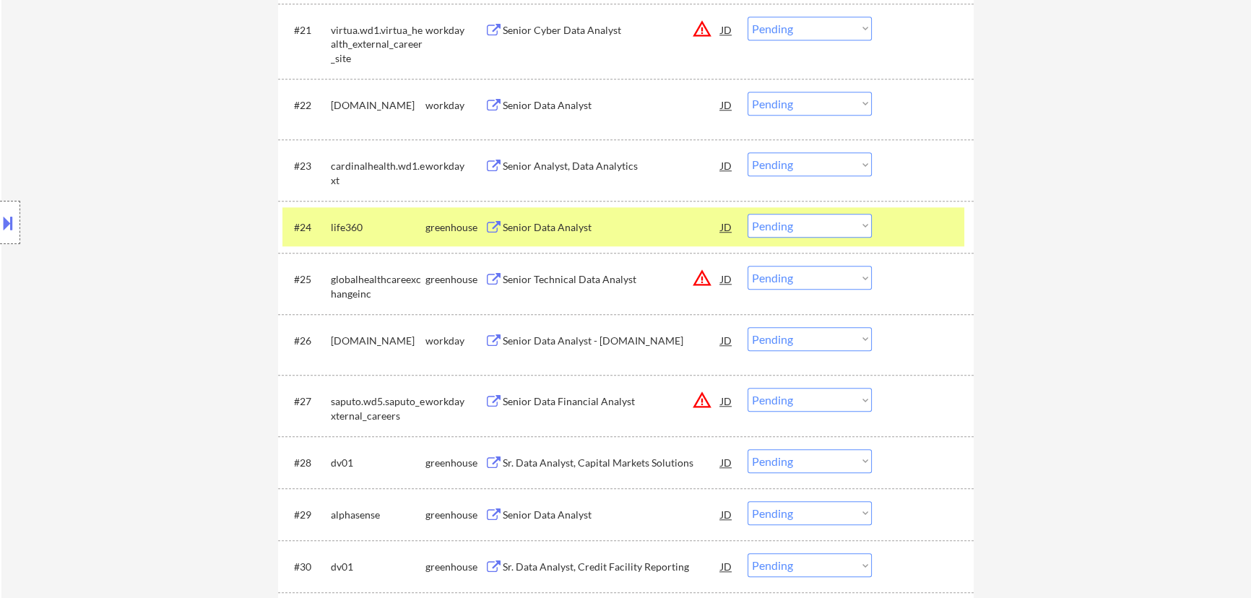
select select ""pending""
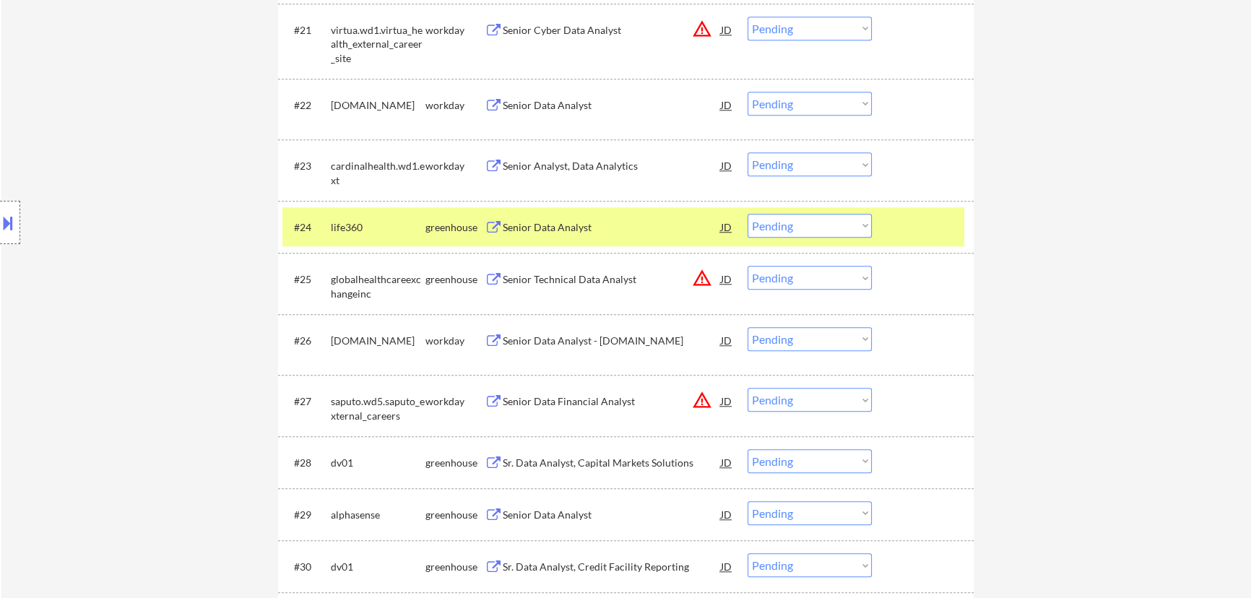
select select ""pending""
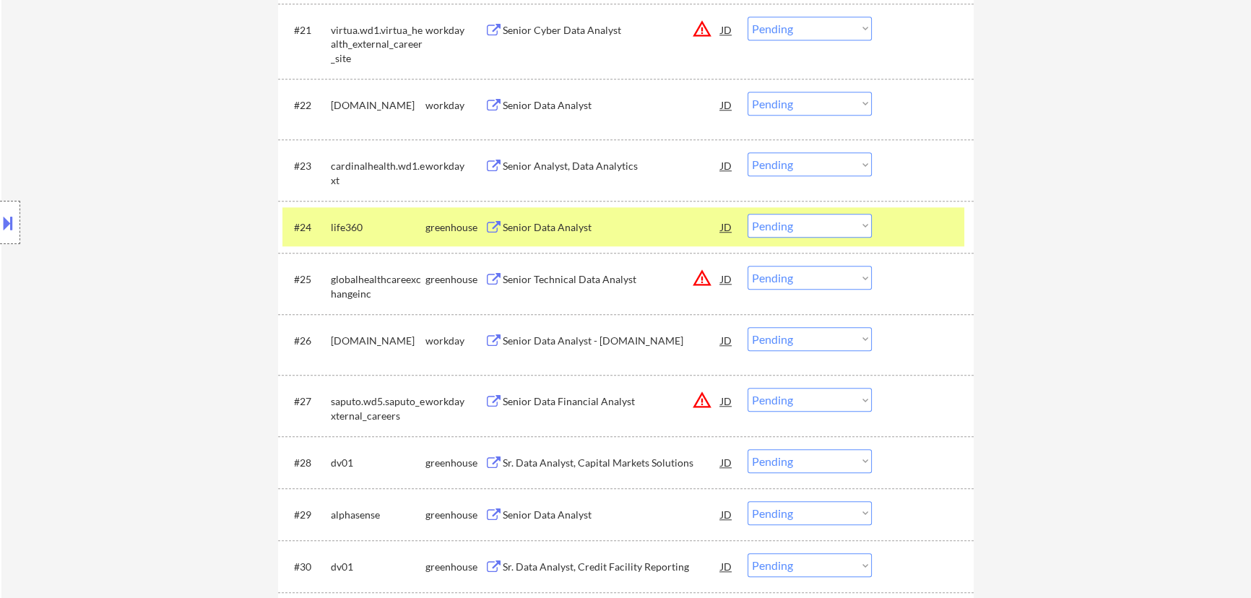
select select ""pending""
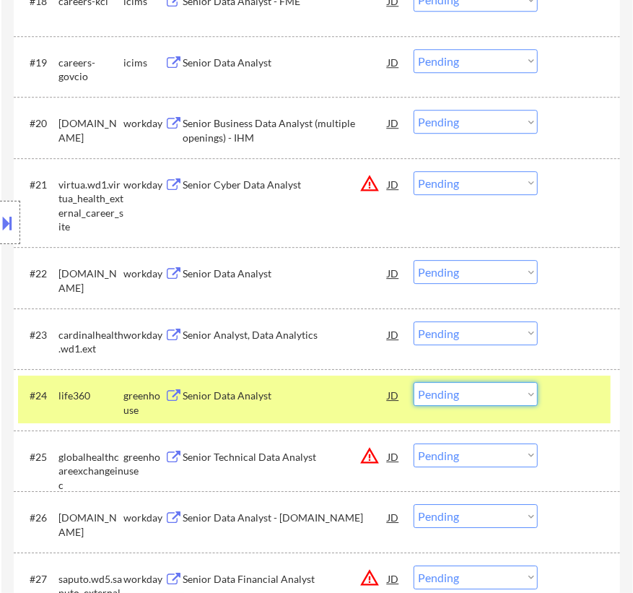
click at [484, 396] on select "Choose an option... Pending Applied Excluded (Questions) Excluded (Expired) Exc…" at bounding box center [476, 394] width 124 height 24
click at [414, 382] on select "Choose an option... Pending Applied Excluded (Questions) Excluded (Expired) Exc…" at bounding box center [476, 394] width 124 height 24
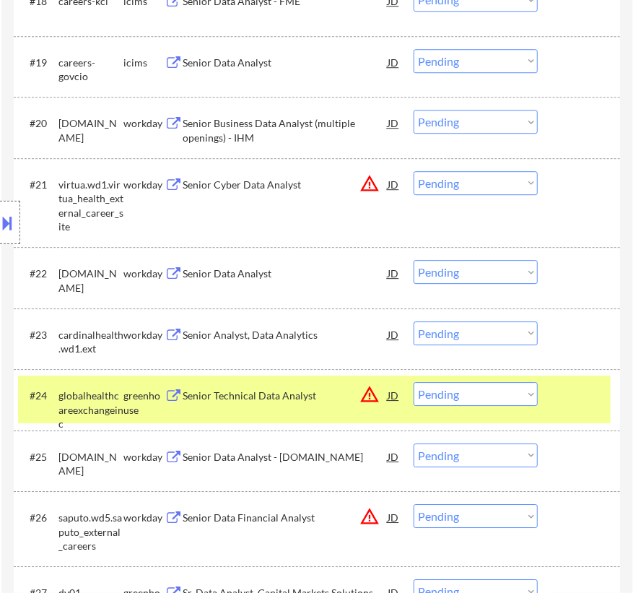
click at [275, 396] on div "Senior Technical Data Analyst" at bounding box center [285, 395] width 205 height 14
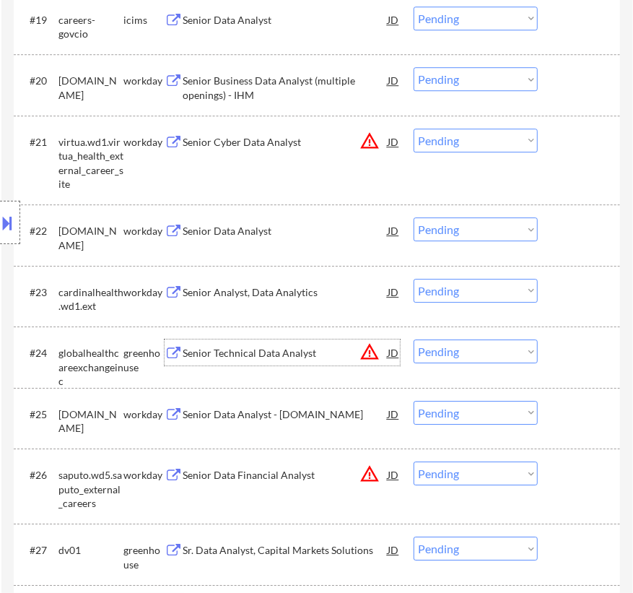
scroll to position [1772, 0]
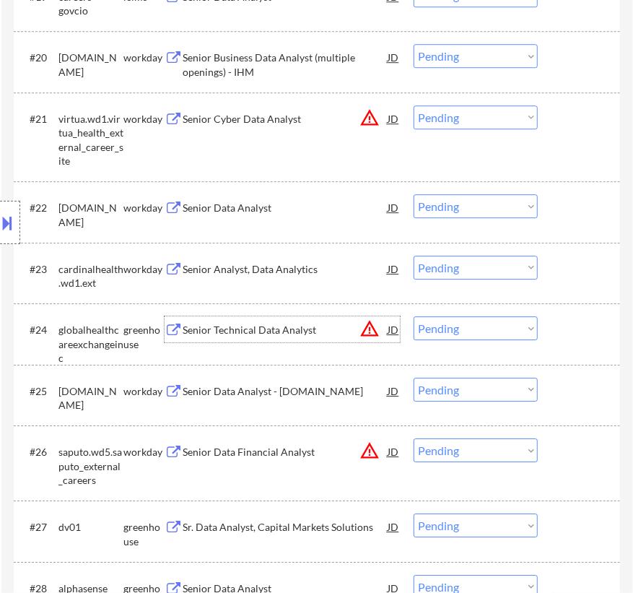
click at [476, 331] on select "Choose an option... Pending Applied Excluded (Questions) Excluded (Expired) Exc…" at bounding box center [476, 328] width 124 height 24
click at [414, 316] on select "Choose an option... Pending Applied Excluded (Questions) Excluded (Expired) Exc…" at bounding box center [476, 328] width 124 height 24
select select ""pending""
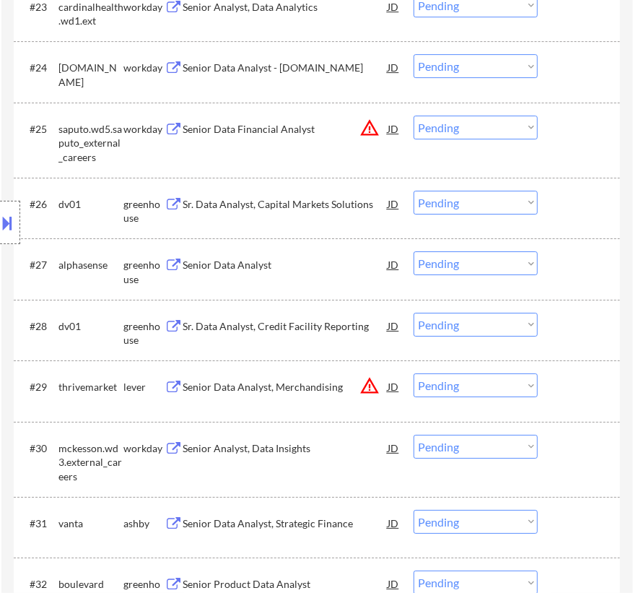
scroll to position [2035, 0]
click at [290, 217] on div "#26 dv01 greenhouse Sr. Data Analyst, Capital Markets Solutions JD warning_ambe…" at bounding box center [314, 207] width 593 height 48
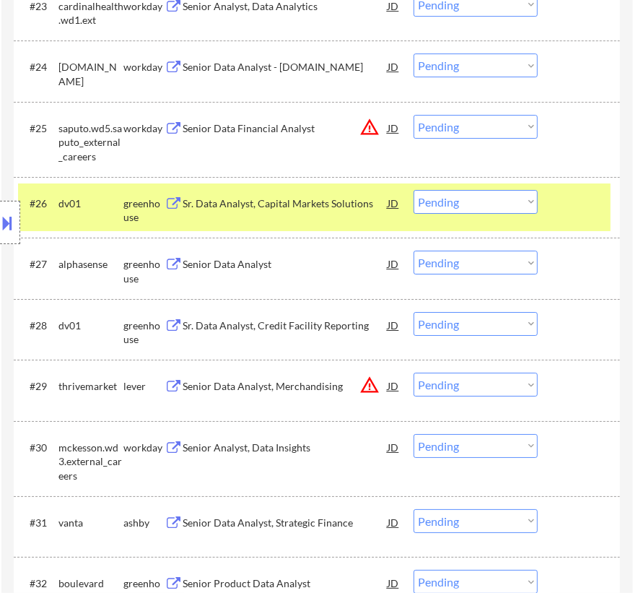
click at [305, 207] on div "Sr. Data Analyst, Capital Markets Solutions" at bounding box center [285, 203] width 205 height 14
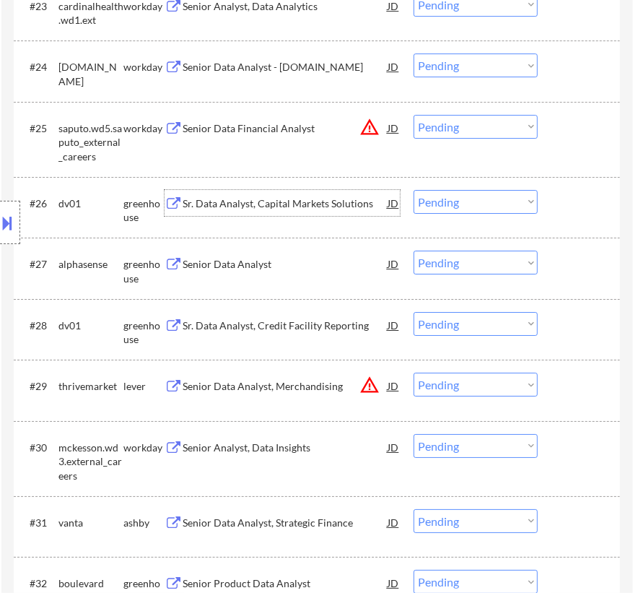
click at [484, 197] on select "Choose an option... Pending Applied Excluded (Questions) Excluded (Expired) Exc…" at bounding box center [476, 202] width 124 height 24
click at [414, 190] on select "Choose an option... Pending Applied Excluded (Questions) Excluded (Expired) Exc…" at bounding box center [476, 202] width 124 height 24
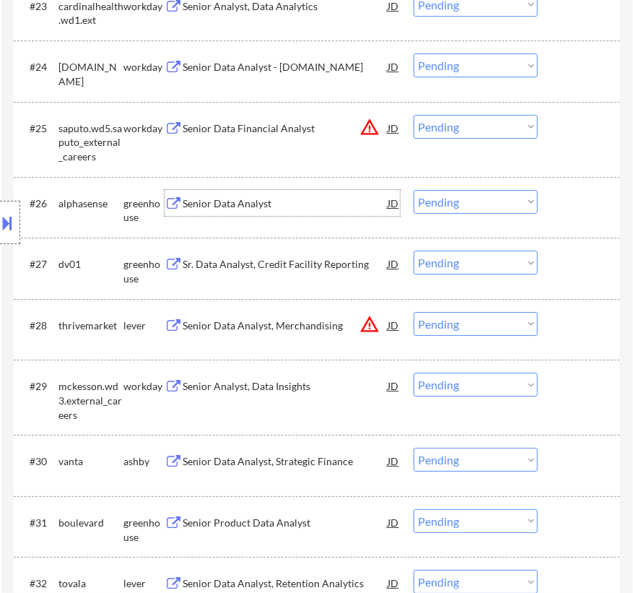
click at [284, 202] on div "Senior Data Analyst" at bounding box center [285, 203] width 205 height 14
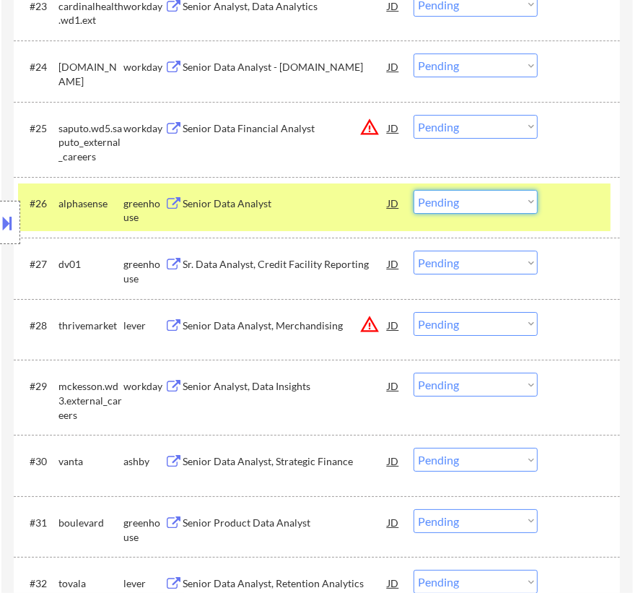
click at [484, 204] on select "Choose an option... Pending Applied Excluded (Questions) Excluded (Expired) Exc…" at bounding box center [476, 202] width 124 height 24
click at [414, 190] on select "Choose an option... Pending Applied Excluded (Questions) Excluded (Expired) Exc…" at bounding box center [476, 202] width 124 height 24
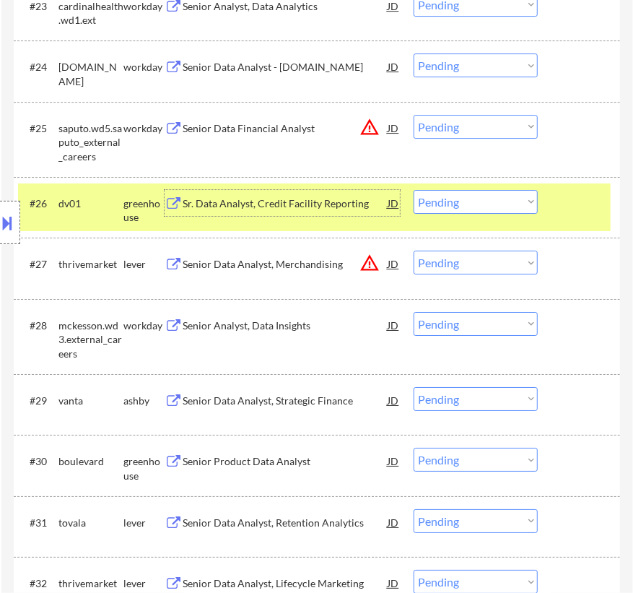
click at [347, 199] on div "Sr. Data Analyst, Credit Facility Reporting" at bounding box center [285, 203] width 205 height 14
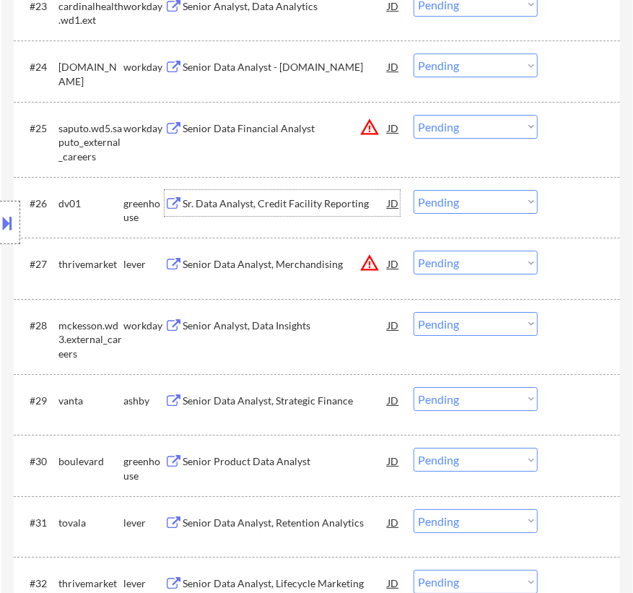
click at [488, 204] on select "Choose an option... Pending Applied Excluded (Questions) Excluded (Expired) Exc…" at bounding box center [476, 202] width 124 height 24
click at [414, 190] on select "Choose an option... Pending Applied Excluded (Questions) Excluded (Expired) Exc…" at bounding box center [476, 202] width 124 height 24
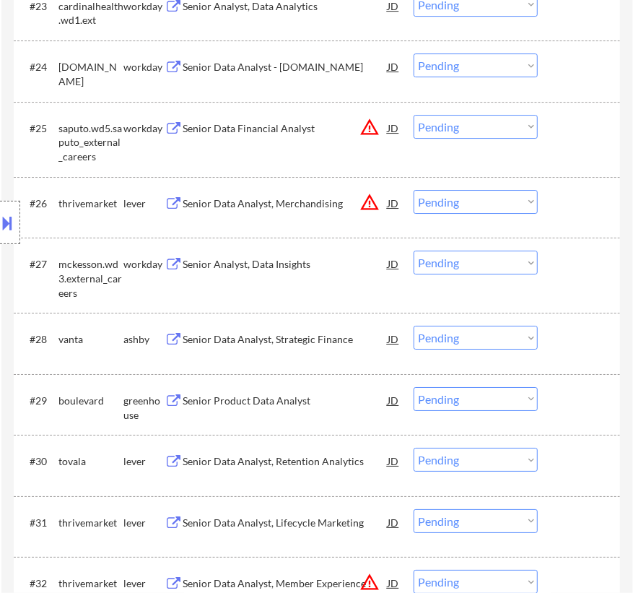
click at [323, 204] on div "Senior Data Analyst, Merchandising" at bounding box center [285, 203] width 205 height 14
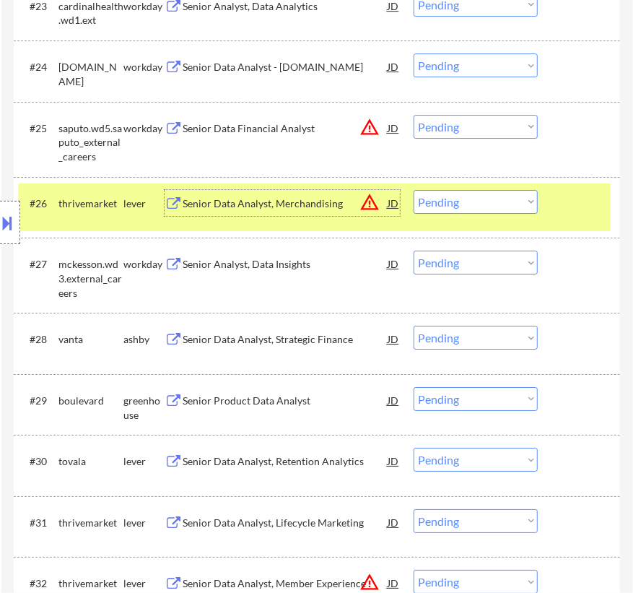
click at [502, 209] on select "Choose an option... Pending Applied Excluded (Questions) Excluded (Expired) Exc…" at bounding box center [476, 202] width 124 height 24
click at [414, 190] on select "Choose an option... Pending Applied Excluded (Questions) Excluded (Expired) Exc…" at bounding box center [476, 202] width 124 height 24
select select ""pending""
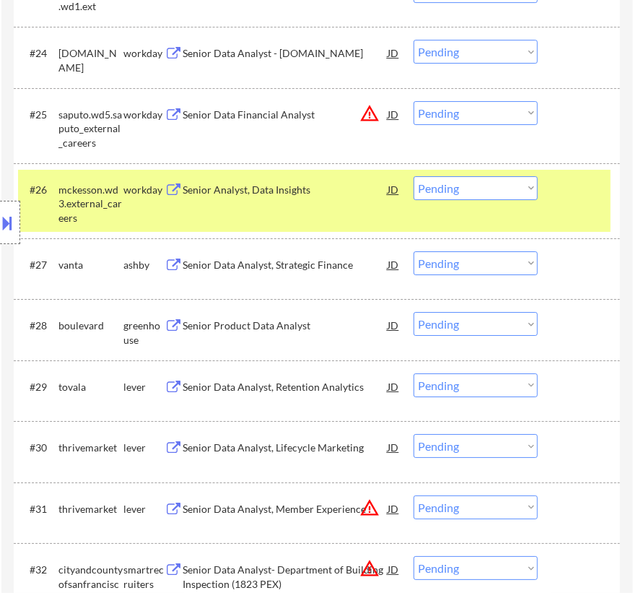
scroll to position [2166, 0]
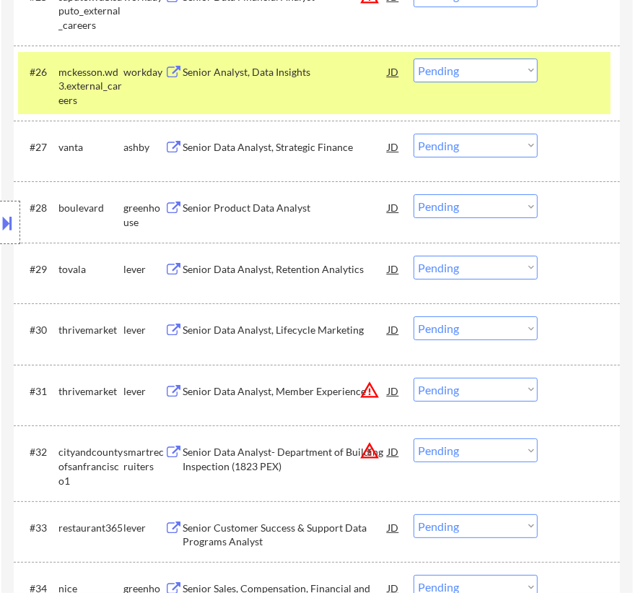
click at [316, 152] on div "Senior Data Analyst, Strategic Finance" at bounding box center [285, 147] width 205 height 14
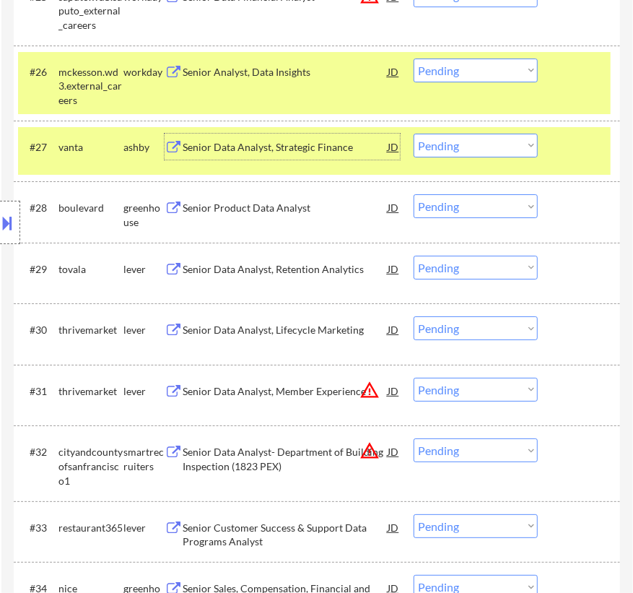
click at [483, 144] on select "Choose an option... Pending Applied Excluded (Questions) Excluded (Expired) Exc…" at bounding box center [476, 146] width 124 height 24
click at [414, 134] on select "Choose an option... Pending Applied Excluded (Questions) Excluded (Expired) Exc…" at bounding box center [476, 146] width 124 height 24
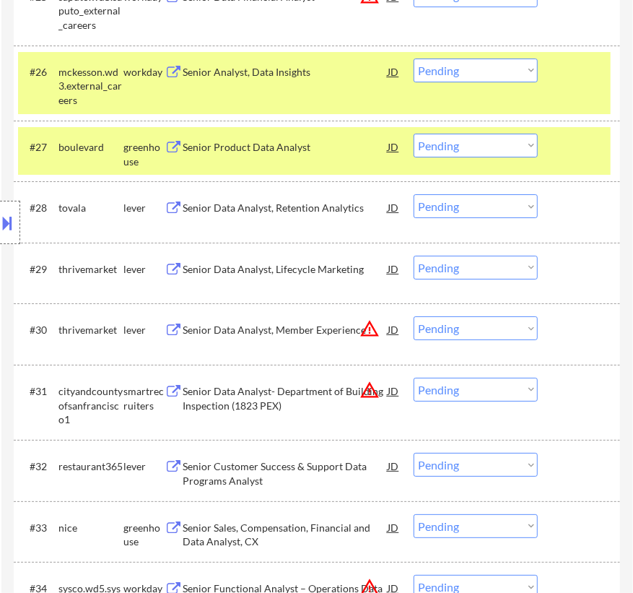
click at [562, 77] on div at bounding box center [581, 71] width 44 height 26
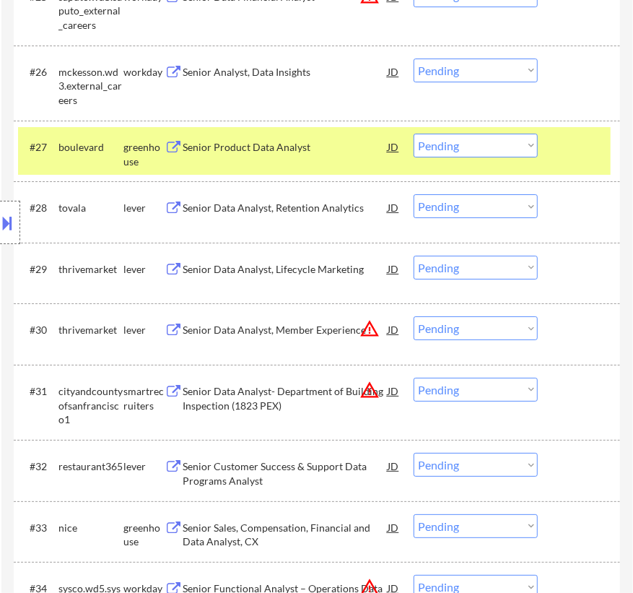
click at [318, 157] on div "Senior Product Data Analyst" at bounding box center [285, 147] width 205 height 26
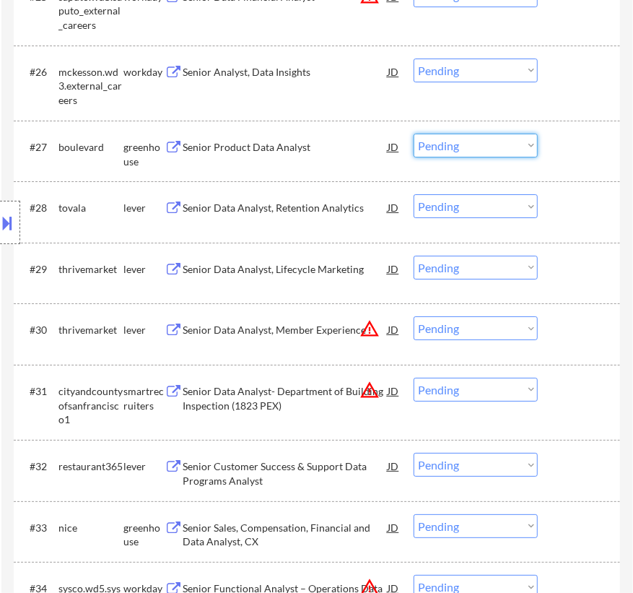
click at [451, 145] on select "Choose an option... Pending Applied Excluded (Questions) Excluded (Expired) Exc…" at bounding box center [476, 146] width 124 height 24
click at [414, 134] on select "Choose an option... Pending Applied Excluded (Questions) Excluded (Expired) Exc…" at bounding box center [476, 146] width 124 height 24
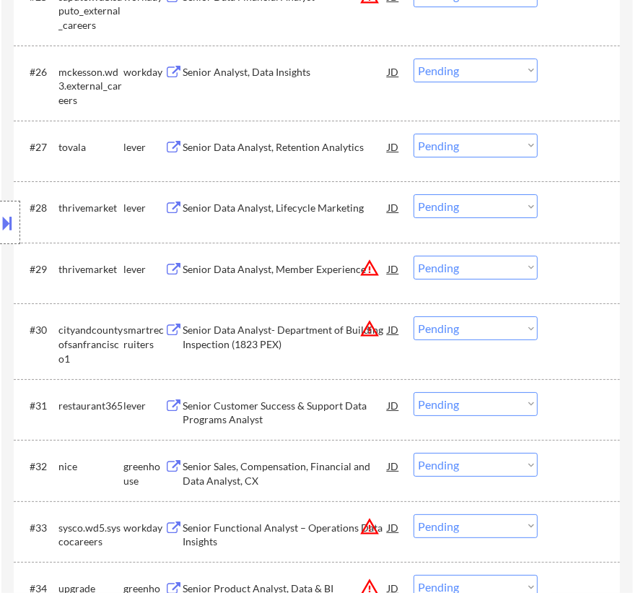
click at [311, 145] on div "Senior Data Analyst, Retention Analytics" at bounding box center [285, 147] width 205 height 14
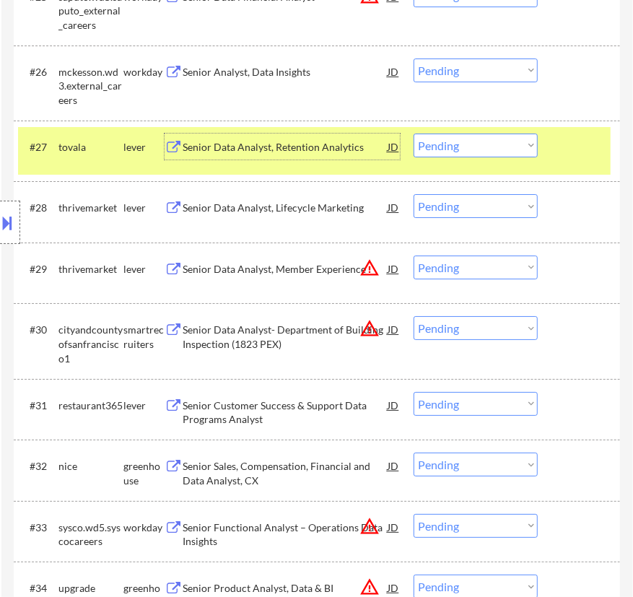
click at [516, 144] on select "Choose an option... Pending Applied Excluded (Questions) Excluded (Expired) Exc…" at bounding box center [476, 146] width 124 height 24
click at [414, 134] on select "Choose an option... Pending Applied Excluded (Questions) Excluded (Expired) Exc…" at bounding box center [476, 146] width 124 height 24
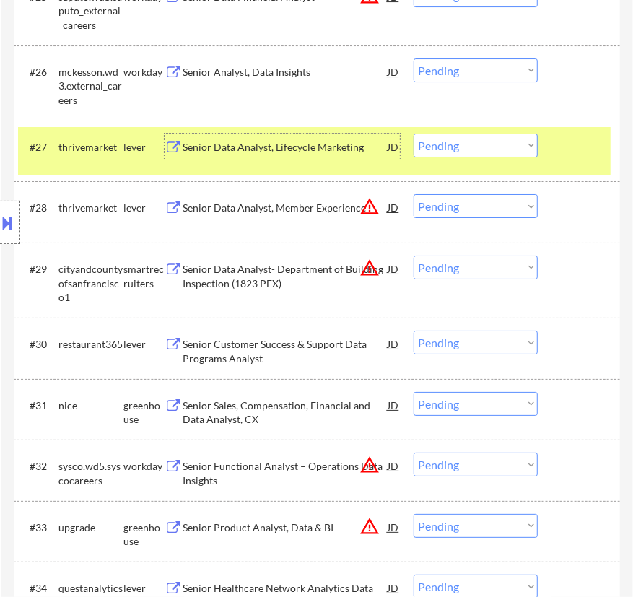
click at [347, 142] on div "Senior Data Analyst, Lifecycle Marketing" at bounding box center [285, 147] width 205 height 14
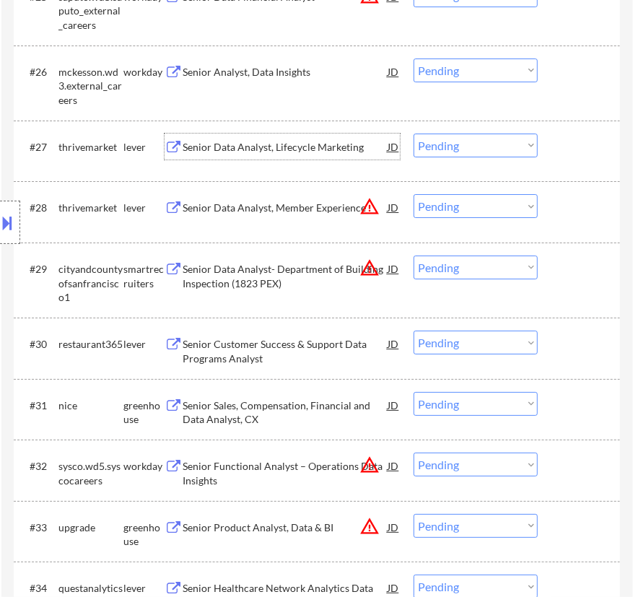
click at [466, 149] on select "Choose an option... Pending Applied Excluded (Questions) Excluded (Expired) Exc…" at bounding box center [476, 146] width 124 height 24
click at [414, 134] on select "Choose an option... Pending Applied Excluded (Questions) Excluded (Expired) Exc…" at bounding box center [476, 146] width 124 height 24
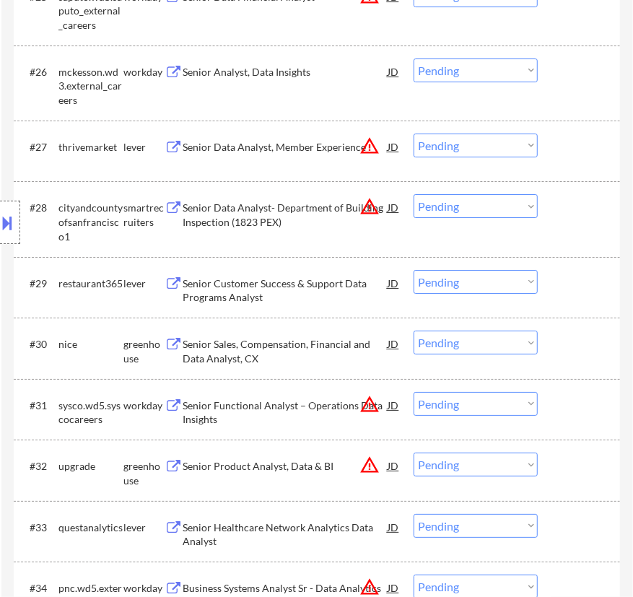
click at [310, 144] on div "Senior Data Analyst, Member Experience" at bounding box center [285, 147] width 205 height 14
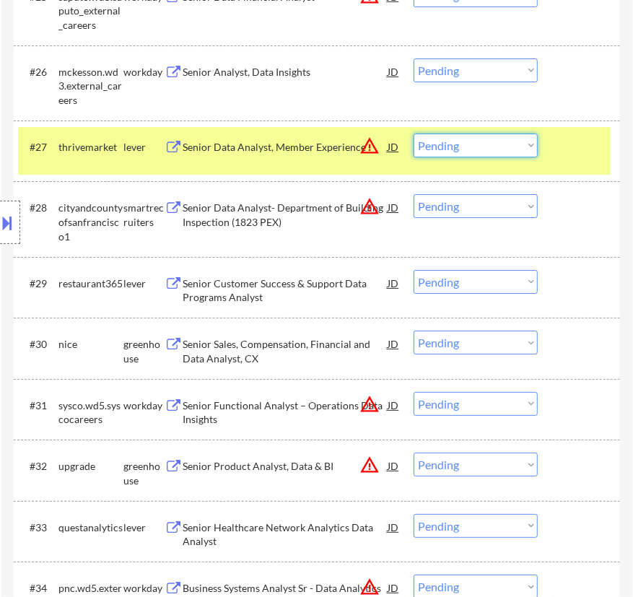
click at [482, 149] on select "Choose an option... Pending Applied Excluded (Questions) Excluded (Expired) Exc…" at bounding box center [476, 146] width 124 height 24
click at [414, 134] on select "Choose an option... Pending Applied Excluded (Questions) Excluded (Expired) Exc…" at bounding box center [476, 146] width 124 height 24
select select ""pending""
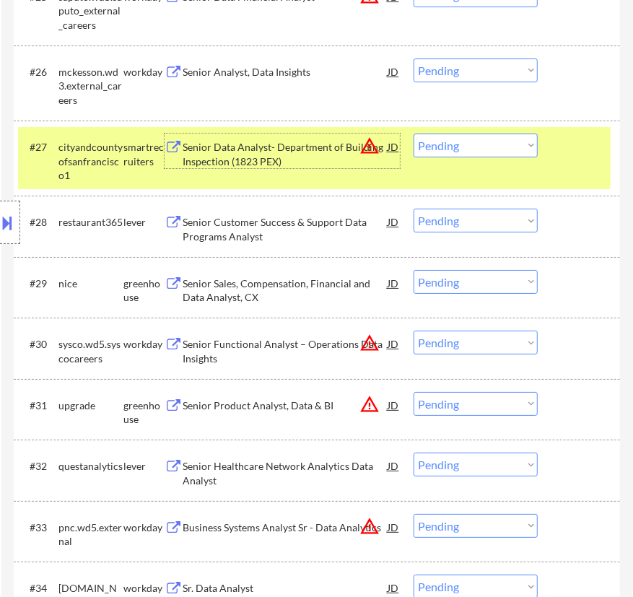
click at [303, 162] on div "Senior Data Analyst- Department of Building Inspection (1823 PEX)" at bounding box center [285, 154] width 205 height 28
